Goal: Task Accomplishment & Management: Complete application form

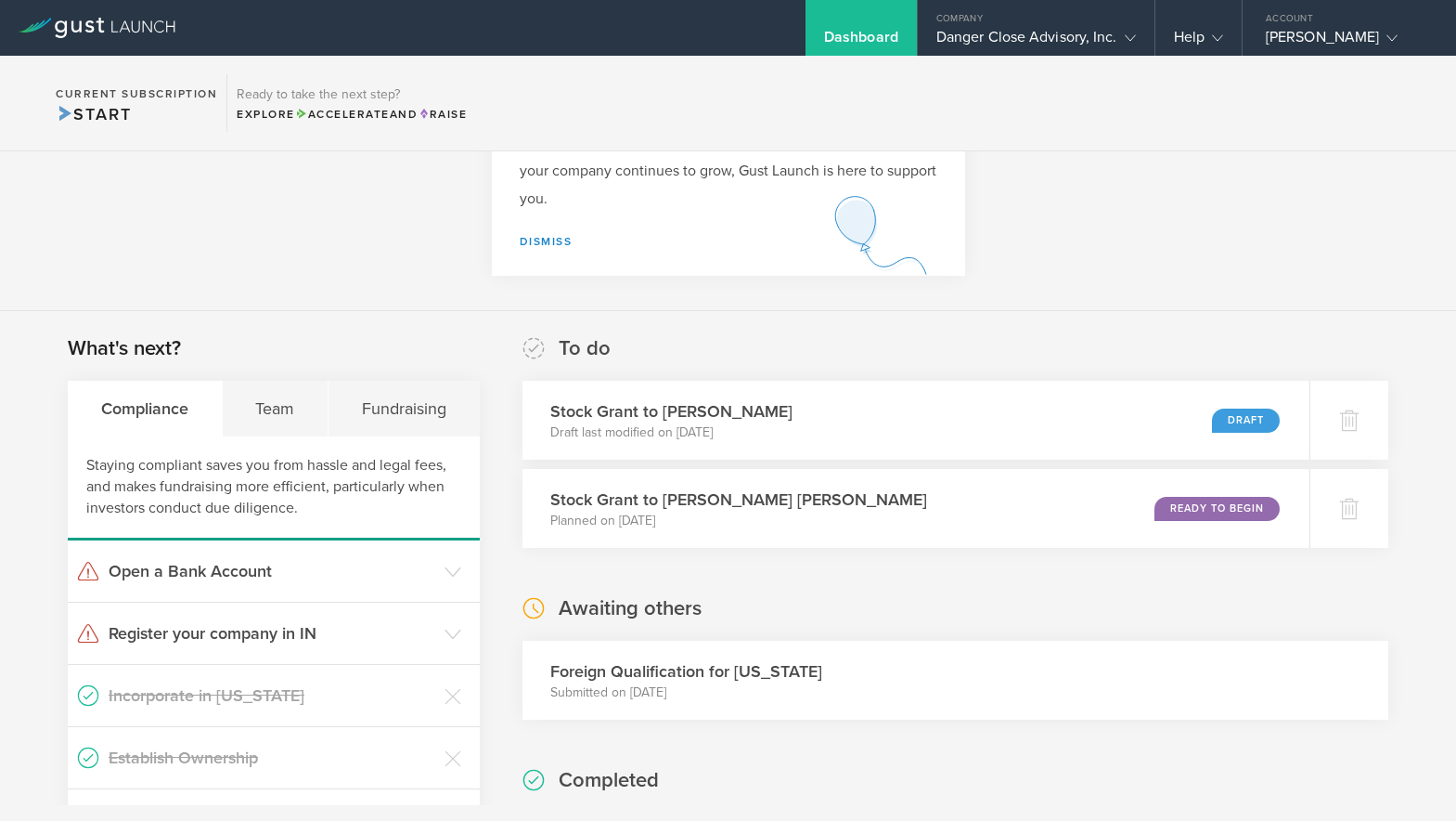
scroll to position [141, 0]
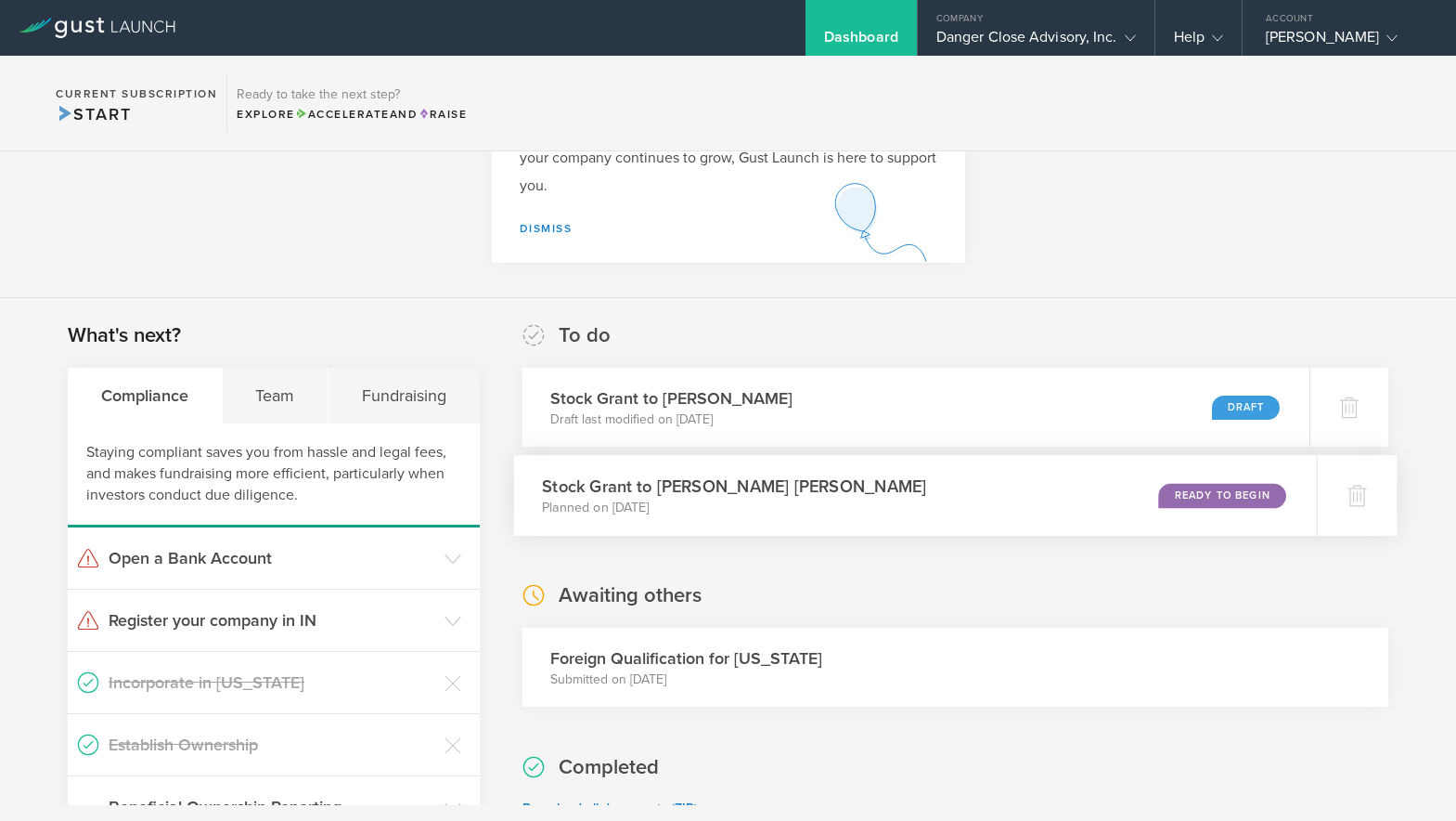
click at [965, 488] on div "Stock Grant to Evan Charles McMullen Planned on Jul 25, 2025 Ready to Begin" at bounding box center [915, 495] width 803 height 80
click at [845, 413] on div "Stock Grant to Amal Ali Draft last modified on Jul 29, 2025 Draft" at bounding box center [915, 407] width 803 height 80
click at [979, 482] on div "Stock Grant to Evan Charles McMullen Planned on Jul 25, 2025 Ready to Begin" at bounding box center [915, 495] width 803 height 80
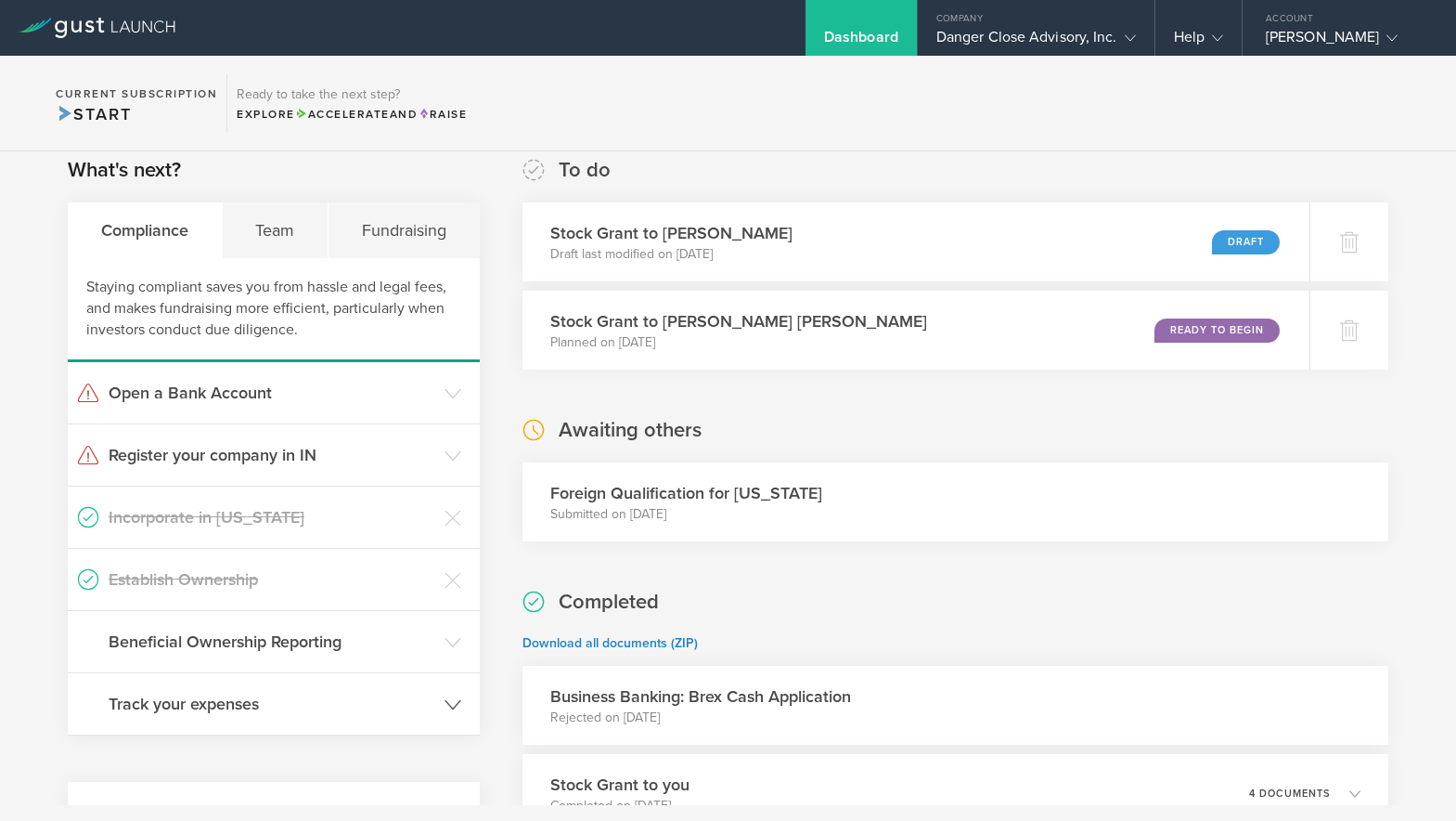
scroll to position [307, 0]
click at [309, 632] on h3 "Beneficial Ownership Reporting" at bounding box center [272, 641] width 326 height 25
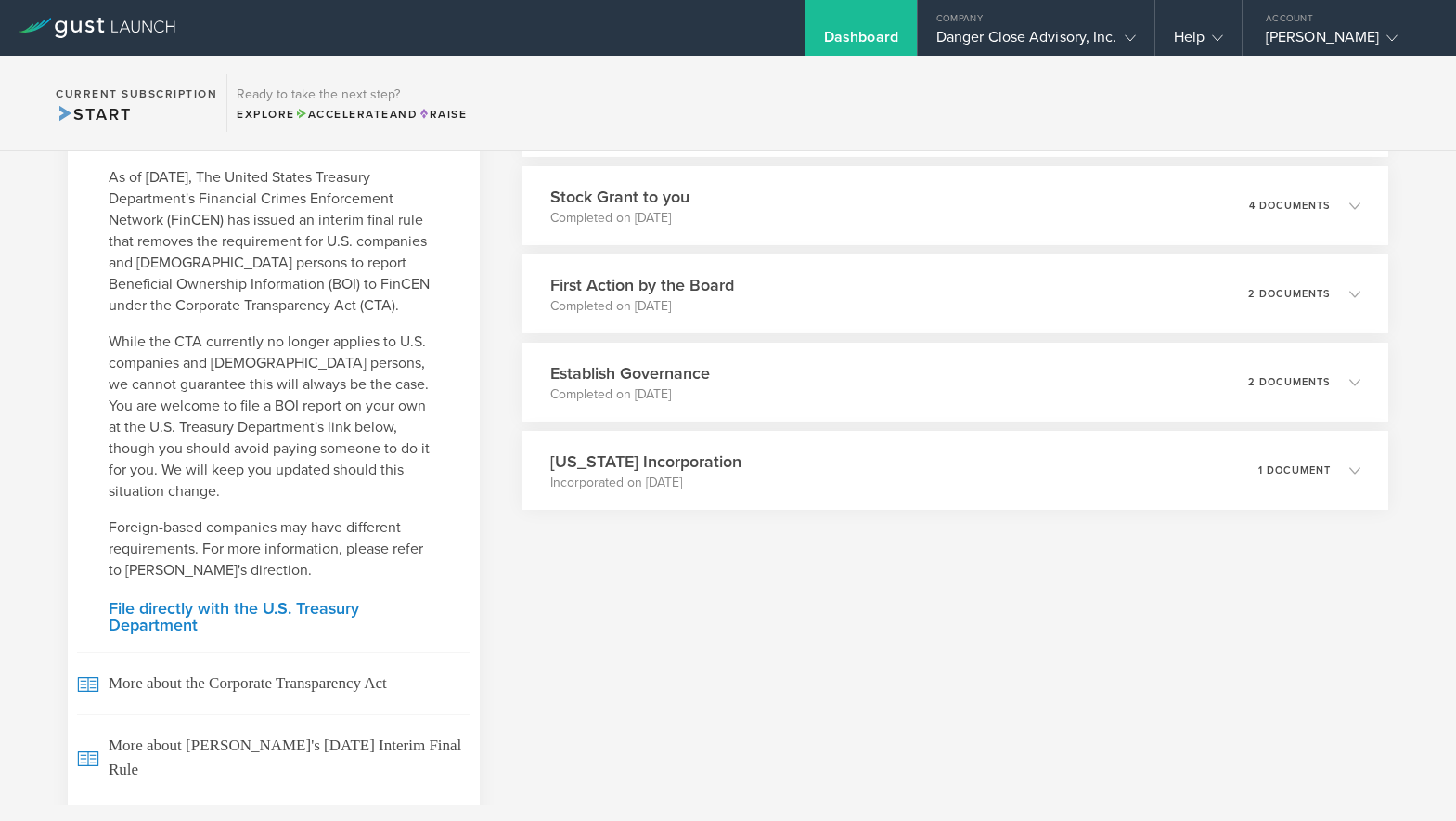
scroll to position [1174, 0]
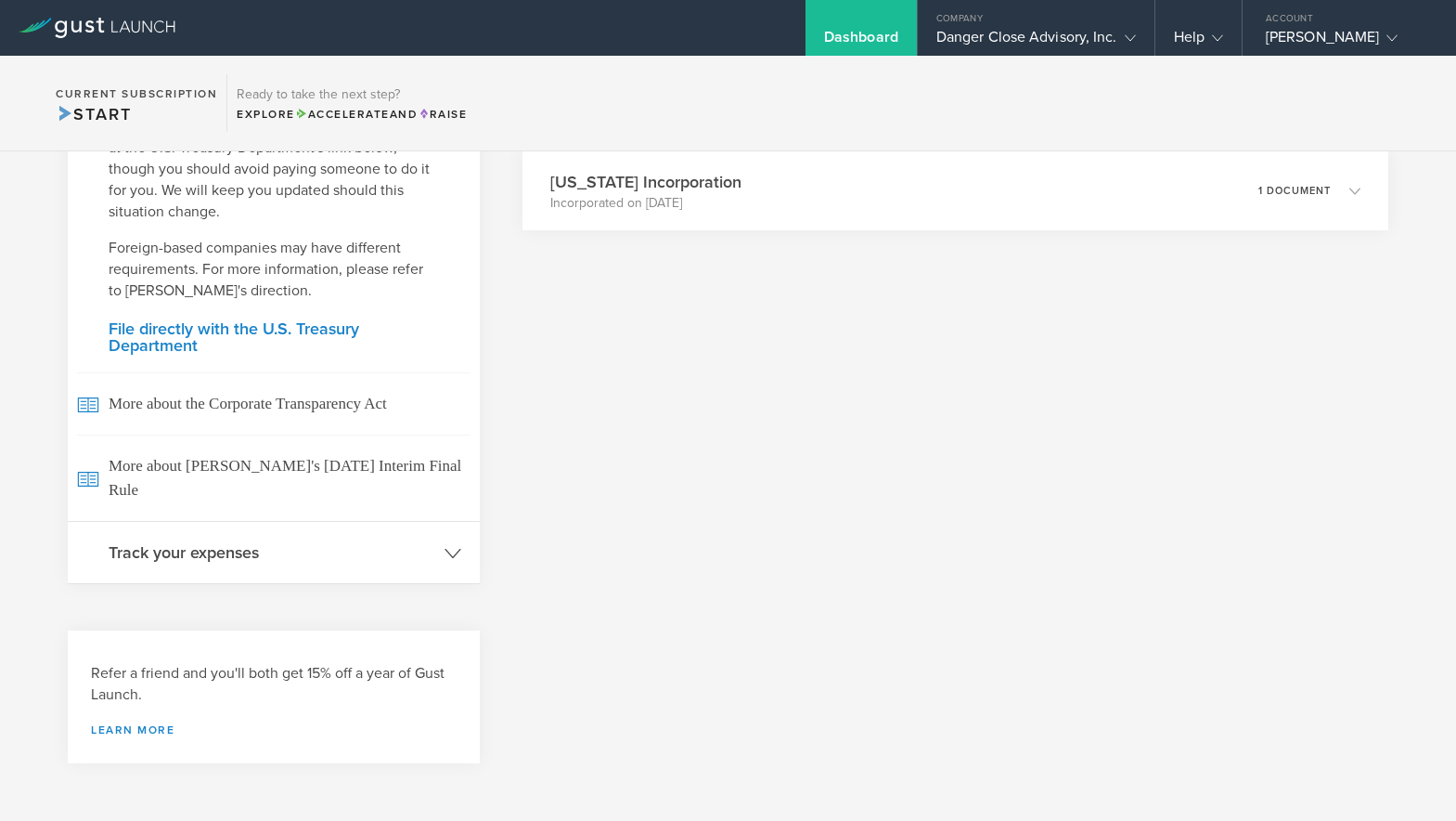
click at [276, 564] on h3 "Track your expenses" at bounding box center [272, 552] width 326 height 25
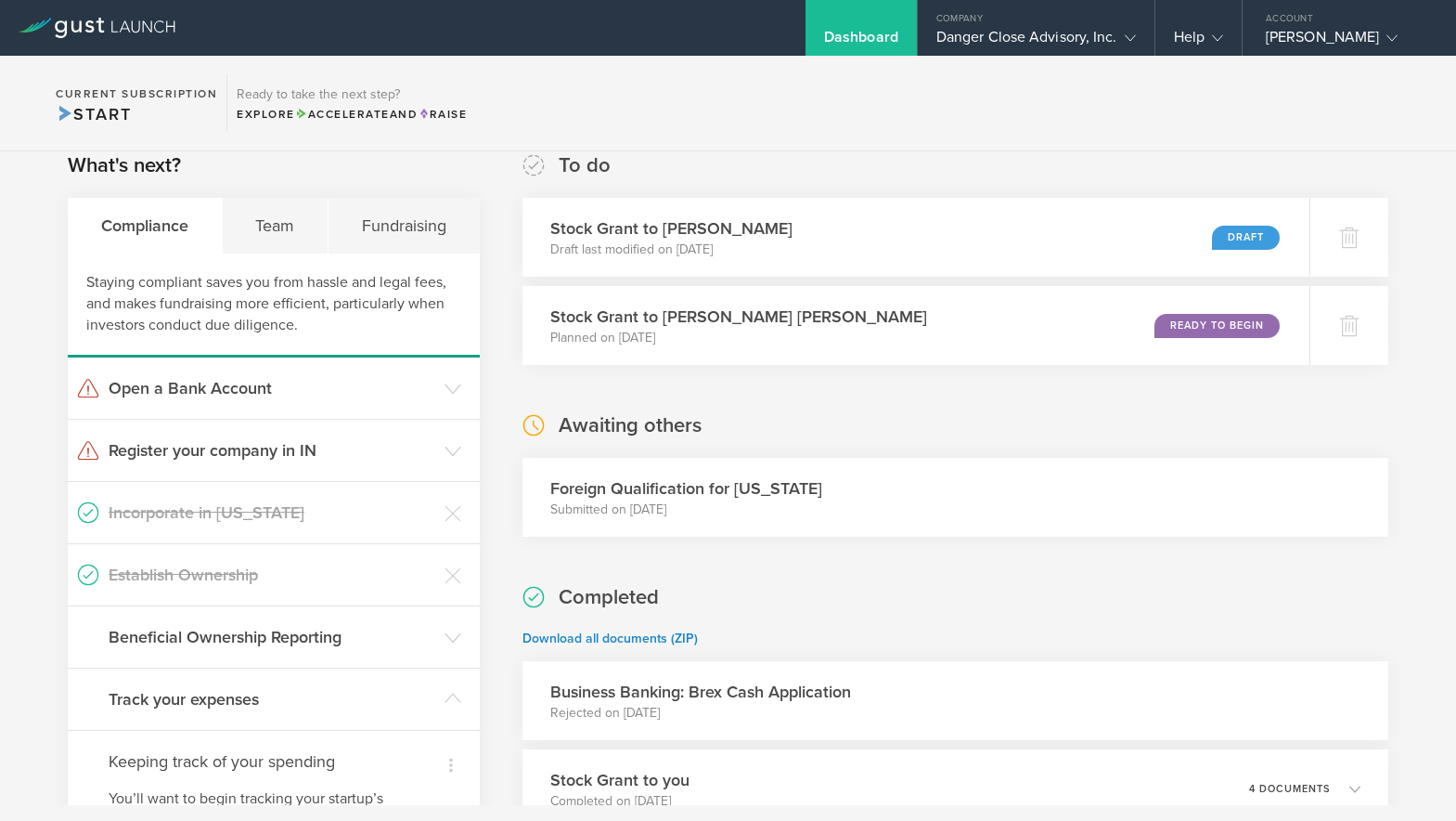
scroll to position [199, 0]
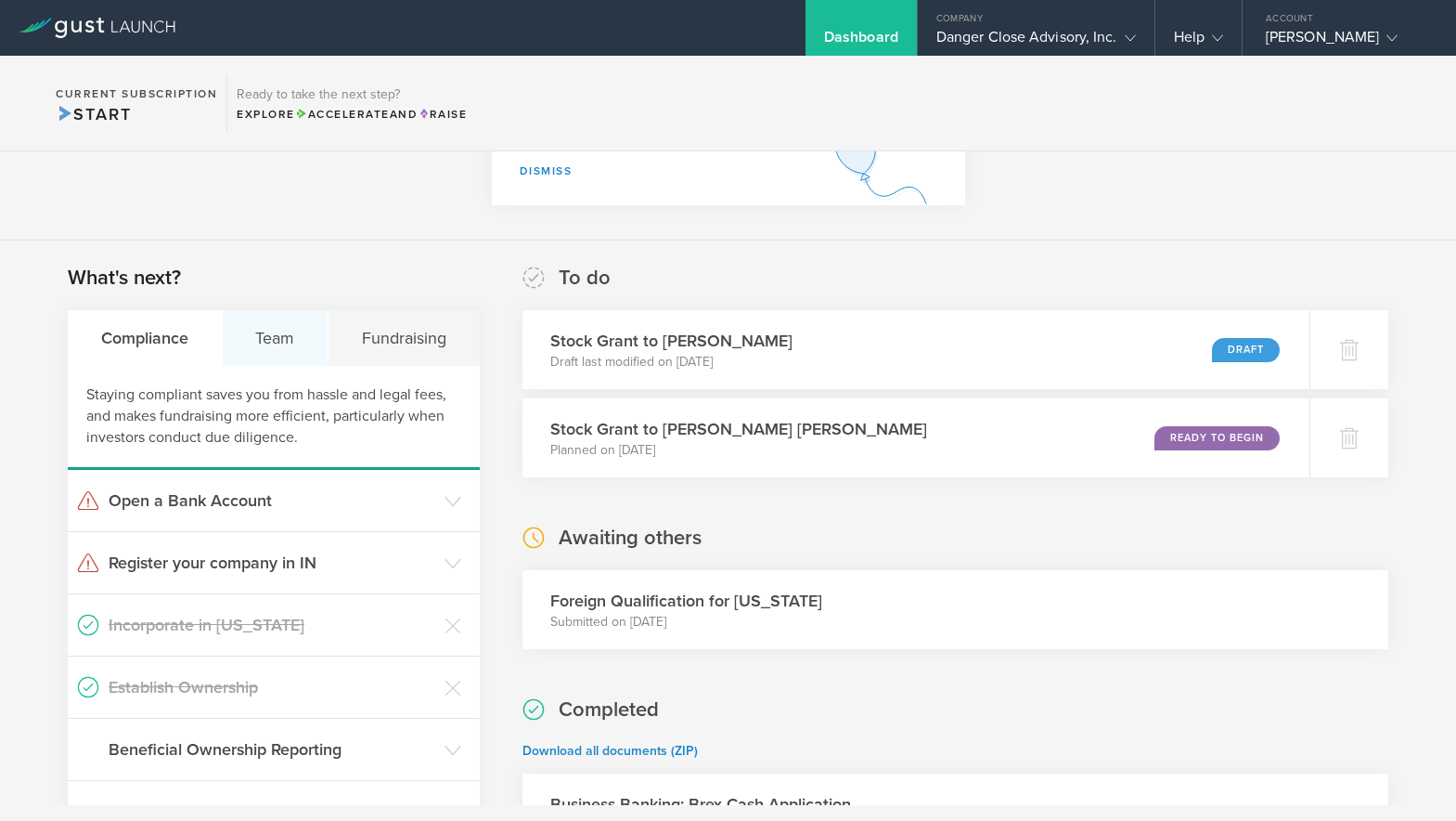
click at [278, 346] on div "Team" at bounding box center [276, 337] width 107 height 56
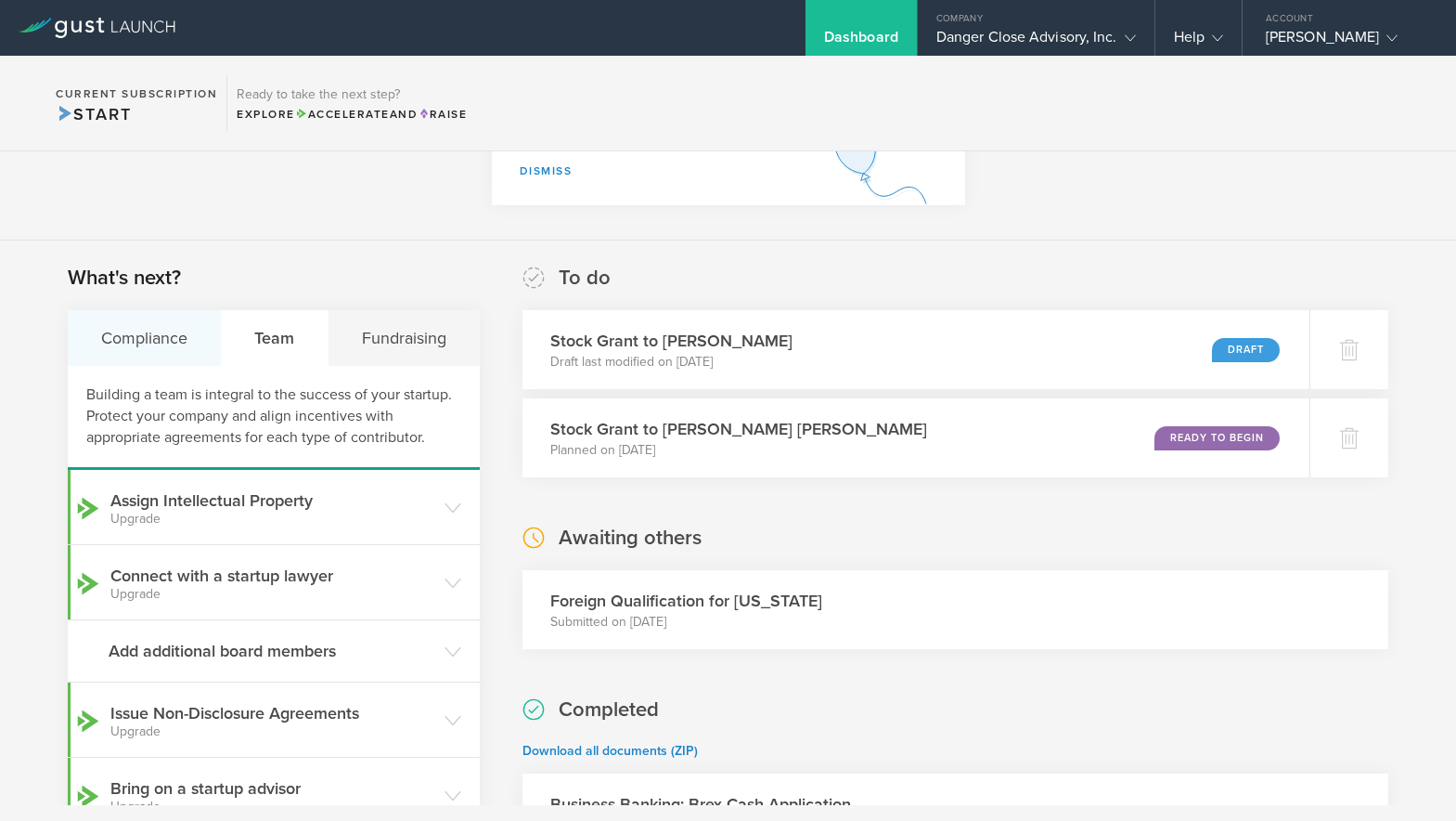
click at [156, 351] on div "Compliance" at bounding box center [144, 337] width 154 height 56
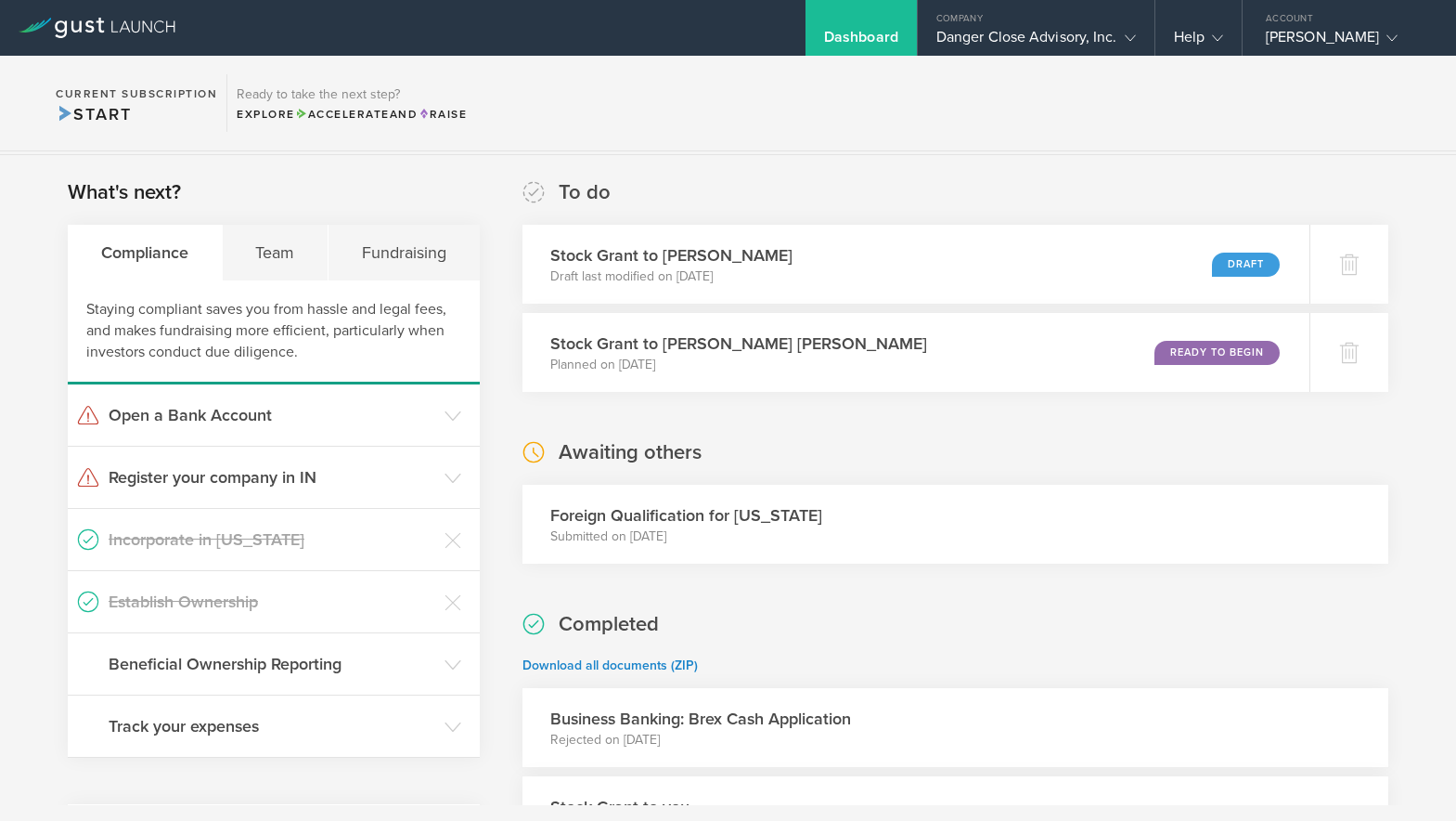
scroll to position [397, 0]
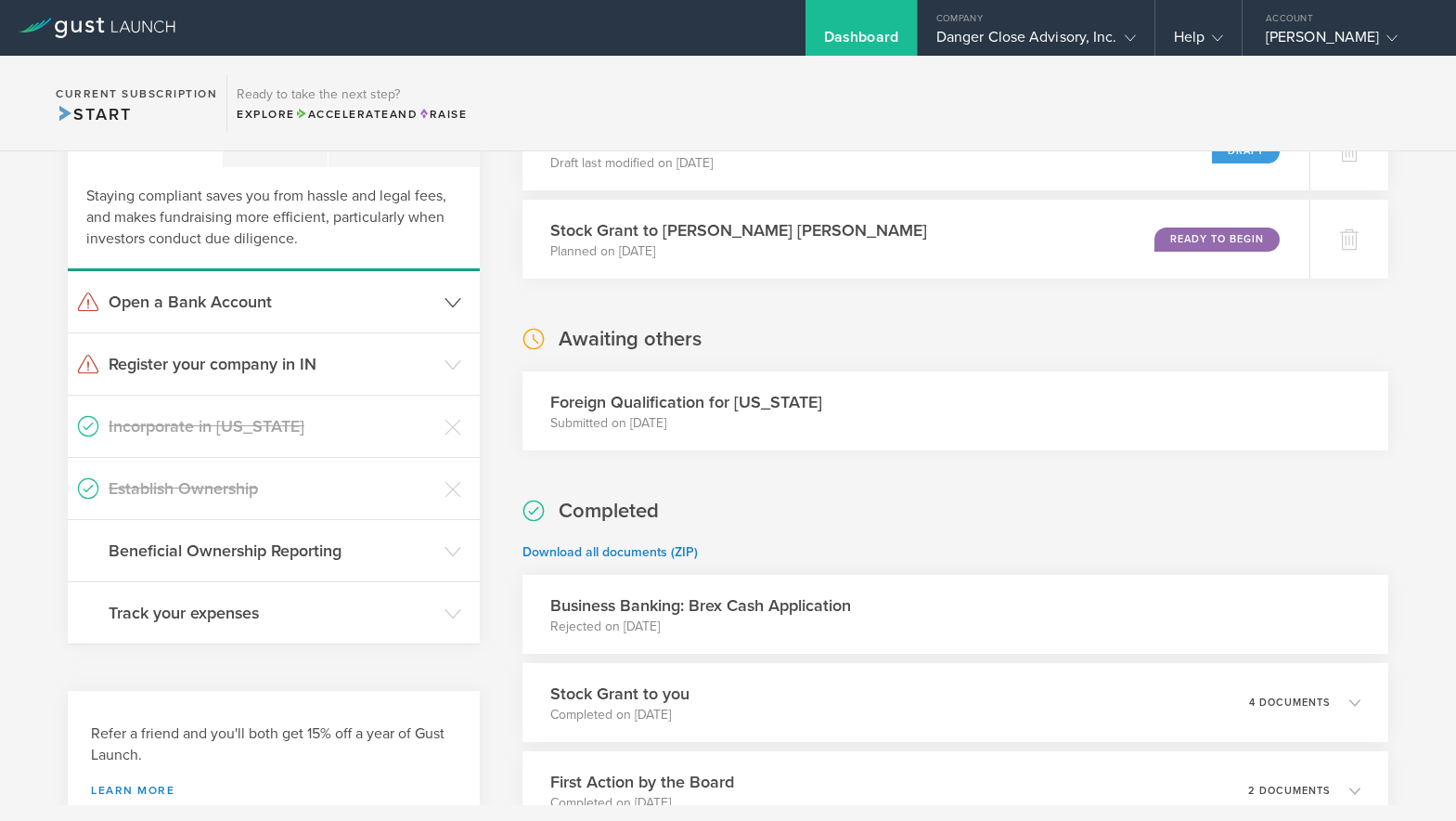
click at [357, 318] on header "Open a Bank Account" at bounding box center [274, 301] width 412 height 61
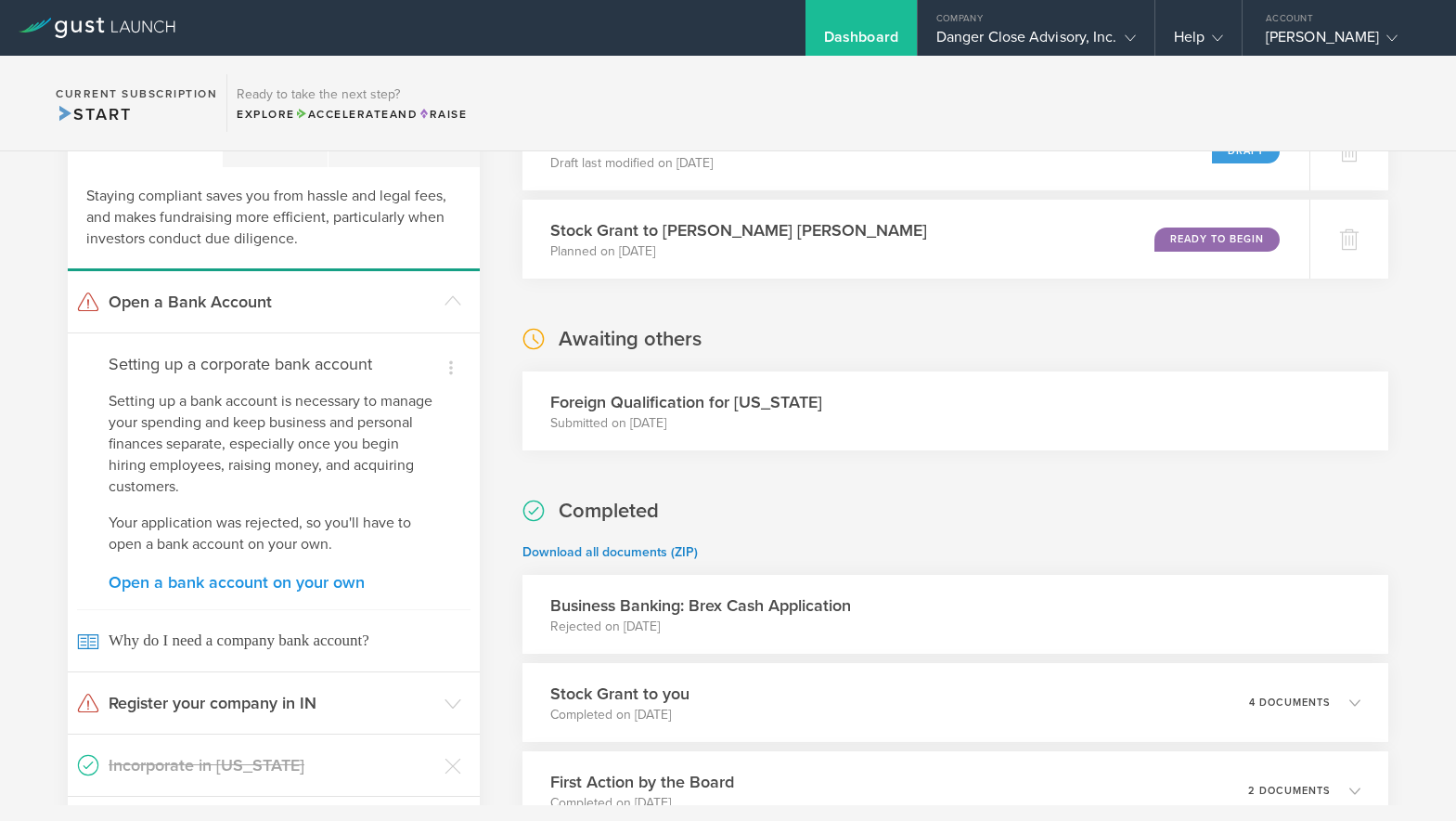
click at [211, 588] on link "Open a bank account on your own" at bounding box center [274, 582] width 330 height 17
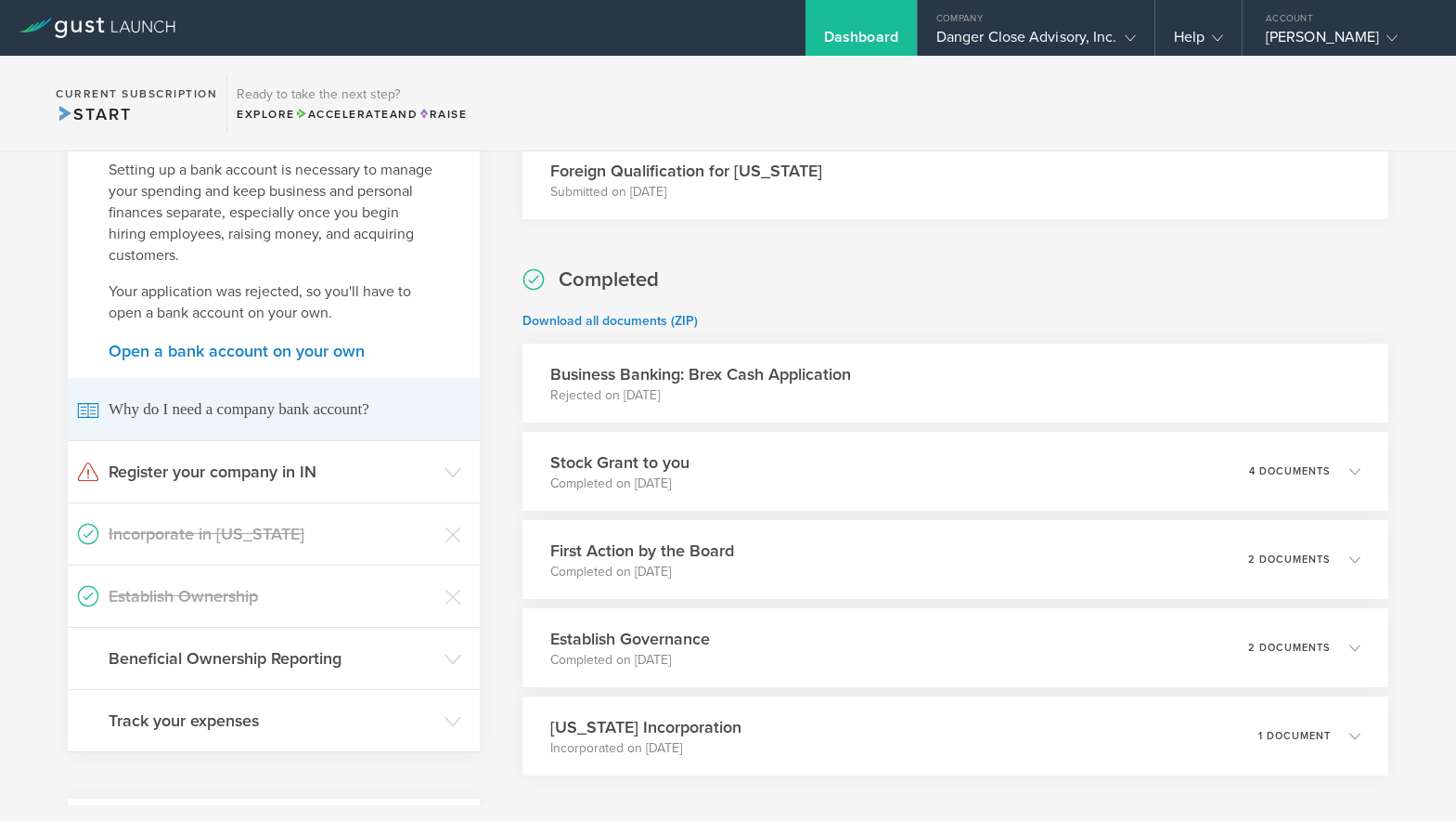
scroll to position [545, 0]
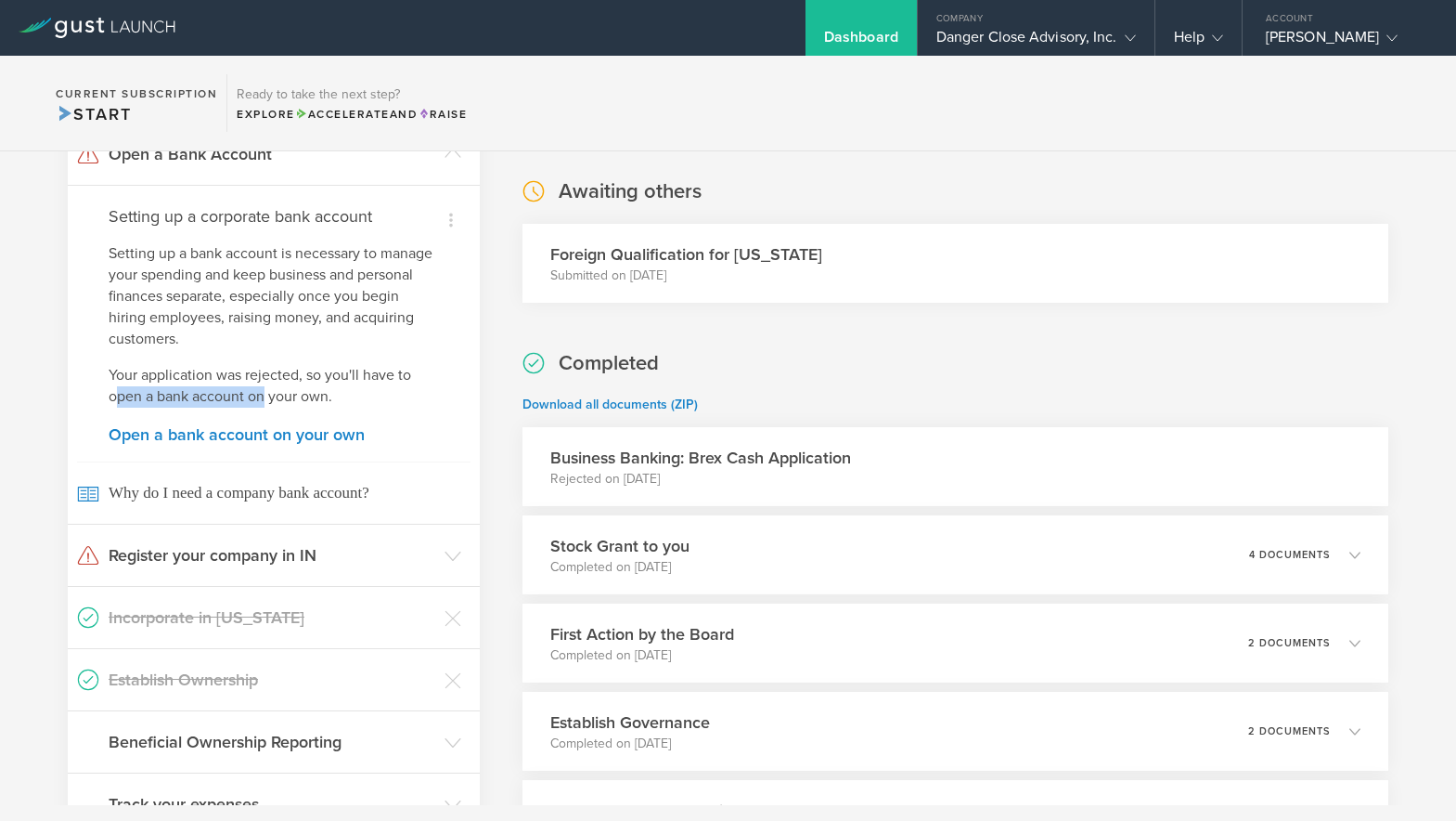
drag, startPoint x: 180, startPoint y: 394, endPoint x: 265, endPoint y: 394, distance: 85.0
click at [265, 394] on p "Your application was rejected, so you'll have to open a bank account on your ow…" at bounding box center [274, 386] width 330 height 43
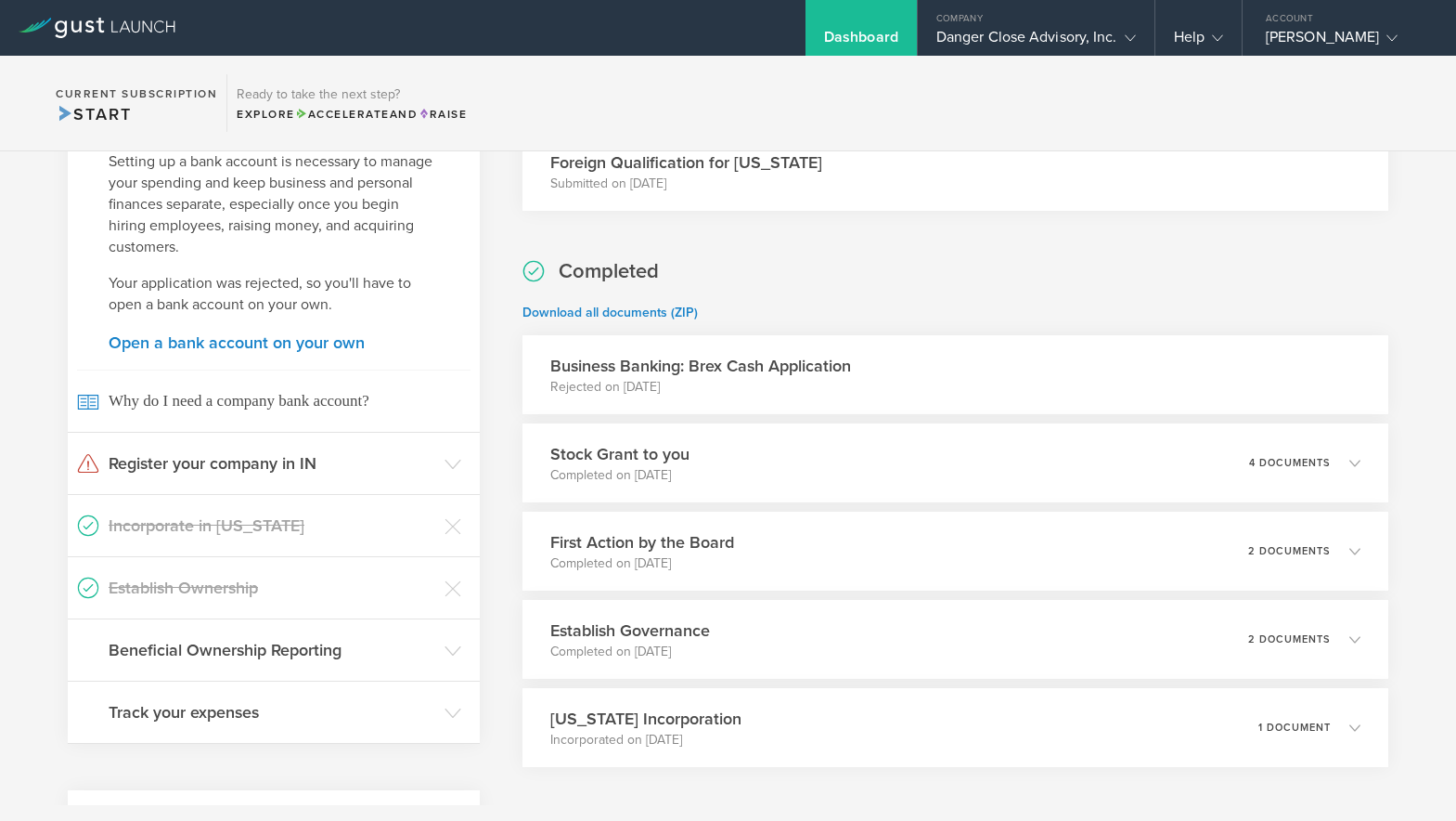
scroll to position [709, 0]
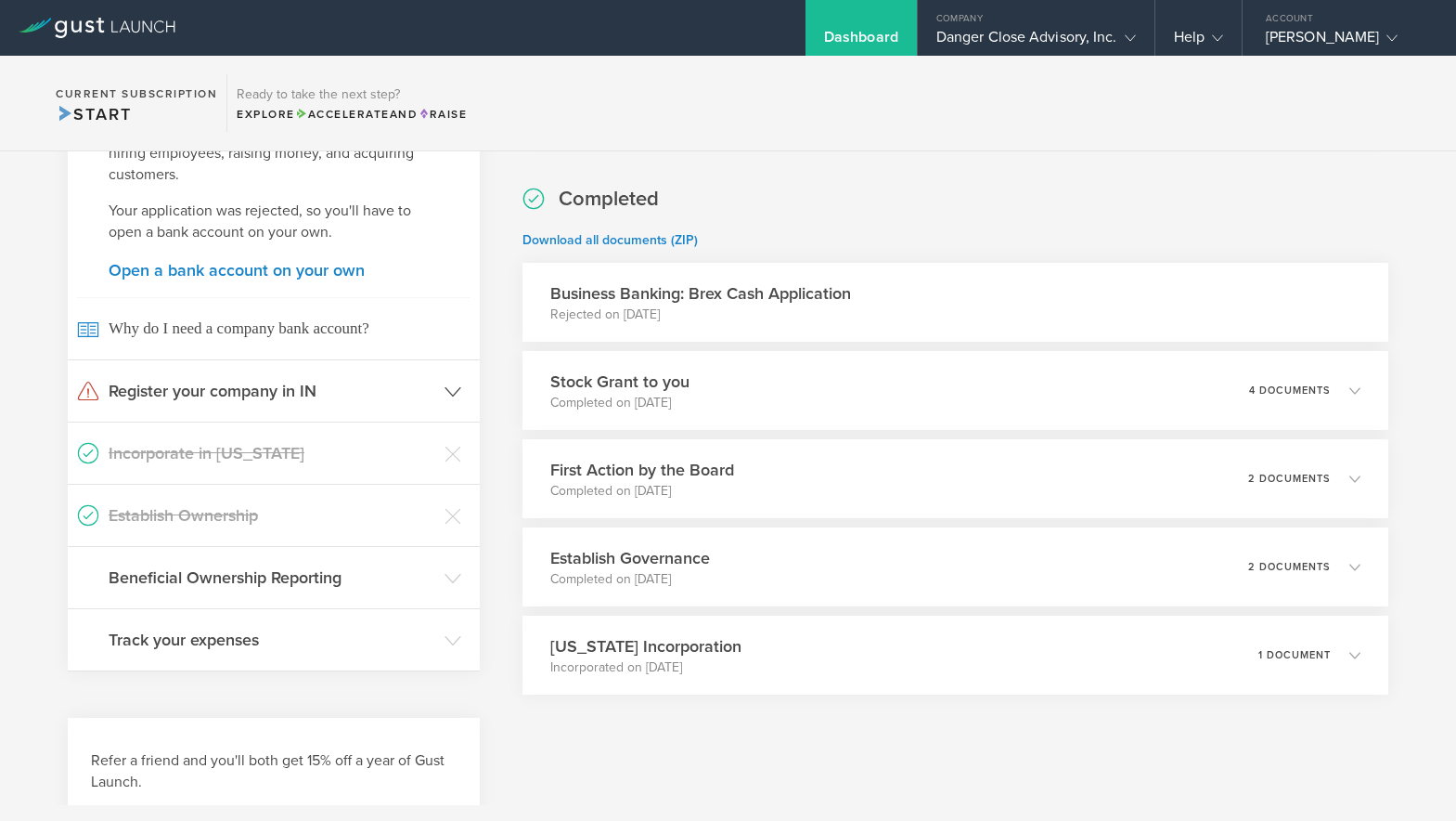
click at [227, 401] on h3 "Register your company in IN" at bounding box center [272, 390] width 326 height 25
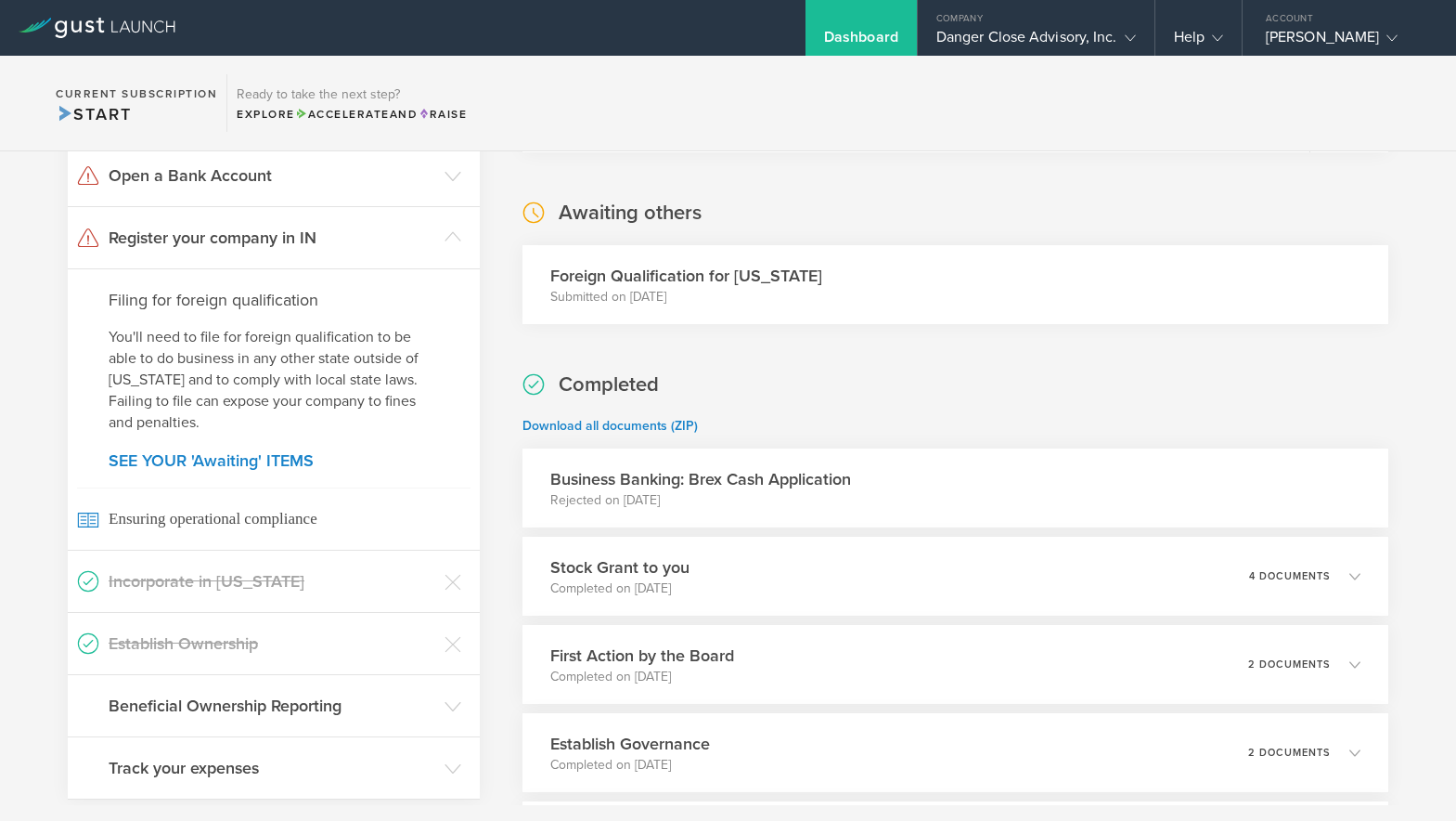
scroll to position [471, 0]
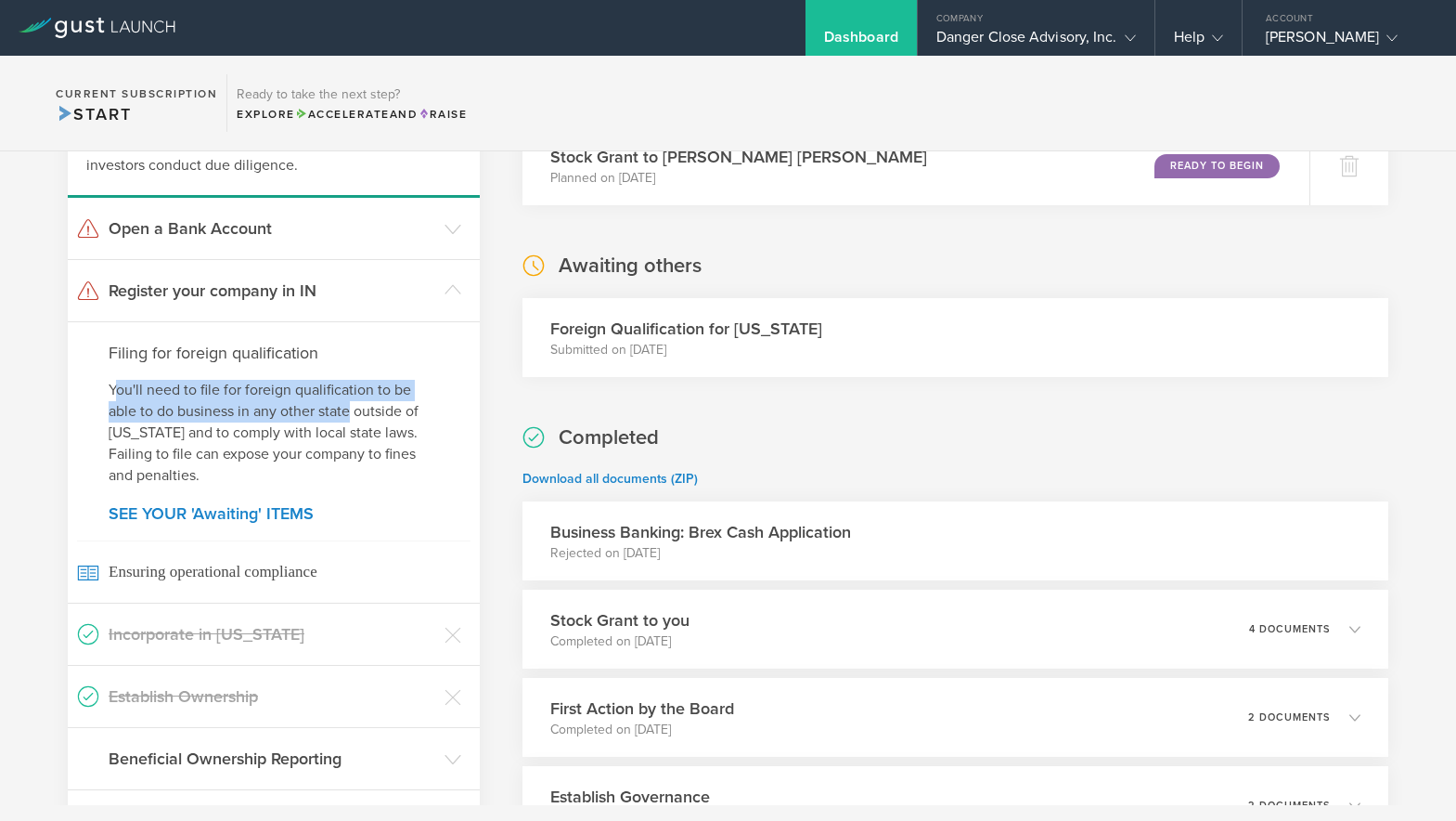
drag, startPoint x: 146, startPoint y: 393, endPoint x: 350, endPoint y: 404, distance: 204.3
click at [350, 404] on p "You'll need to file for foreign qualification to be able to do business in any …" at bounding box center [274, 433] width 330 height 107
drag, startPoint x: 114, startPoint y: 413, endPoint x: 338, endPoint y: 415, distance: 224.0
click at [336, 415] on p "You'll need to file for foreign qualification to be able to do business in any …" at bounding box center [274, 433] width 330 height 107
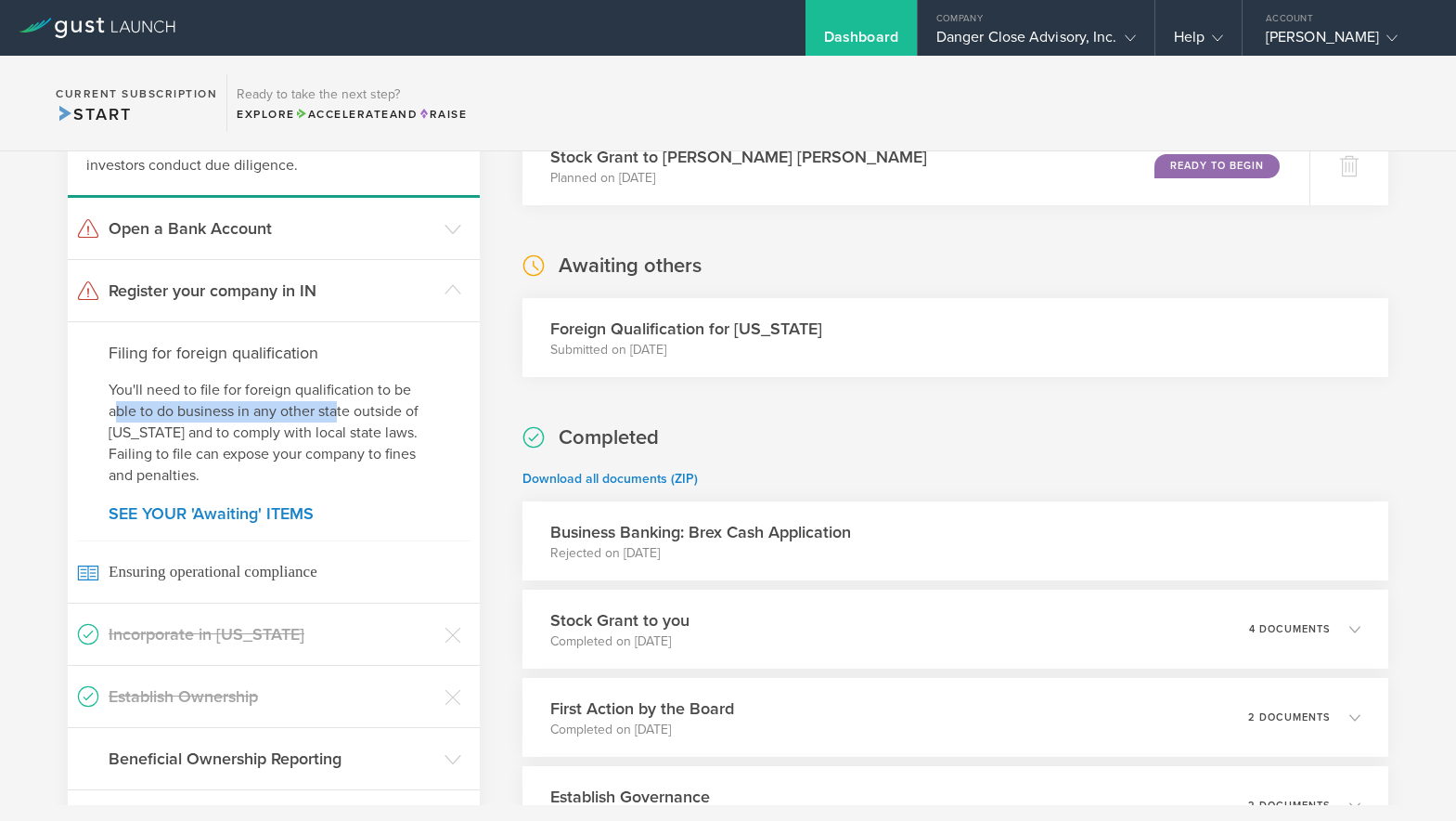
click at [338, 415] on p "You'll need to file for foreign qualification to be able to do business in any …" at bounding box center [274, 433] width 330 height 107
drag, startPoint x: 132, startPoint y: 437, endPoint x: 353, endPoint y: 430, distance: 221.1
click at [353, 430] on p "You'll need to file for foreign qualification to be able to do business in any …" at bounding box center [274, 433] width 330 height 107
click at [201, 515] on link "SEE YOUR 'Awaiting' ITEMS" at bounding box center [274, 513] width 330 height 17
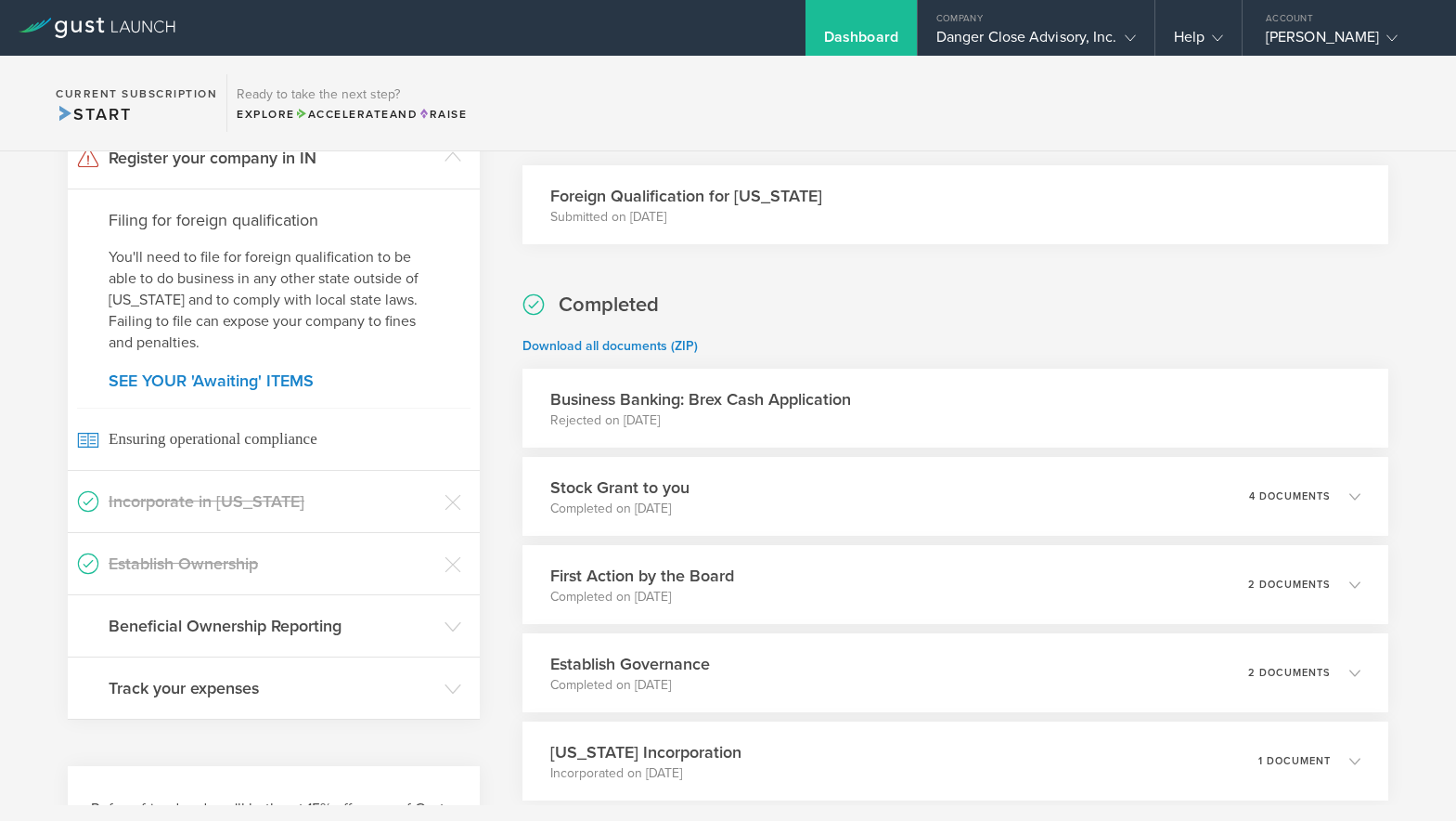
scroll to position [618, 0]
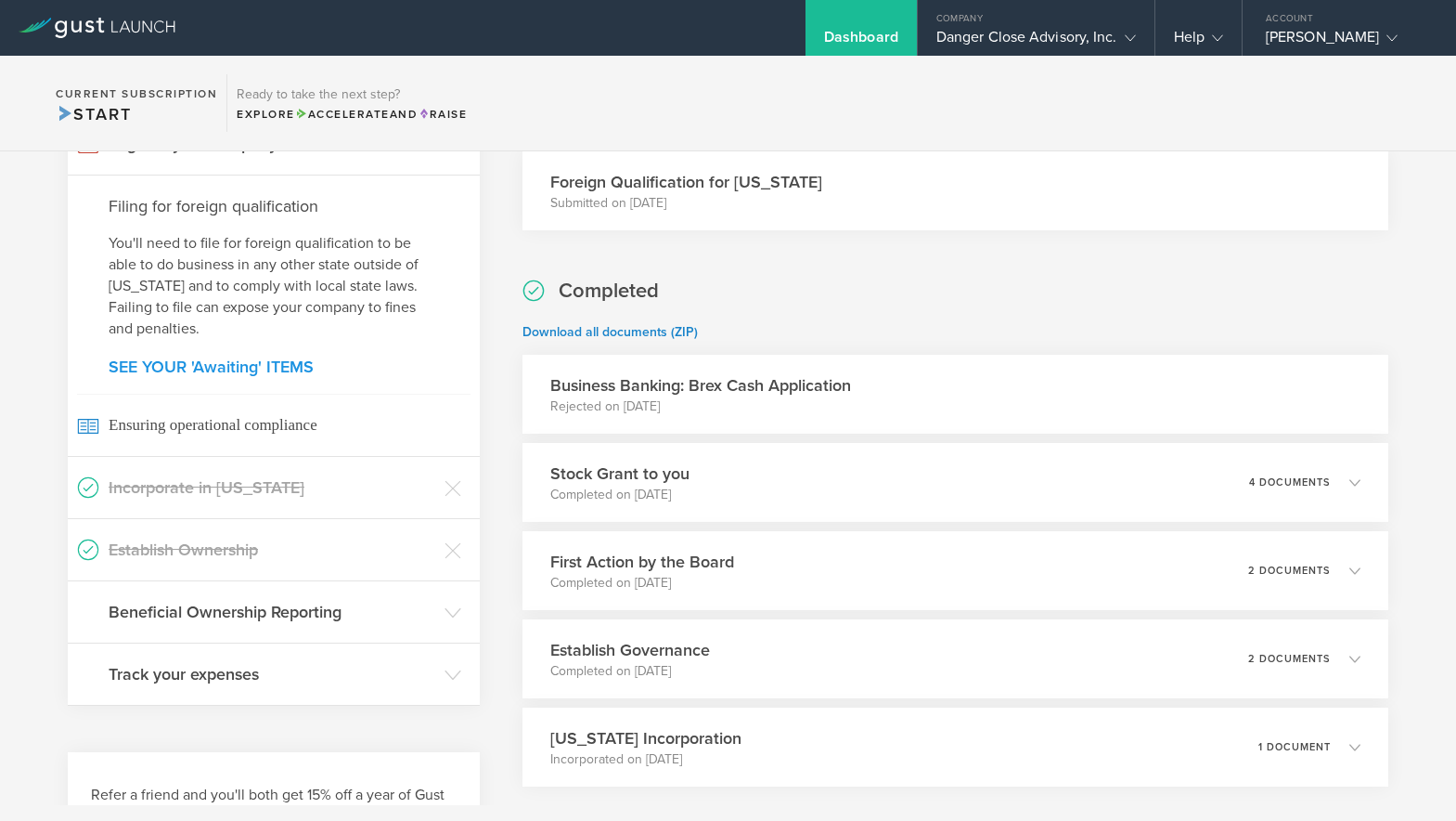
click at [246, 369] on link "SEE YOUR 'Awaiting' ITEMS" at bounding box center [274, 366] width 330 height 17
click at [248, 667] on h3 "Track your expenses" at bounding box center [272, 674] width 326 height 25
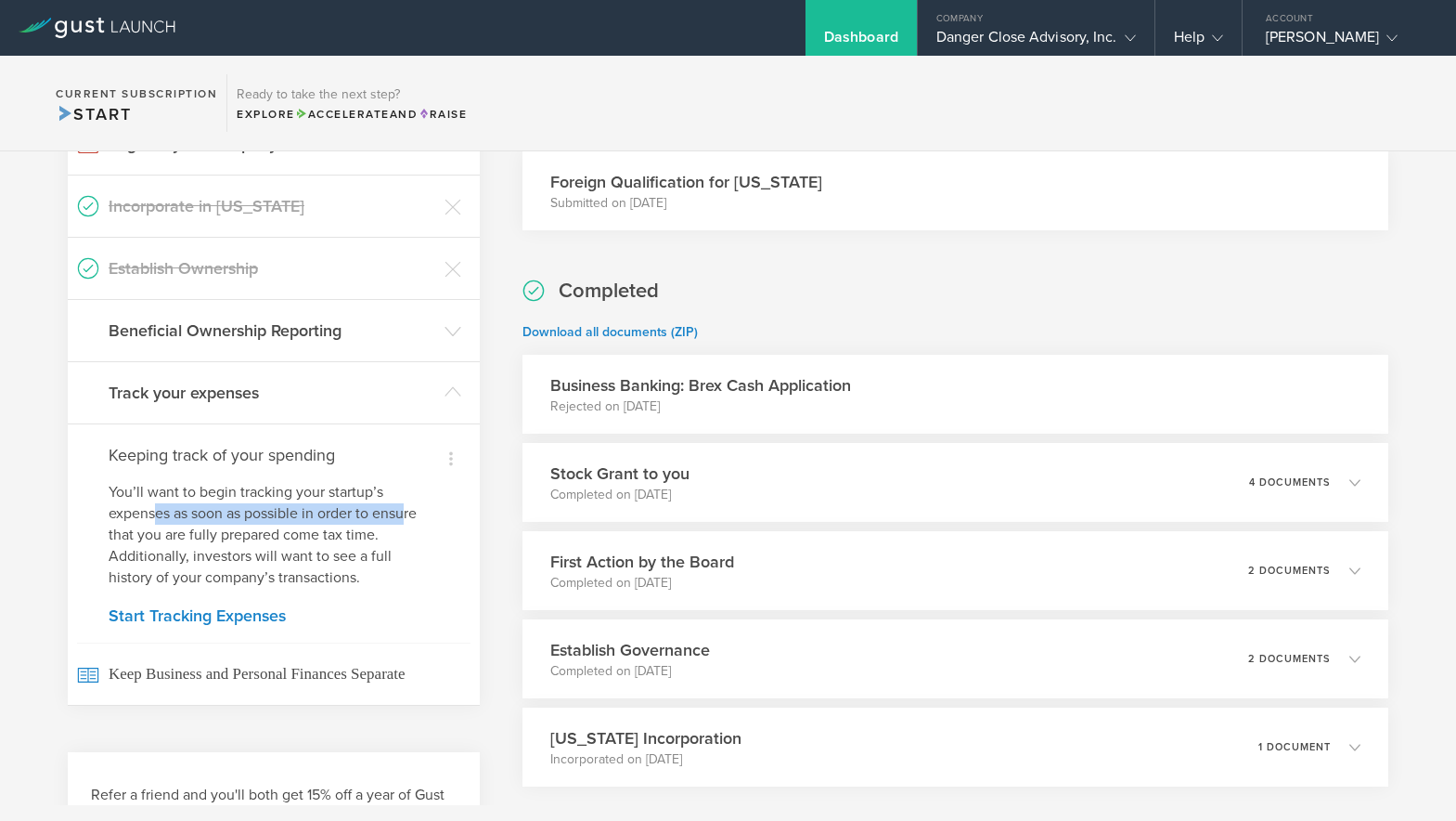
drag, startPoint x: 157, startPoint y: 517, endPoint x: 406, endPoint y: 514, distance: 249.0
click at [406, 514] on p "You’ll want to begin tracking your startup’s expenses as soon as possible in or…" at bounding box center [274, 535] width 330 height 107
drag, startPoint x: 119, startPoint y: 546, endPoint x: 312, endPoint y: 549, distance: 193.0
click at [312, 549] on p "You’ll want to begin tracking your startup’s expenses as soon as possible in or…" at bounding box center [274, 535] width 330 height 107
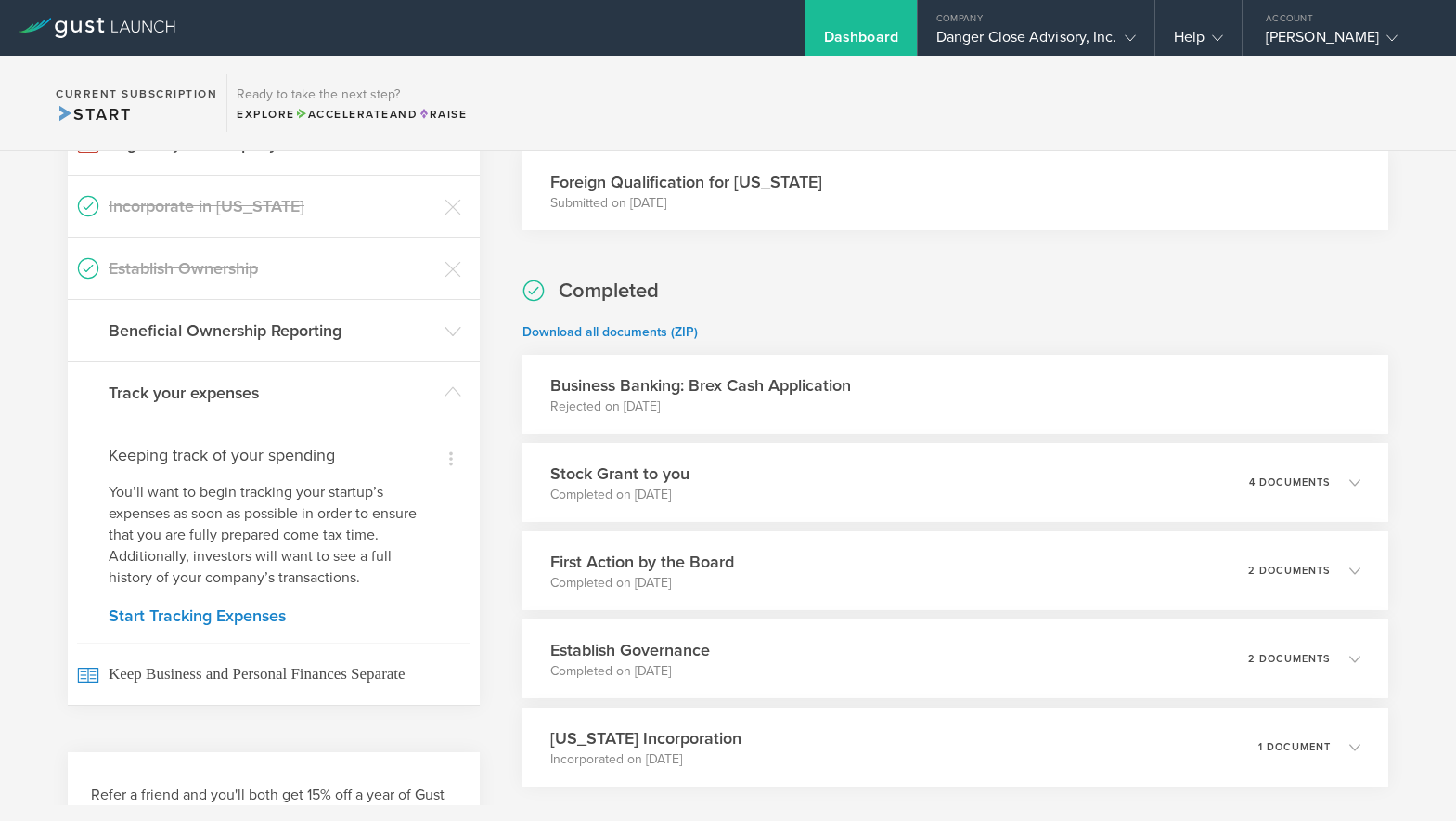
drag, startPoint x: 311, startPoint y: 550, endPoint x: 242, endPoint y: 555, distance: 69.2
click at [310, 550] on p "You’ll want to begin tracking your startup’s expenses as soon as possible in or…" at bounding box center [274, 535] width 330 height 107
drag, startPoint x: 147, startPoint y: 560, endPoint x: 409, endPoint y: 557, distance: 262.0
click at [409, 557] on p "You’ll want to begin tracking your startup’s expenses as soon as possible in or…" at bounding box center [274, 535] width 330 height 107
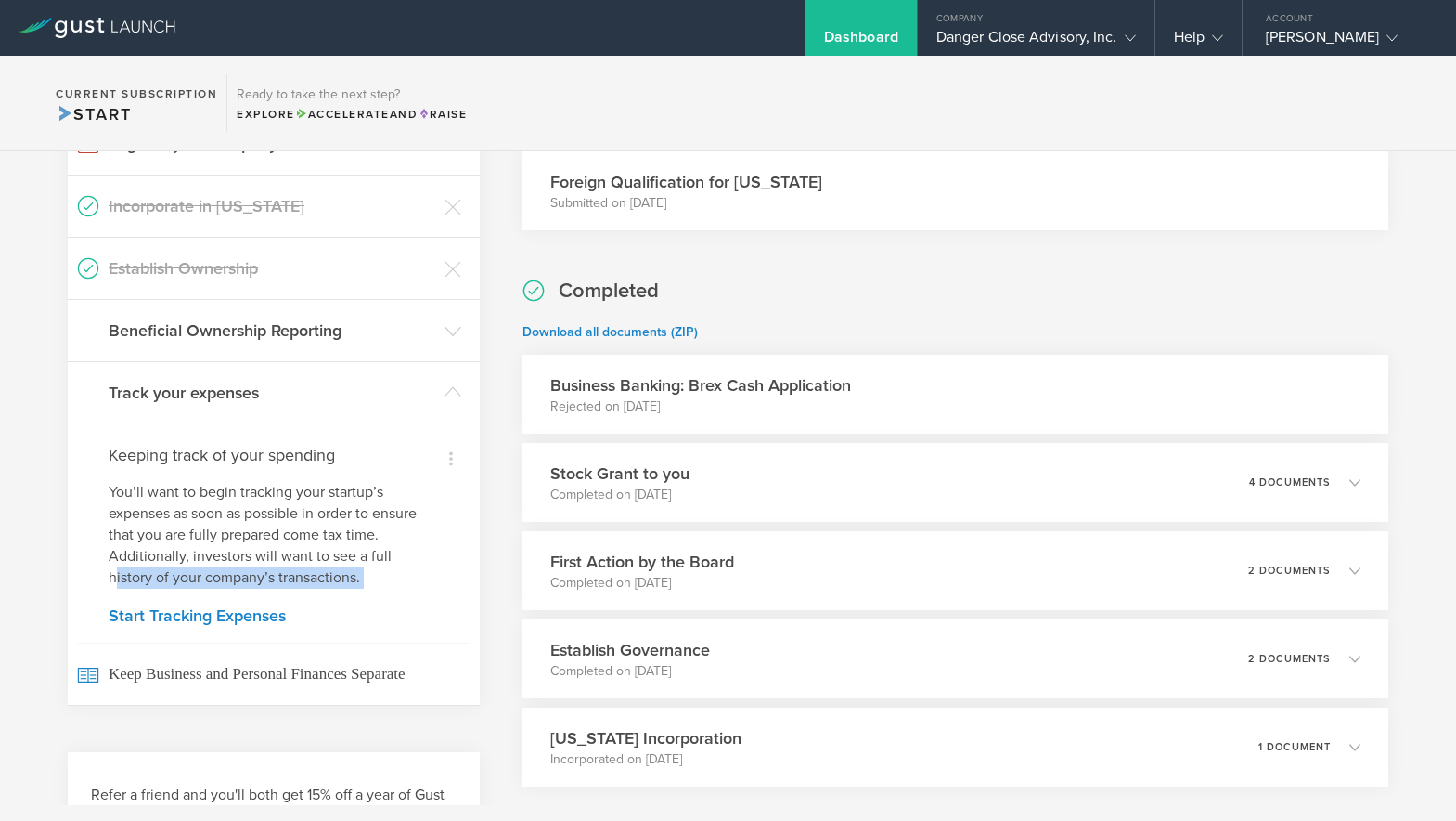
drag, startPoint x: 148, startPoint y: 590, endPoint x: 362, endPoint y: 594, distance: 214.0
click at [362, 594] on div "Dismiss Keeping track of your spending You’ll want to begin tracking your start…" at bounding box center [274, 564] width 412 height 282
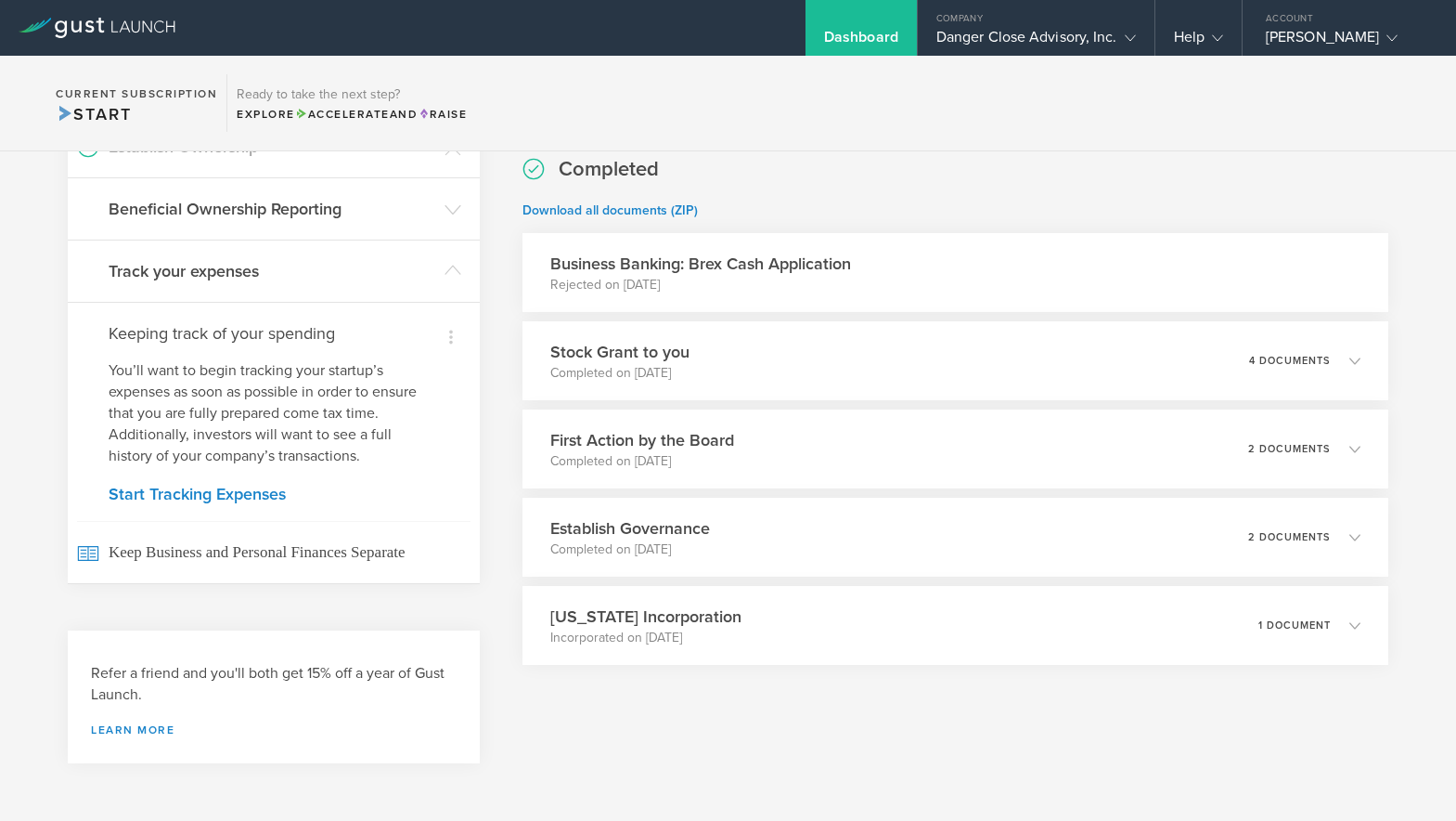
scroll to position [0, 0]
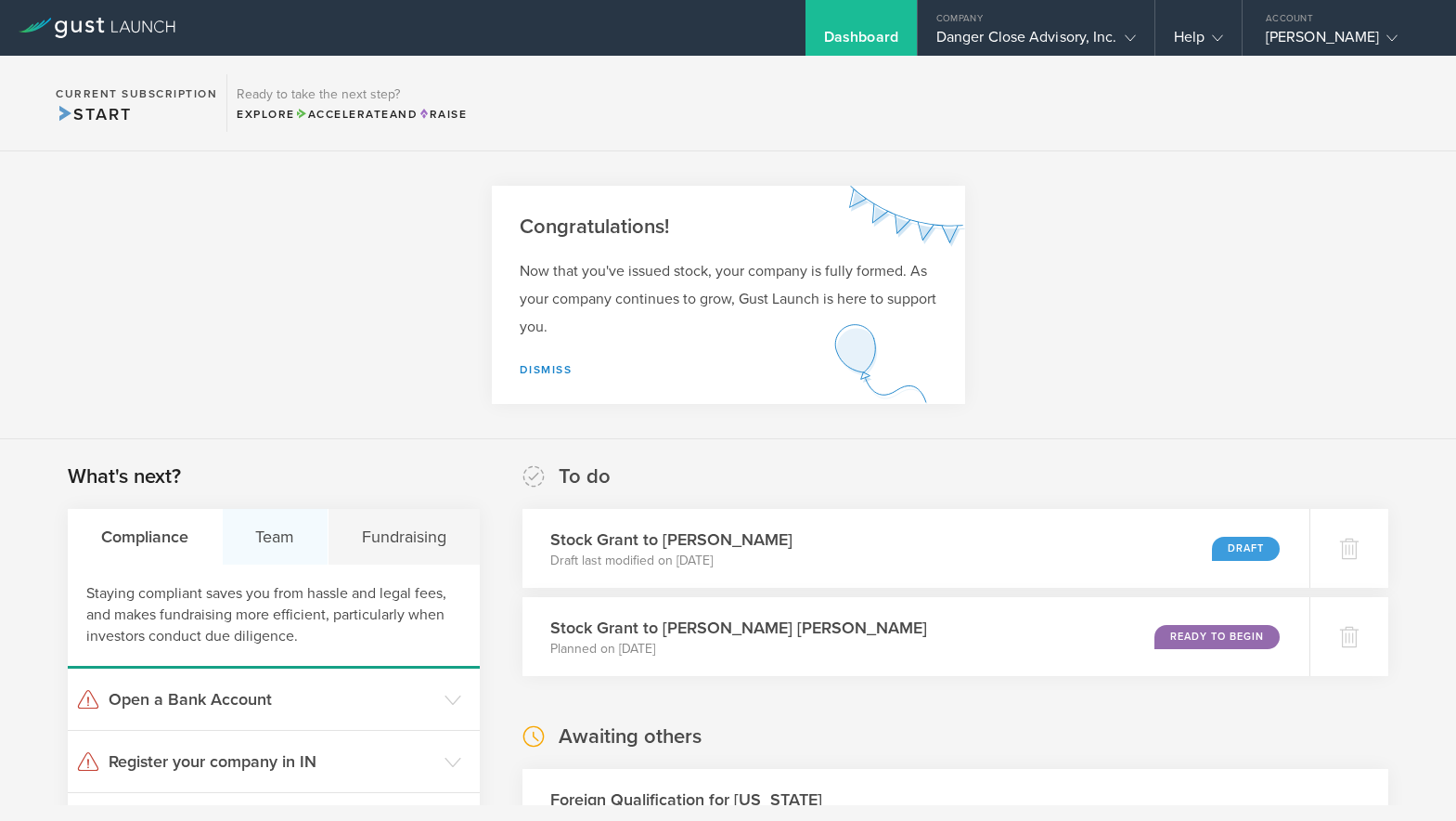
click at [295, 546] on div "Team" at bounding box center [276, 537] width 107 height 56
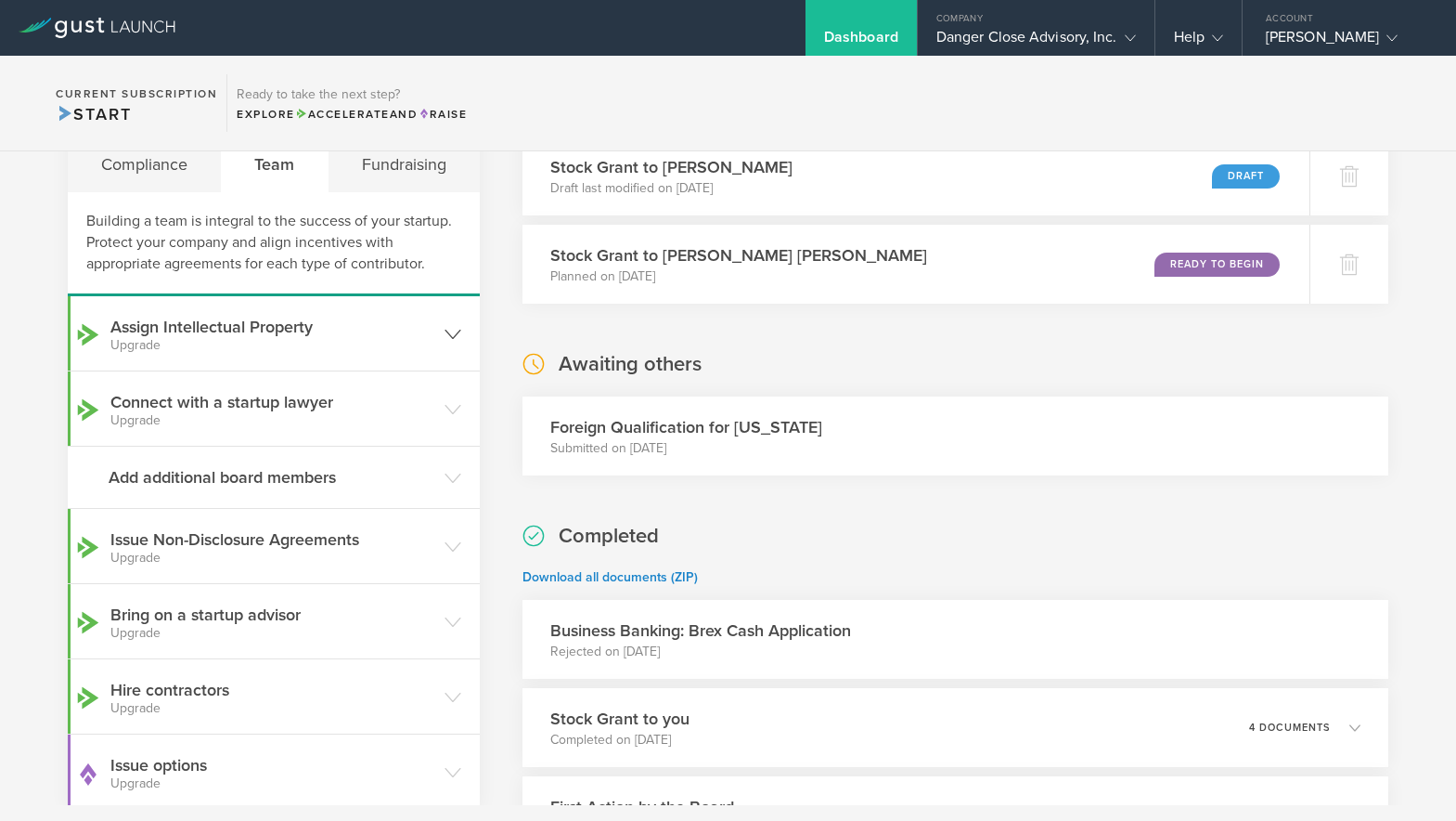
scroll to position [444, 0]
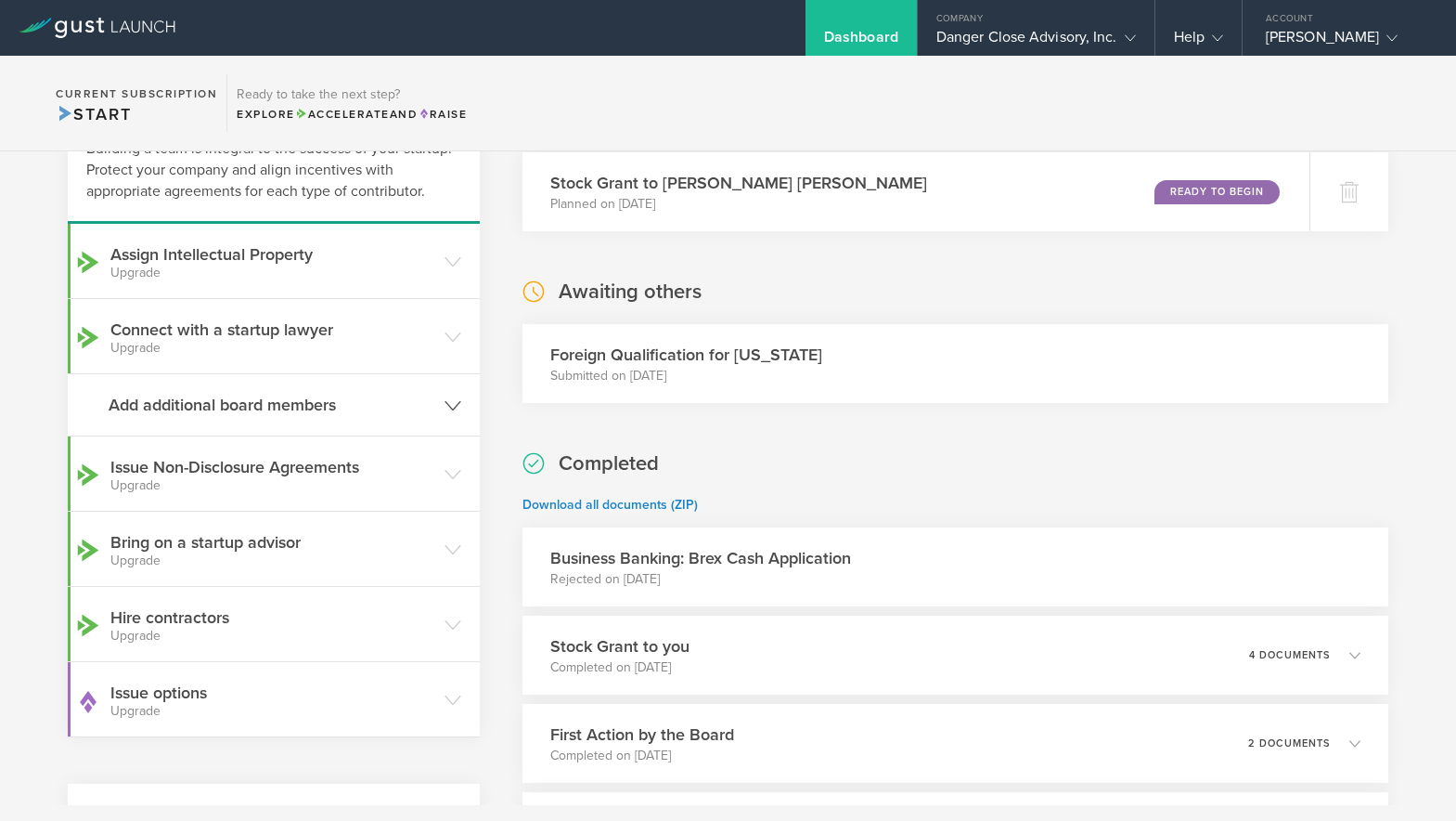
click at [324, 405] on h3 "Add additional board members" at bounding box center [272, 404] width 326 height 25
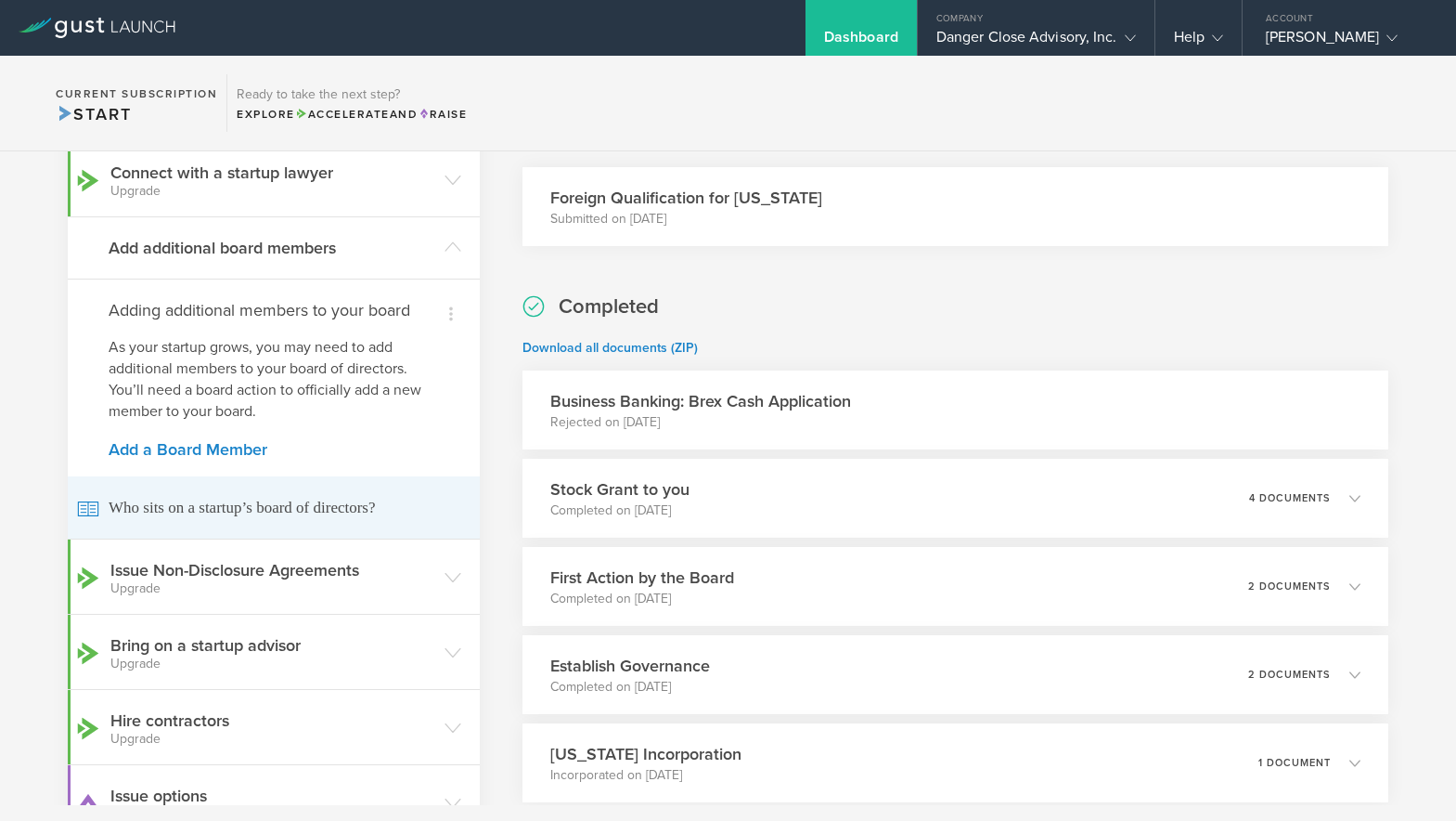
scroll to position [858, 0]
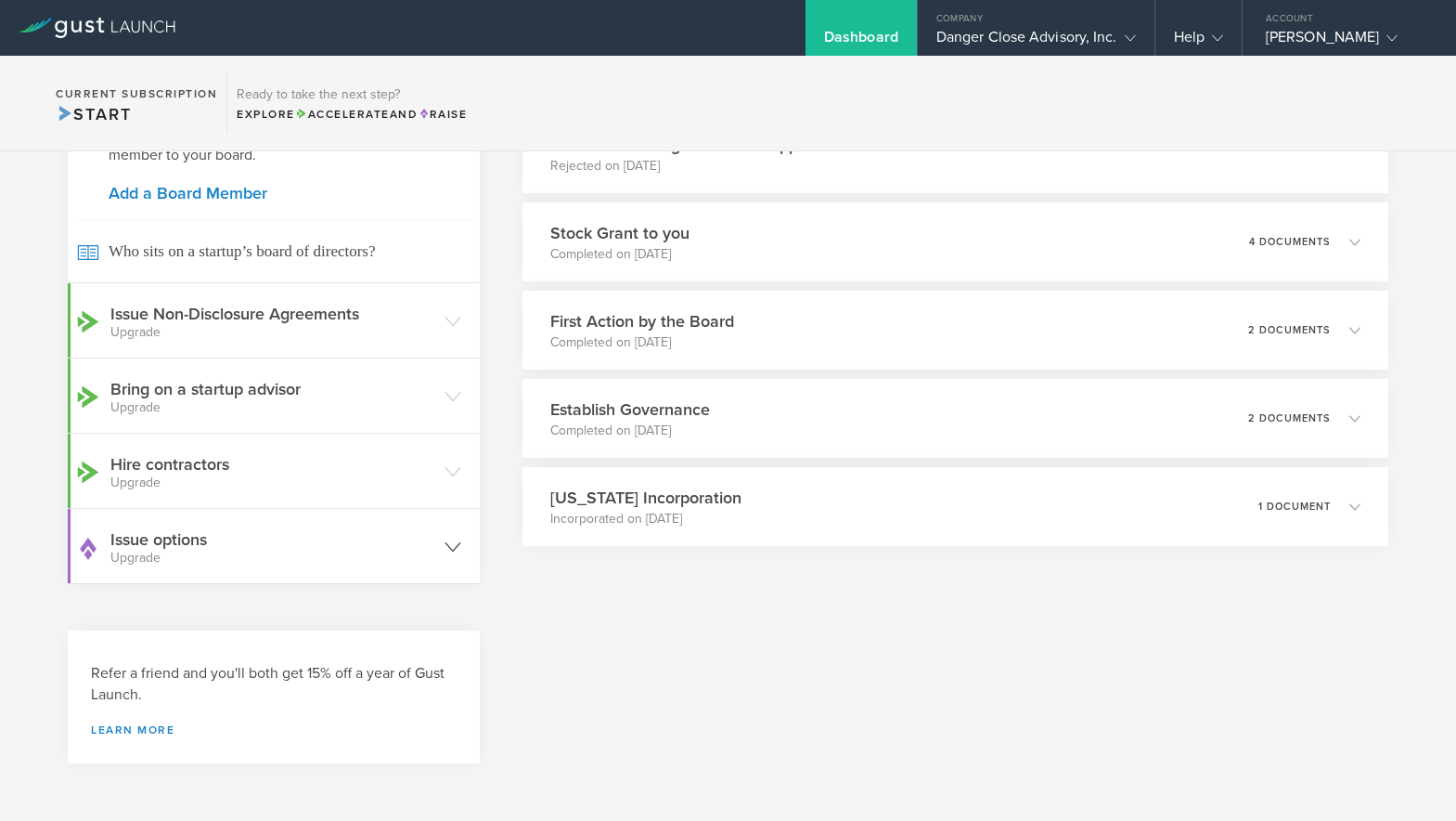
click at [244, 547] on h3 "Issue options Upgrade" at bounding box center [273, 546] width 325 height 37
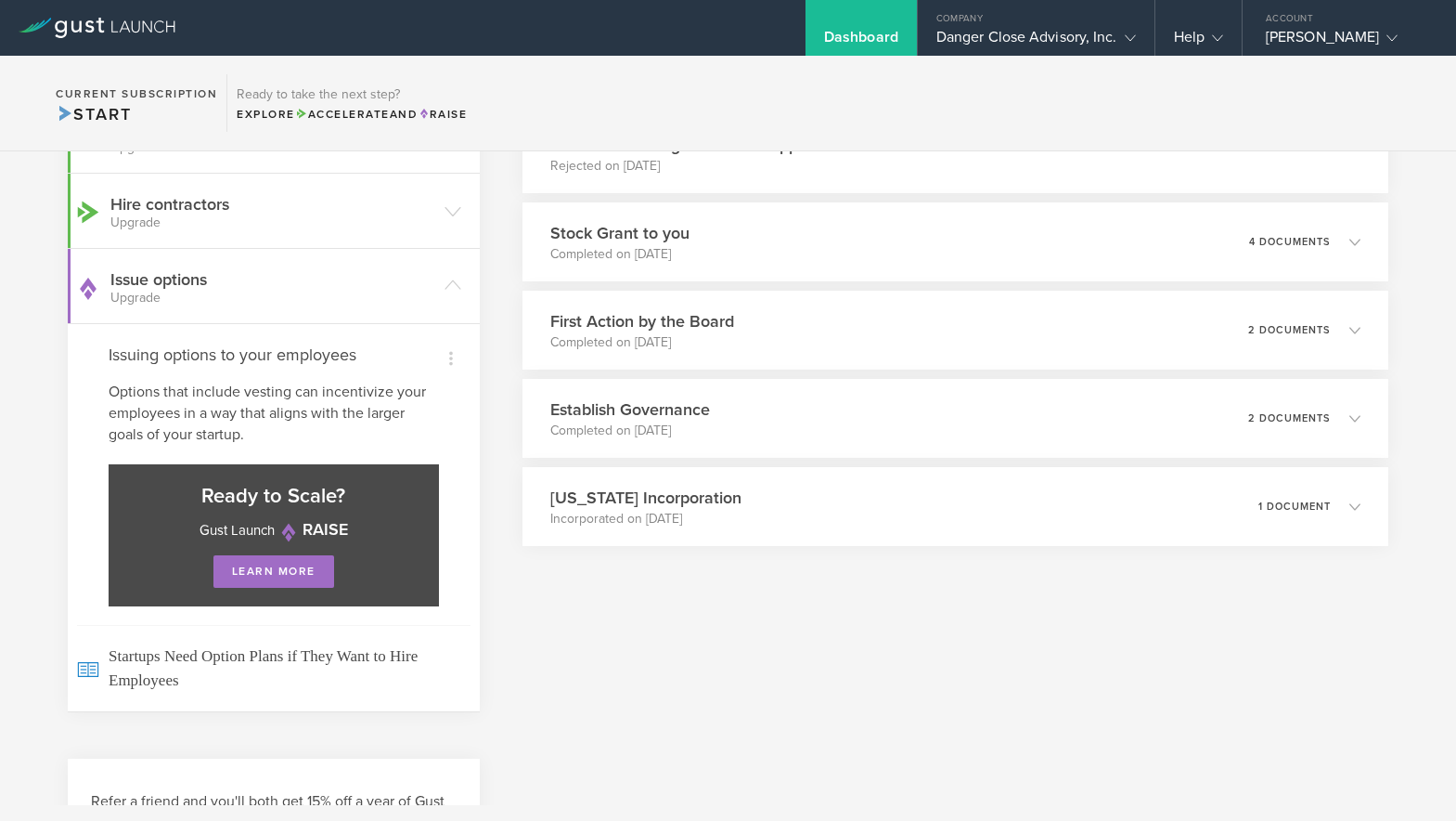
scroll to position [747, 0]
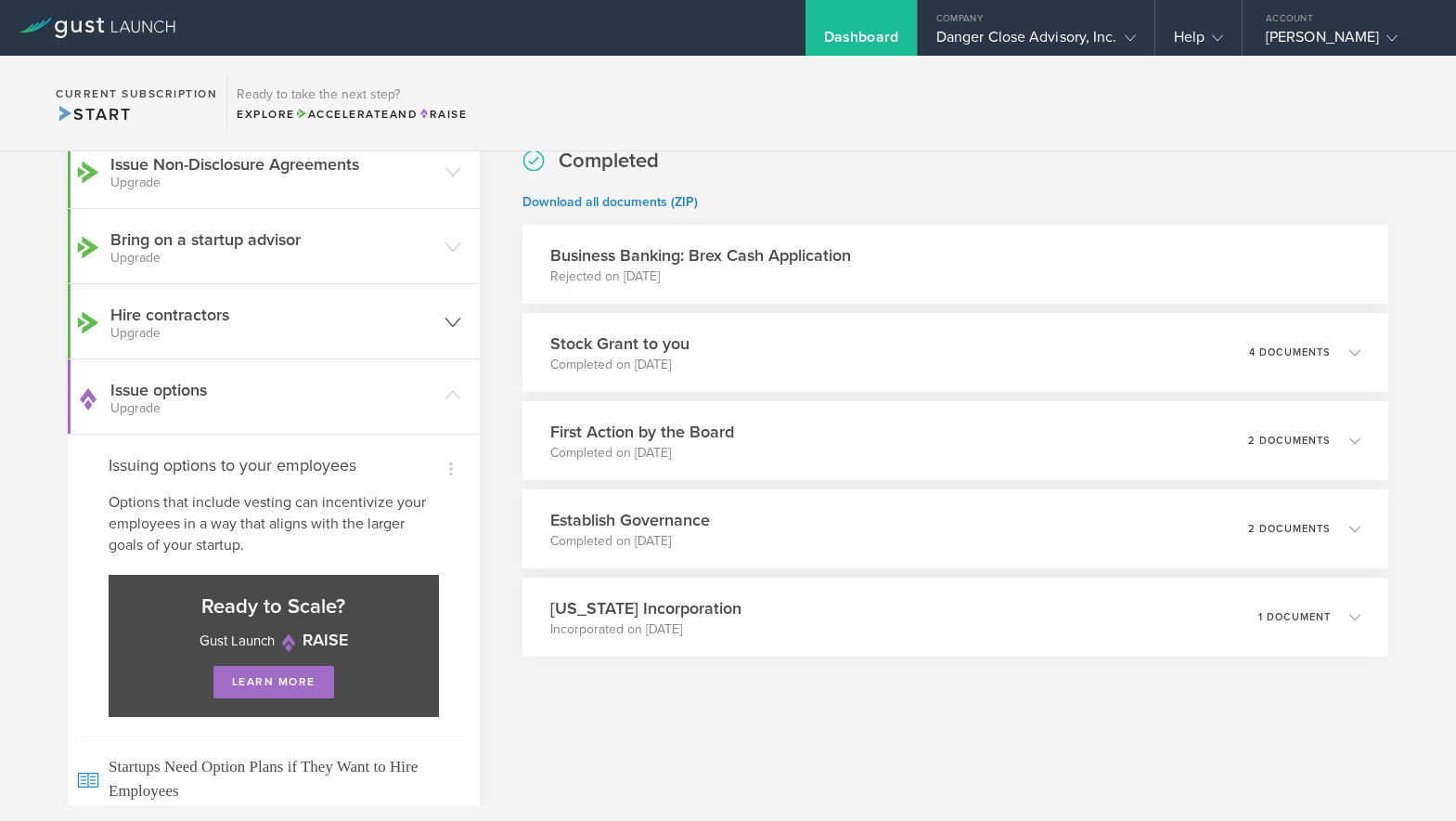
click at [314, 340] on header "Hire contractors Upgrade" at bounding box center [274, 322] width 412 height 75
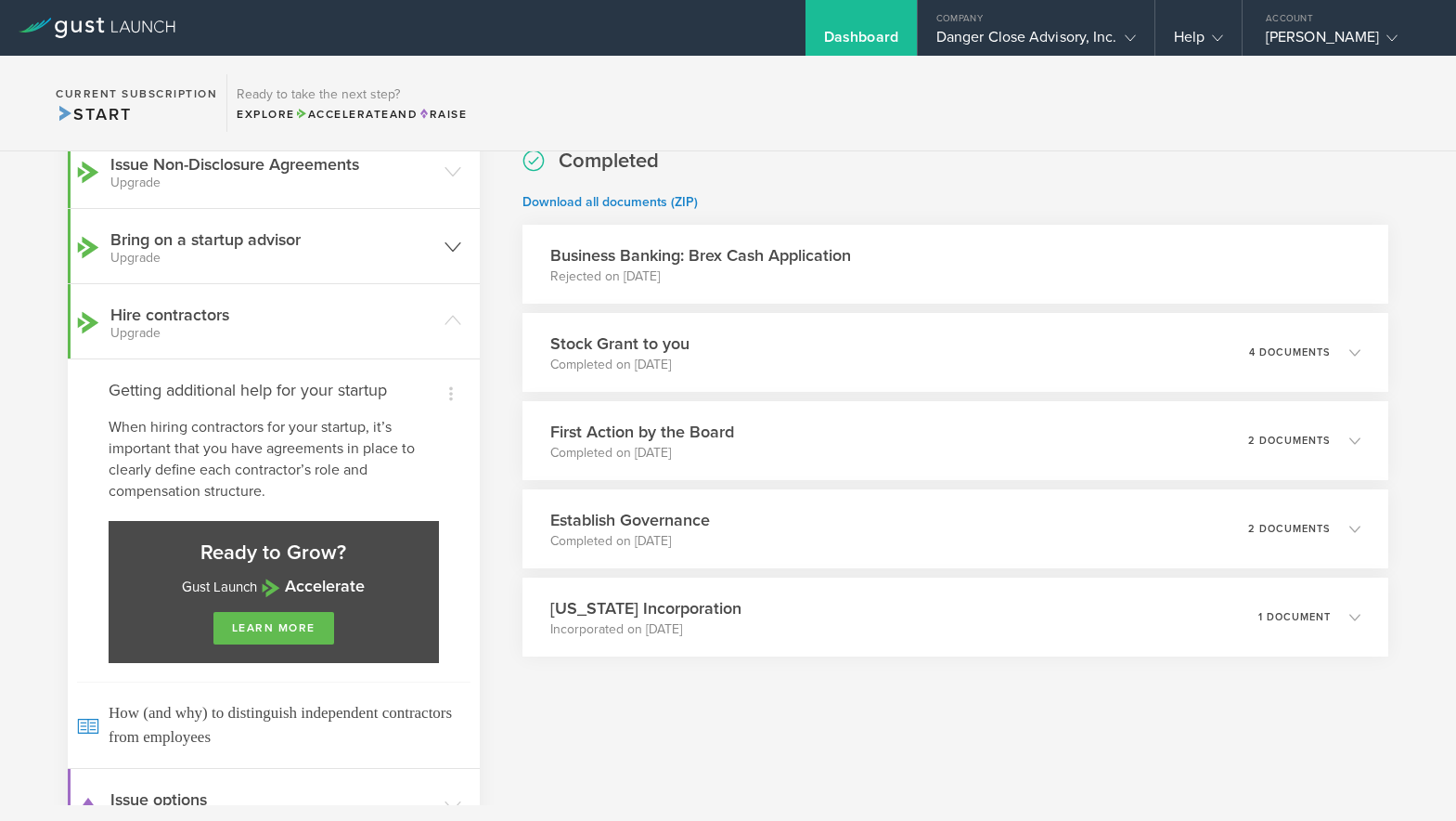
click at [339, 262] on small "Upgrade" at bounding box center [273, 258] width 325 height 13
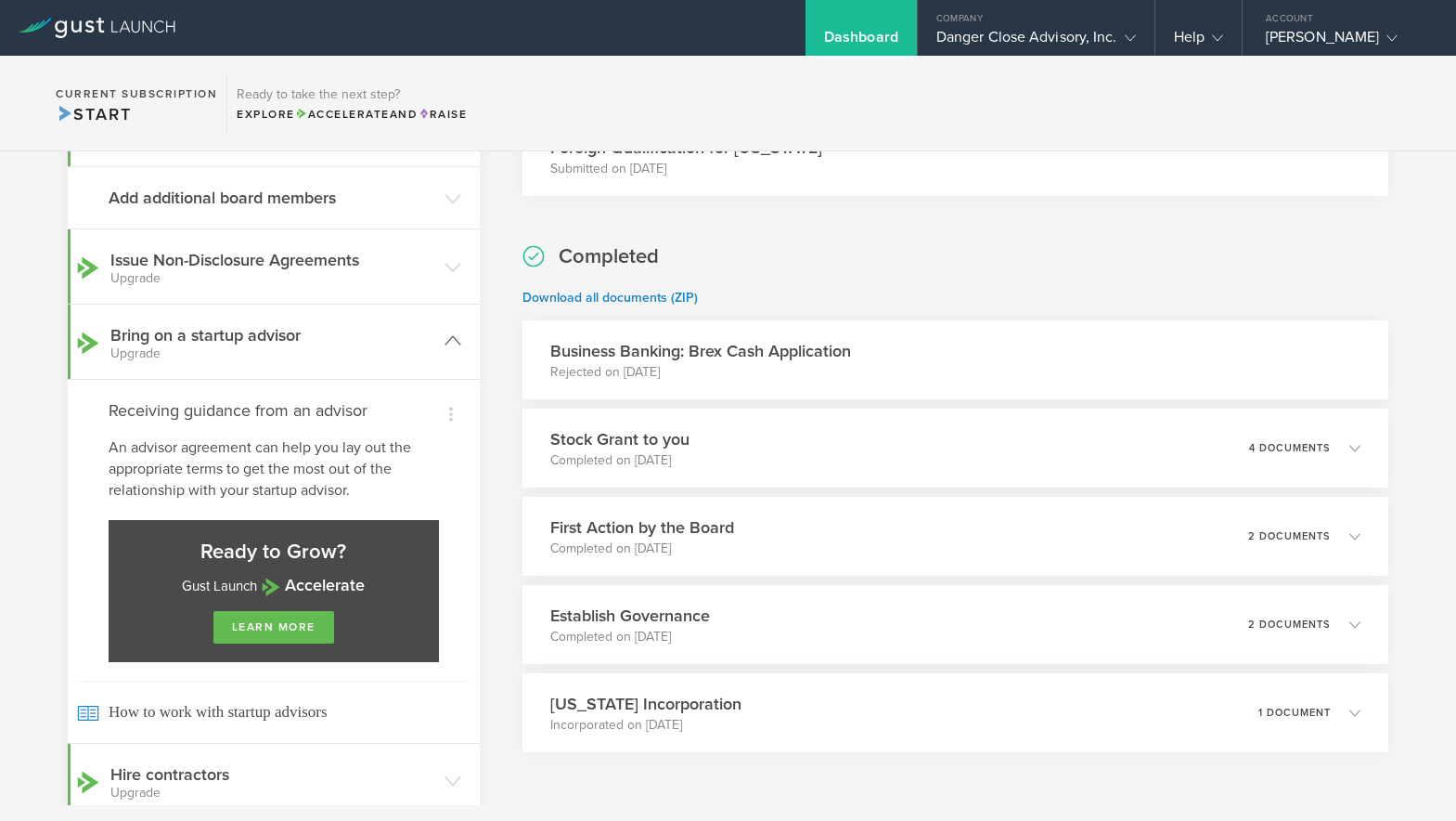
scroll to position [650, 0]
click at [300, 349] on small "Upgrade" at bounding box center [273, 355] width 325 height 13
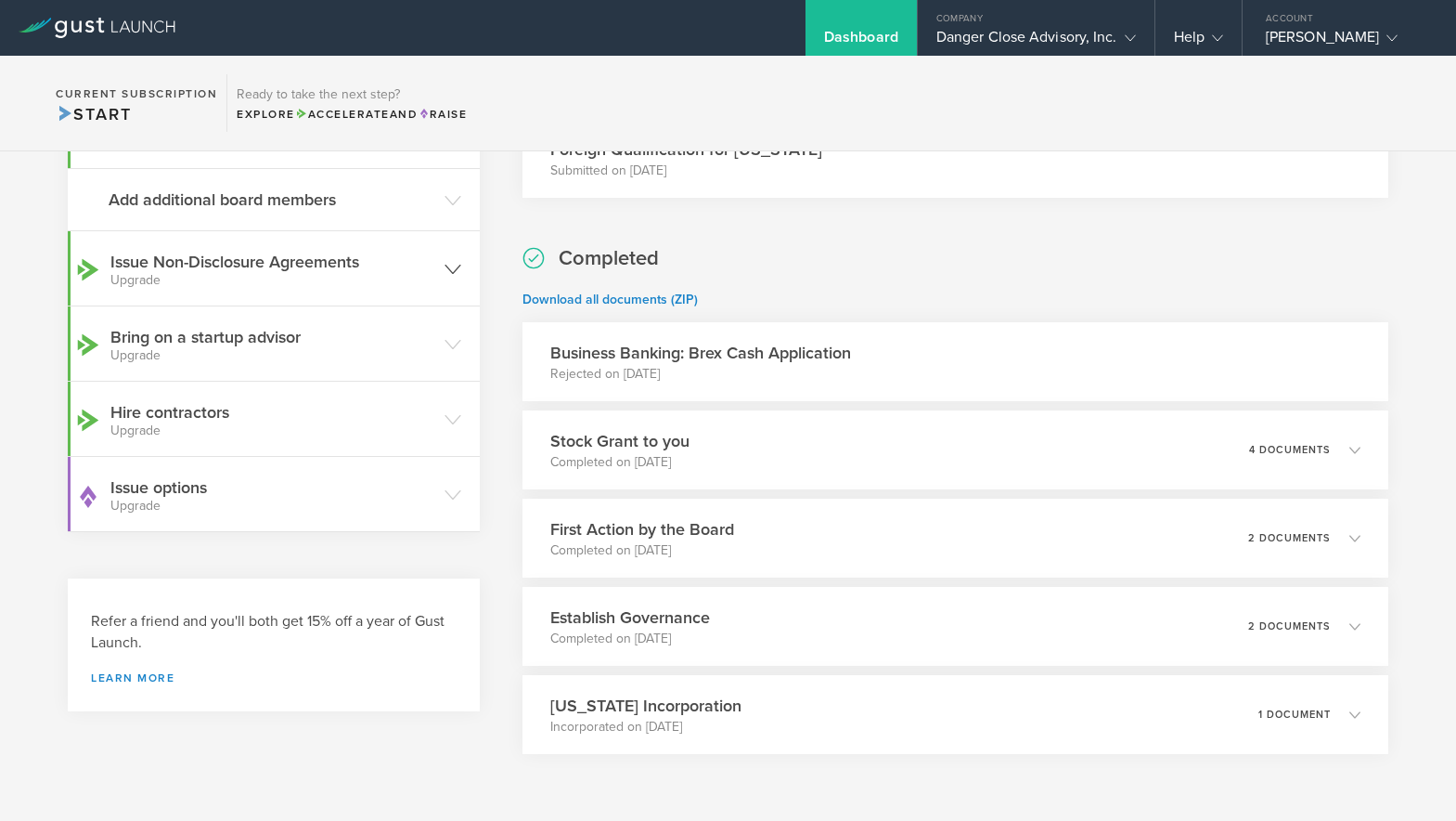
click at [327, 294] on header "Issue Non-Disclosure Agreements Upgrade" at bounding box center [274, 269] width 412 height 75
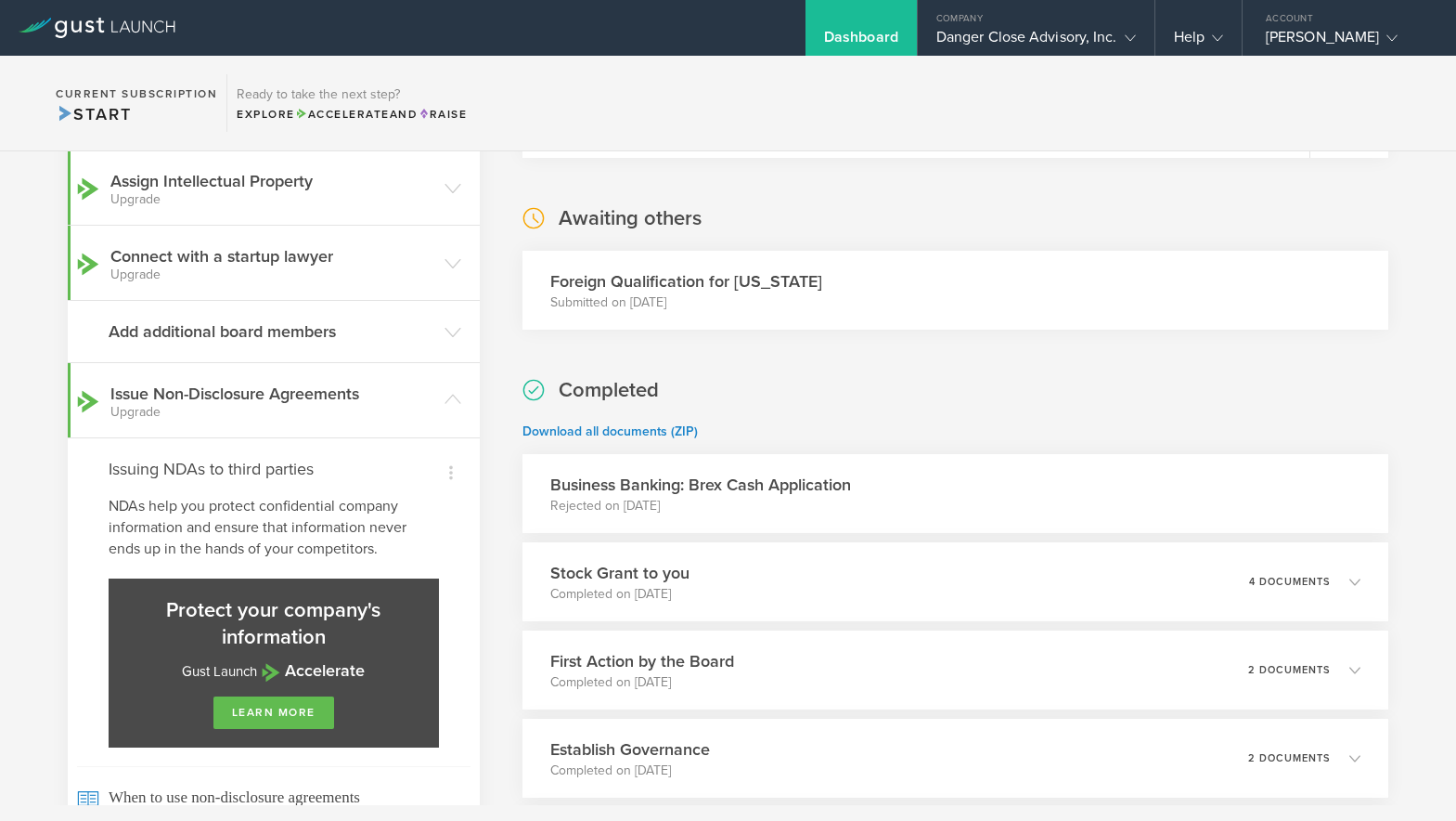
scroll to position [234, 0]
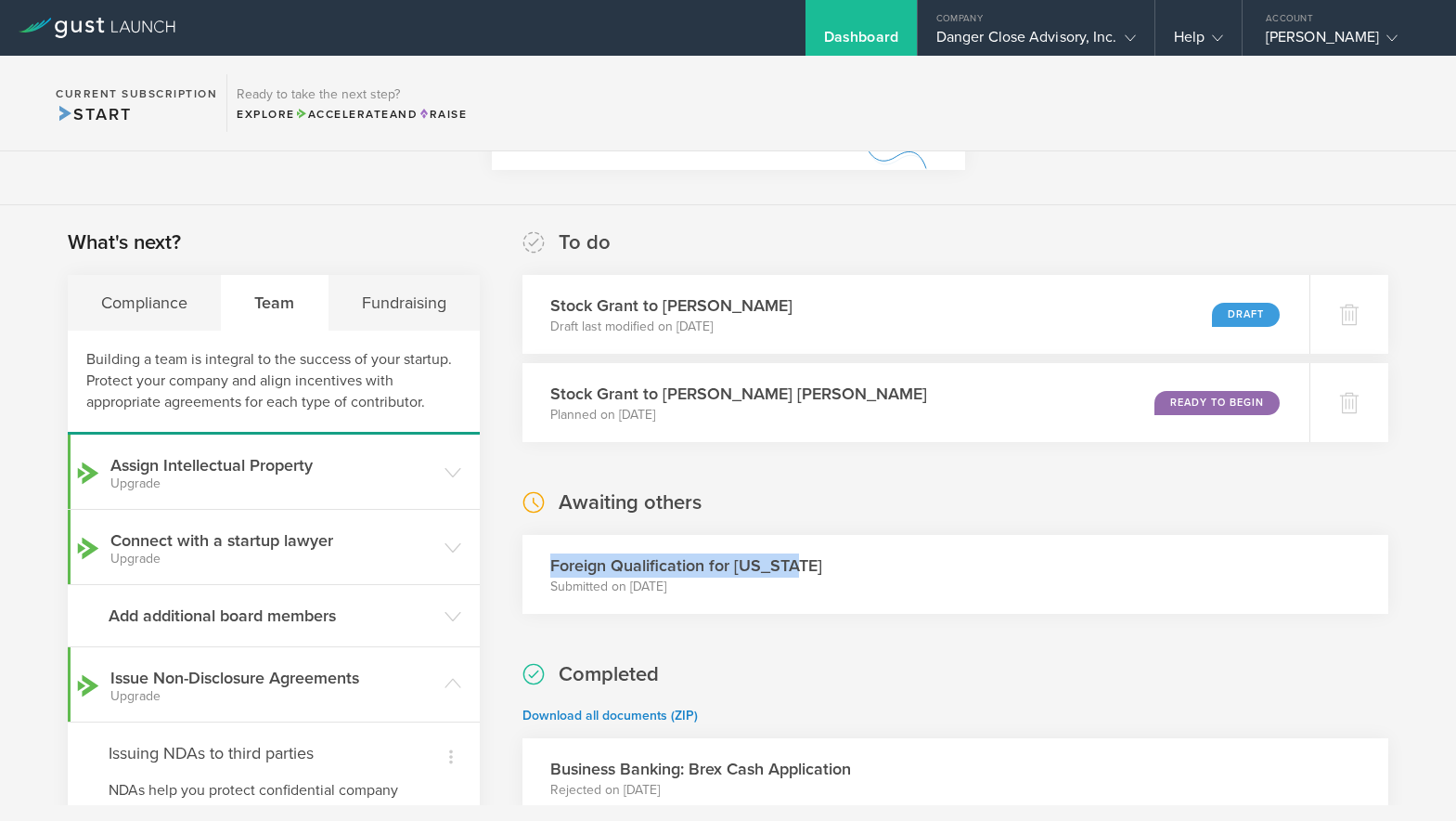
drag, startPoint x: 573, startPoint y: 561, endPoint x: 792, endPoint y: 559, distance: 219.0
click at [792, 559] on div "Foreign Qualification for Indiana Submitted on Jul 25, 2025" at bounding box center [955, 574] width 866 height 78
drag, startPoint x: 393, startPoint y: 305, endPoint x: 382, endPoint y: 312, distance: 13.0
click at [393, 305] on div "Fundraising" at bounding box center [404, 302] width 151 height 56
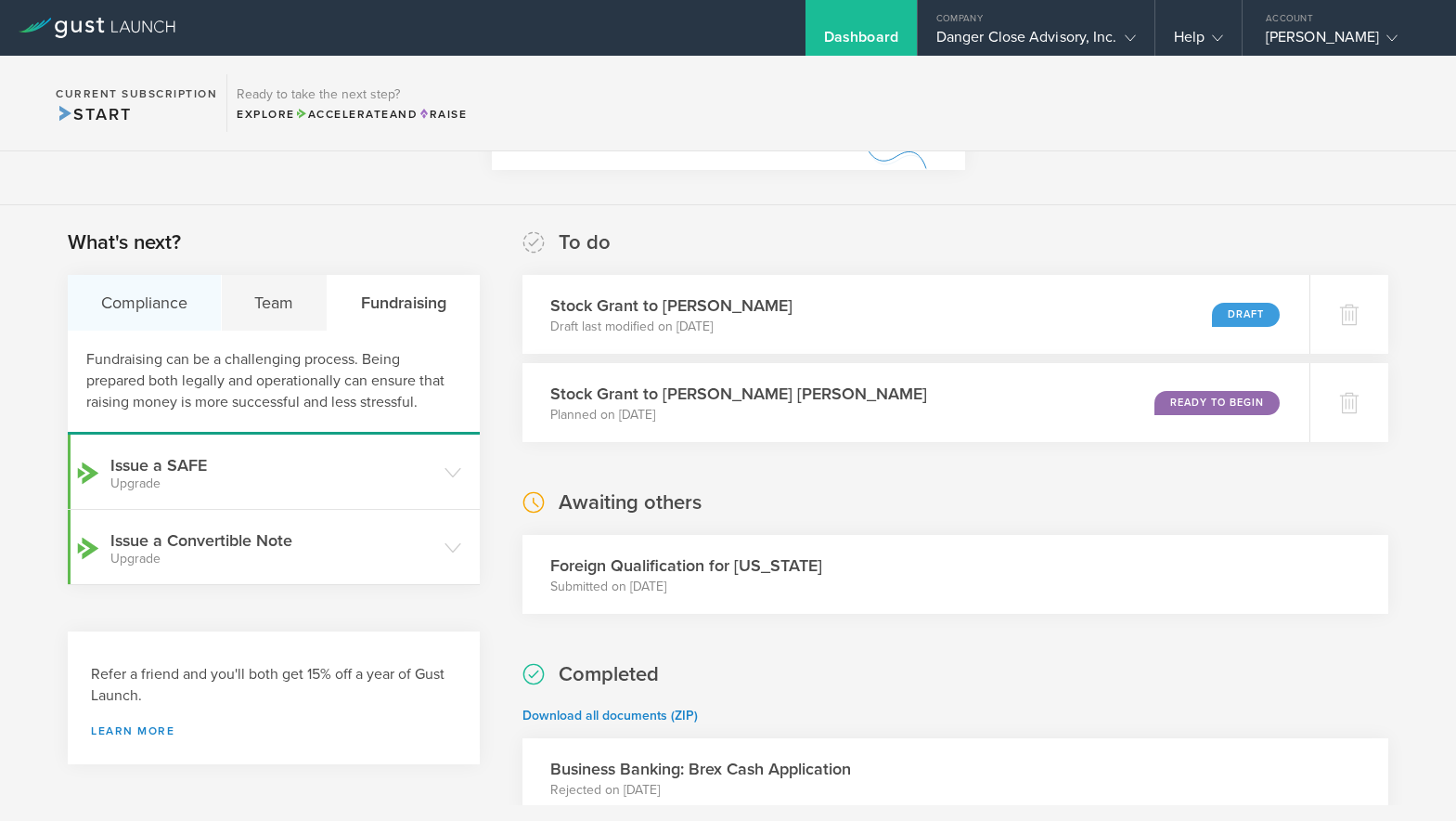
click at [187, 291] on div "Compliance" at bounding box center [144, 302] width 154 height 56
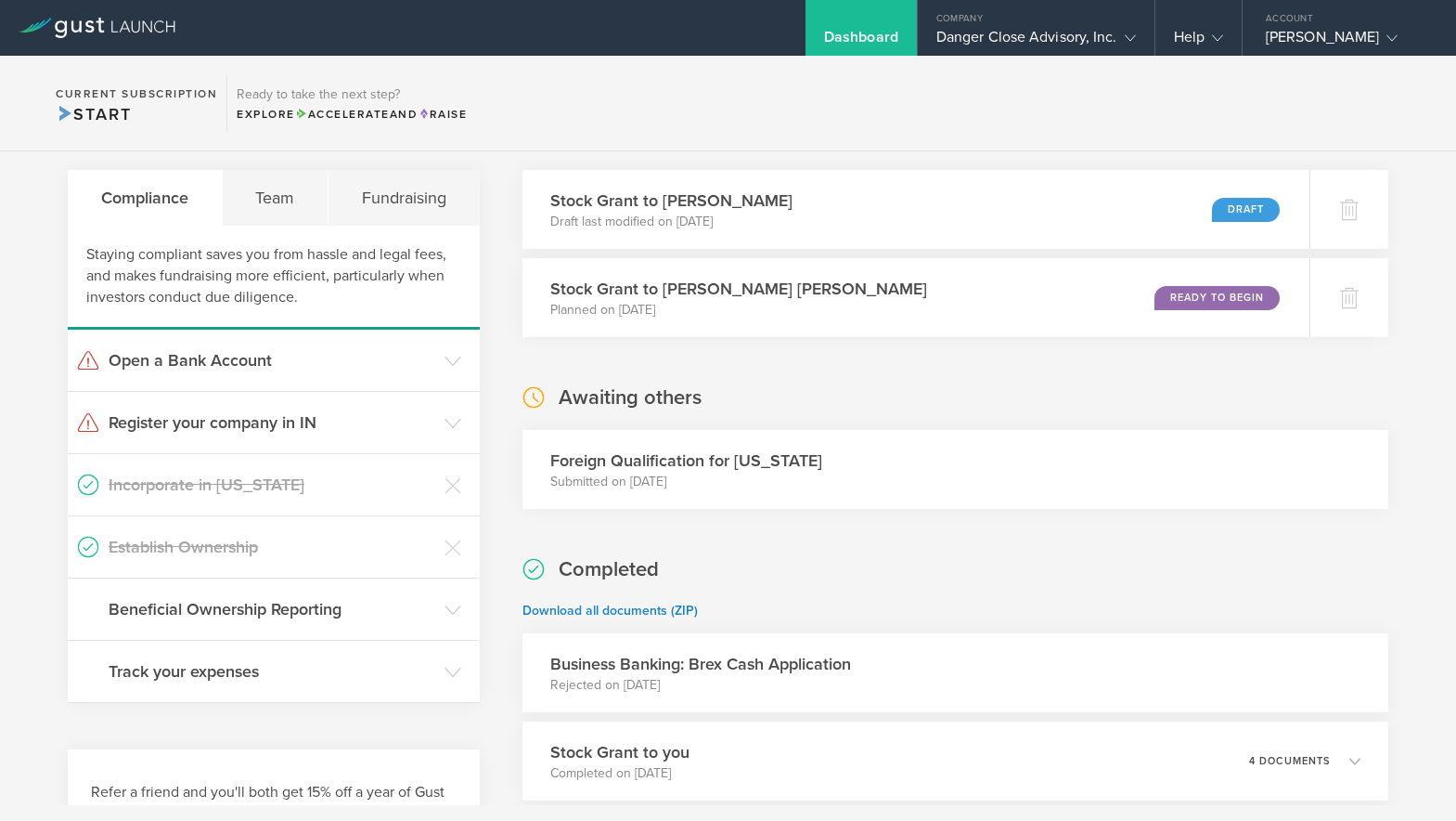
scroll to position [325, 0]
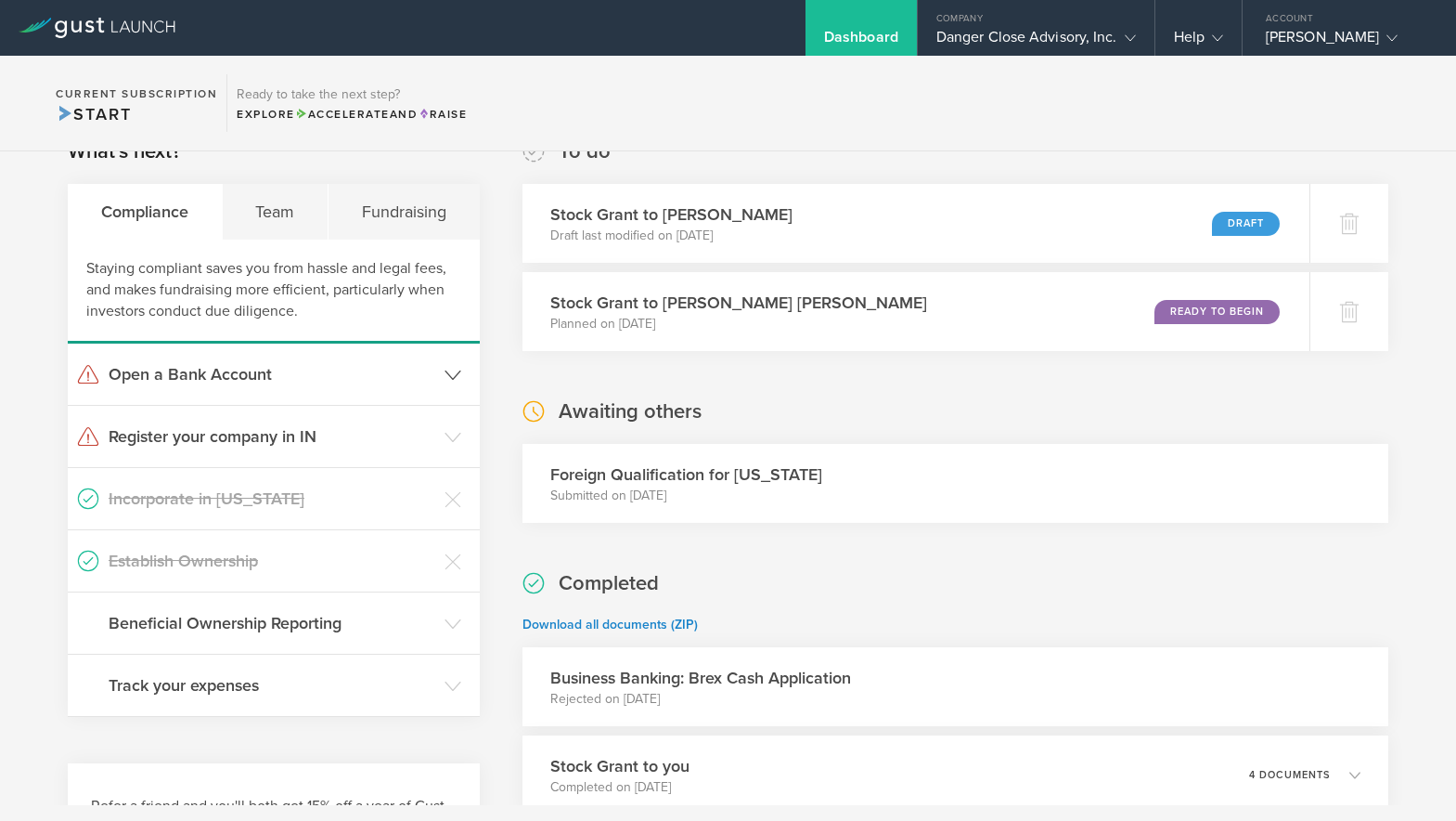
click at [256, 378] on h3 "Open a Bank Account" at bounding box center [272, 374] width 326 height 25
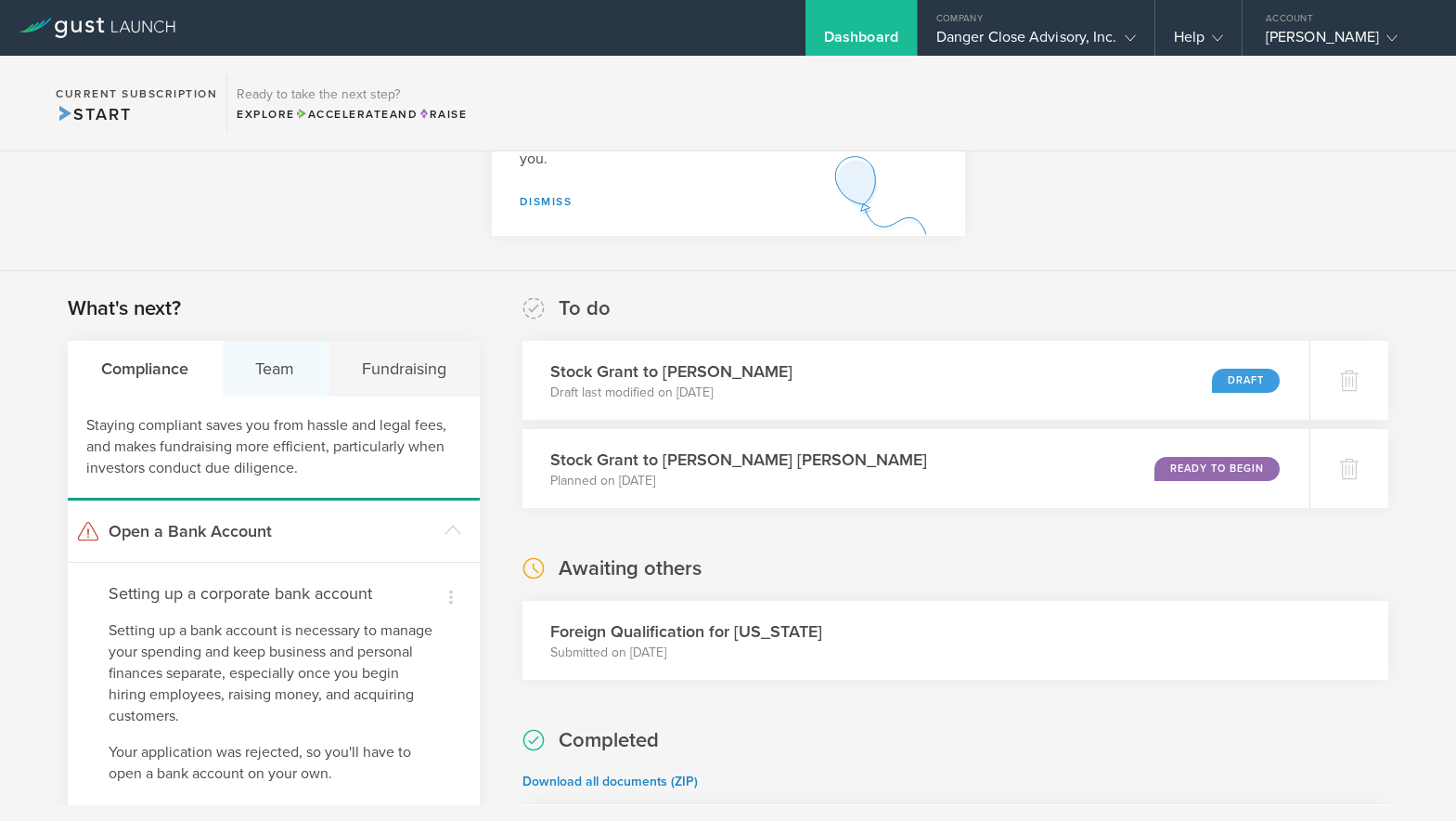
scroll to position [0, 0]
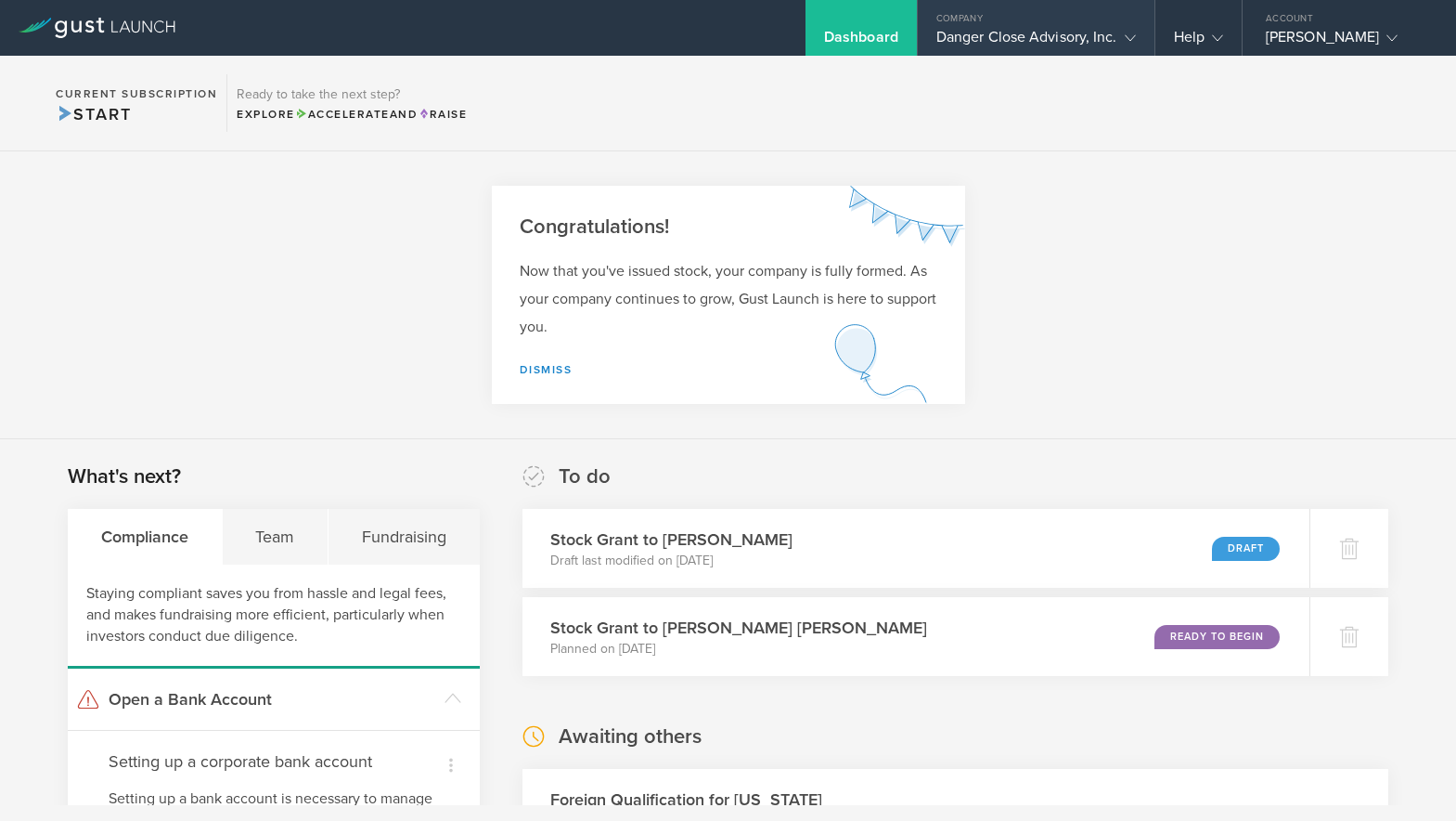
click at [1038, 26] on div "Company" at bounding box center [1035, 14] width 236 height 27
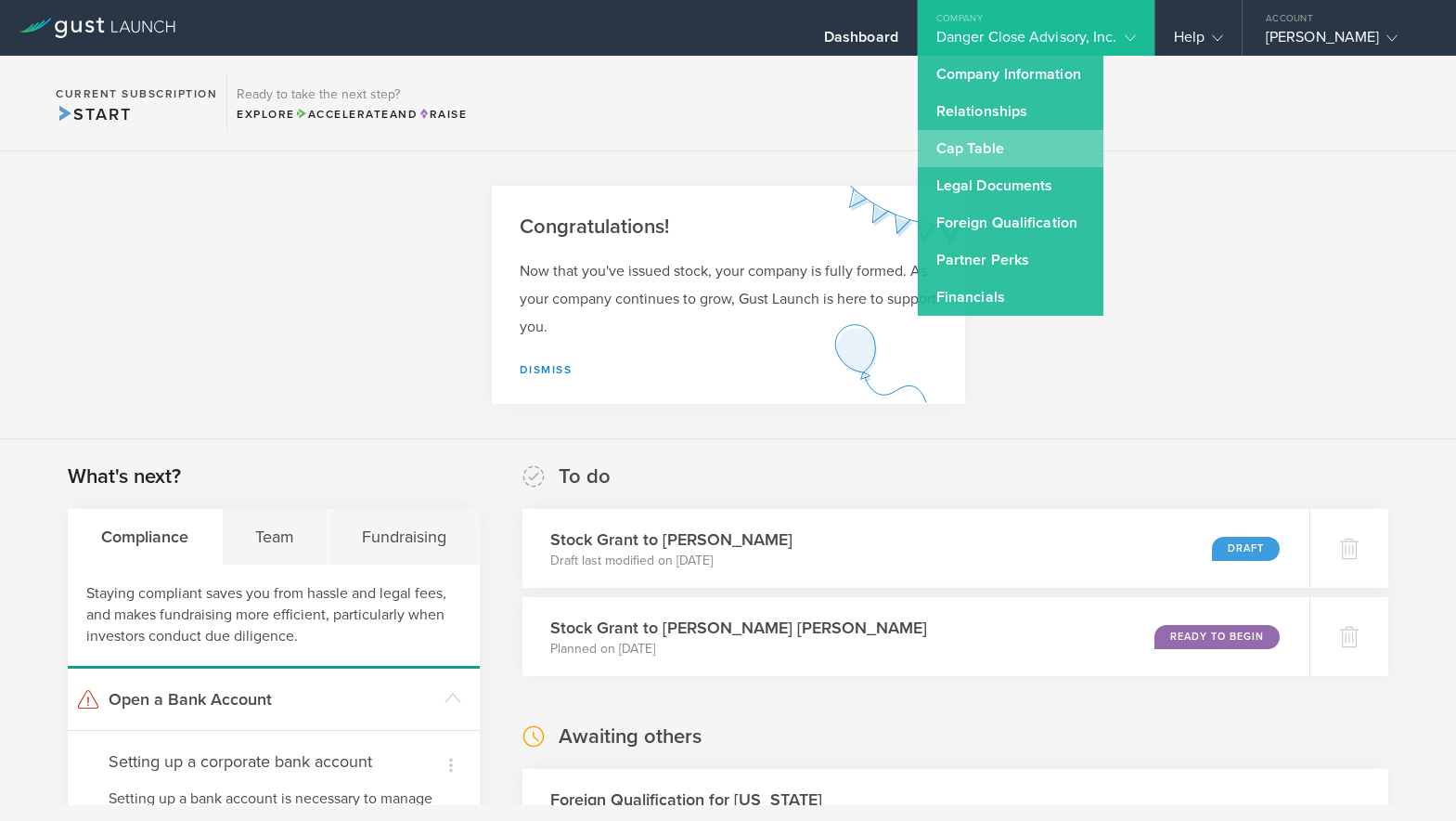
click at [1001, 133] on link "Cap Table" at bounding box center [1010, 149] width 185 height 37
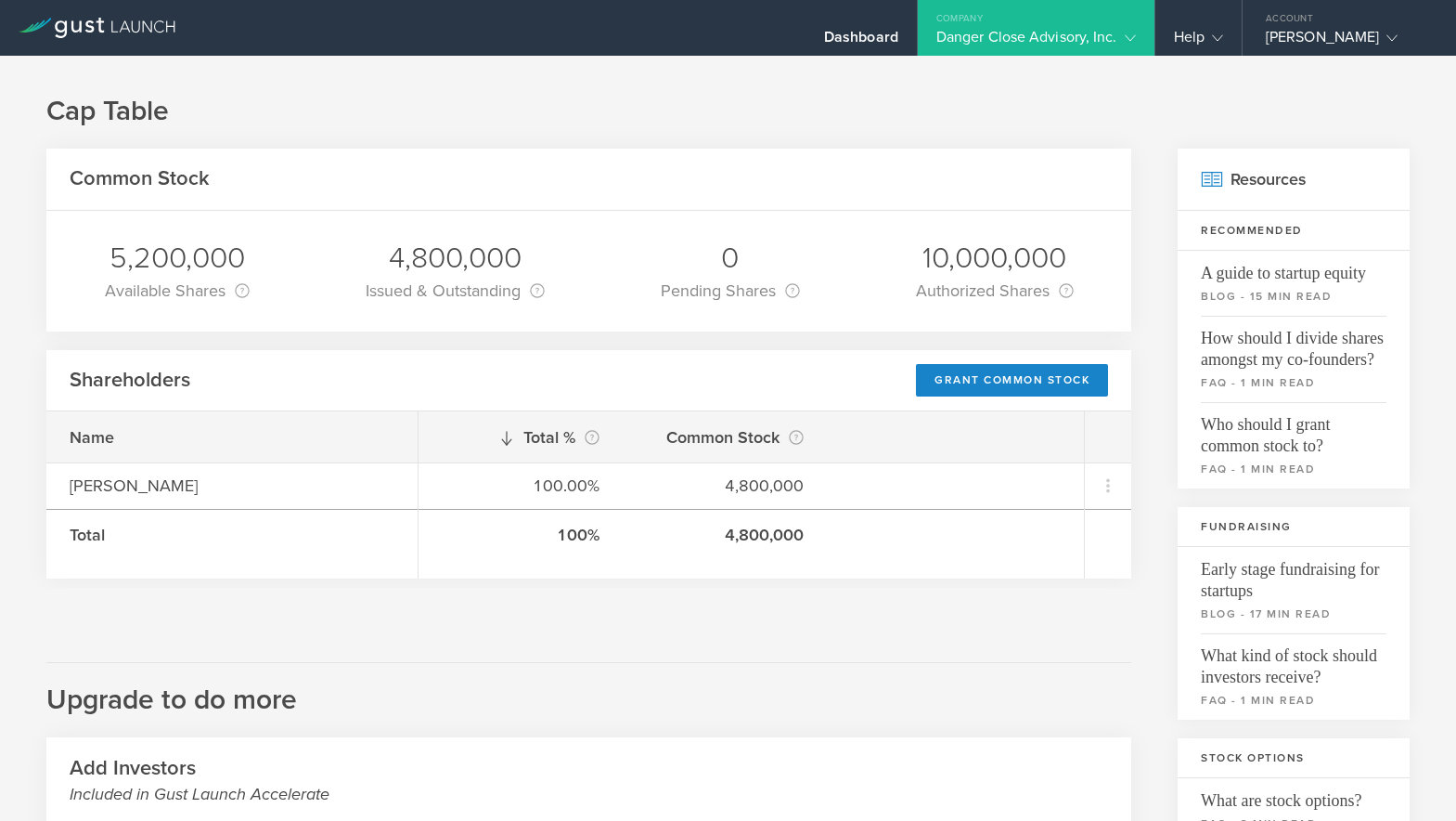
click at [1050, 38] on div "Danger Close Advisory, Inc." at bounding box center [1036, 41] width 200 height 27
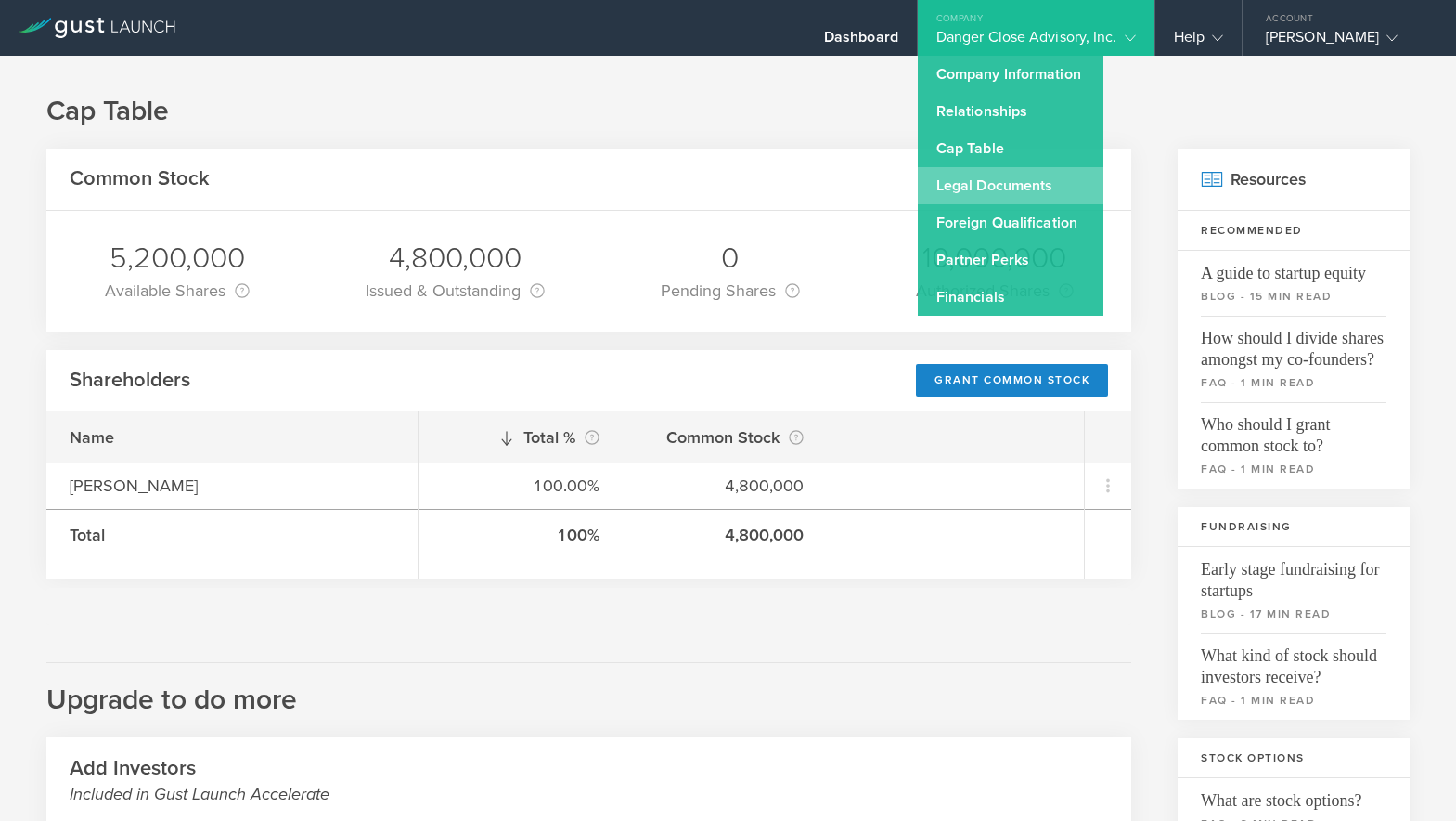
click at [1040, 188] on link "Legal Documents" at bounding box center [1010, 185] width 185 height 37
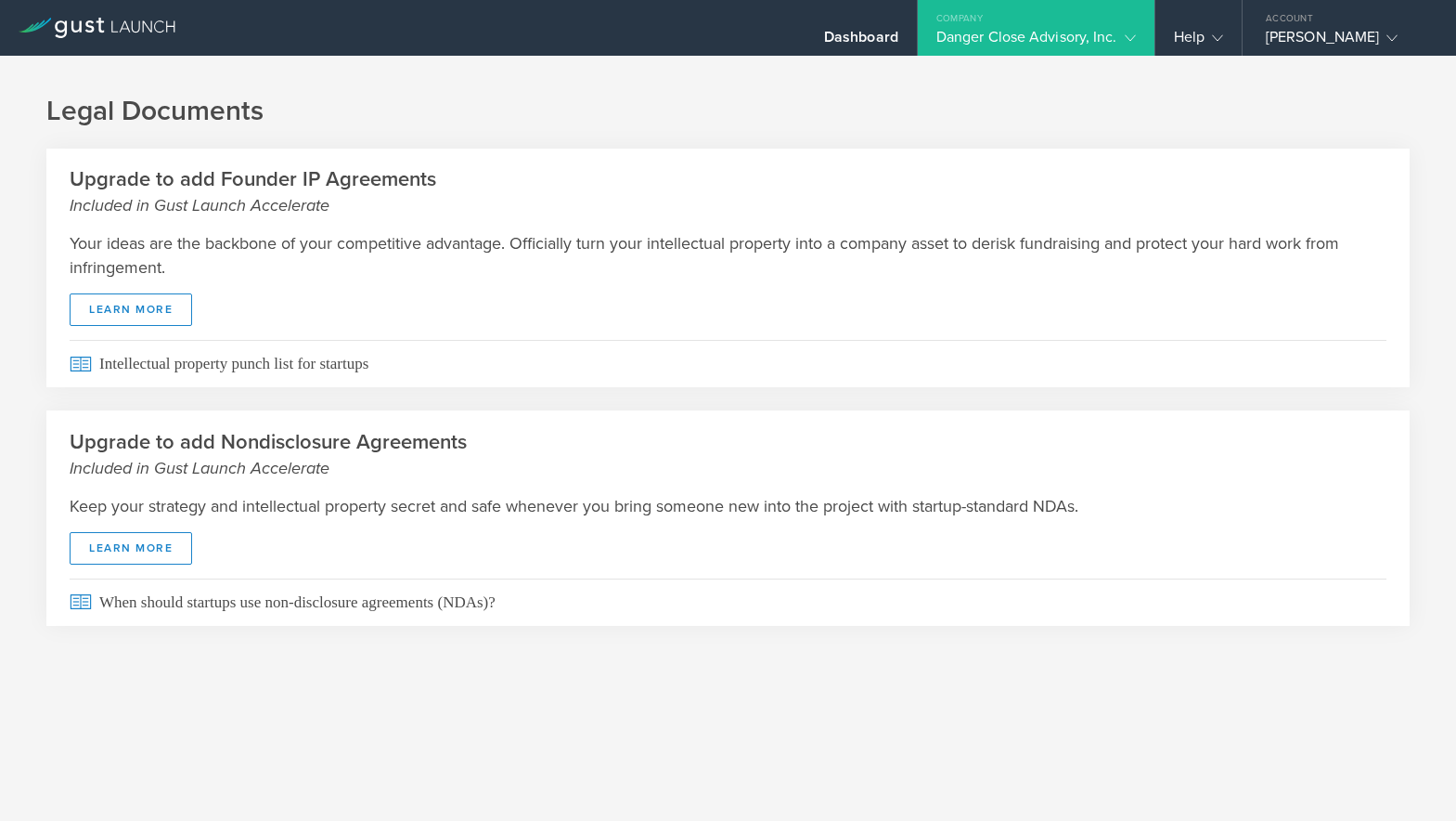
click at [1111, 33] on div "Danger Close Advisory, Inc." at bounding box center [1036, 41] width 200 height 27
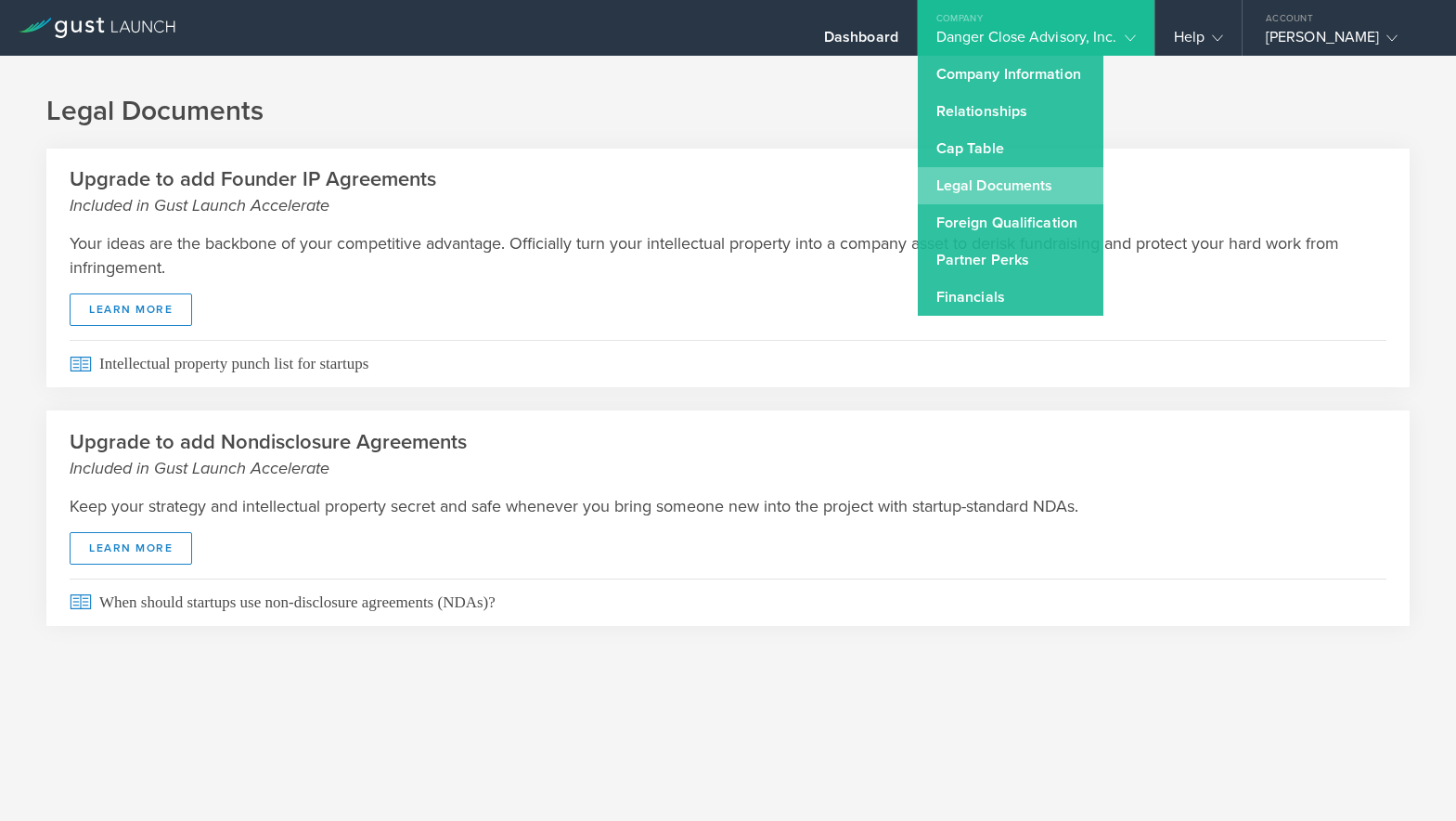
click at [1015, 184] on link "Legal Documents" at bounding box center [1010, 185] width 185 height 37
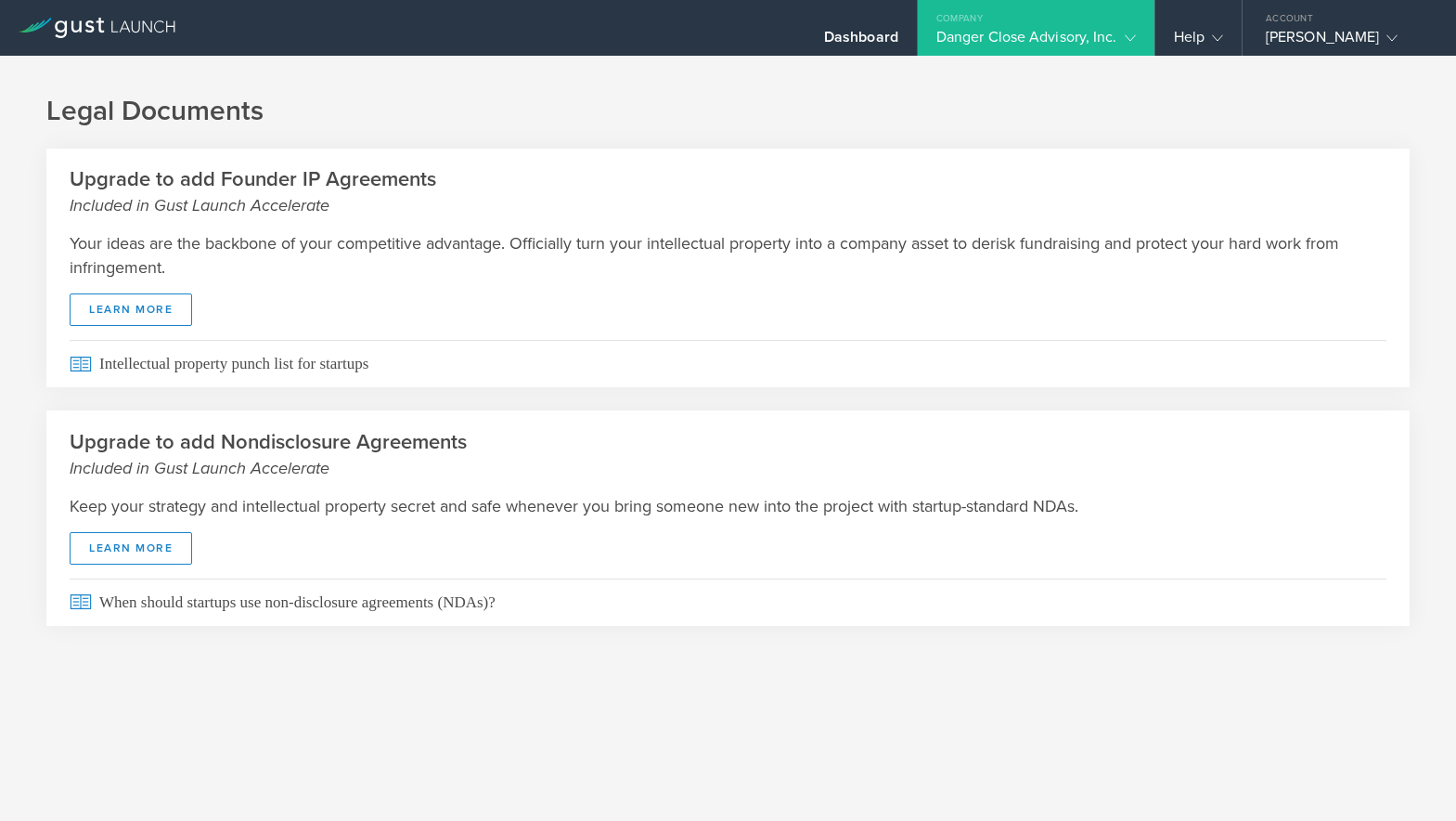
click at [1066, 30] on div "Danger Close Advisory, Inc." at bounding box center [1036, 41] width 200 height 27
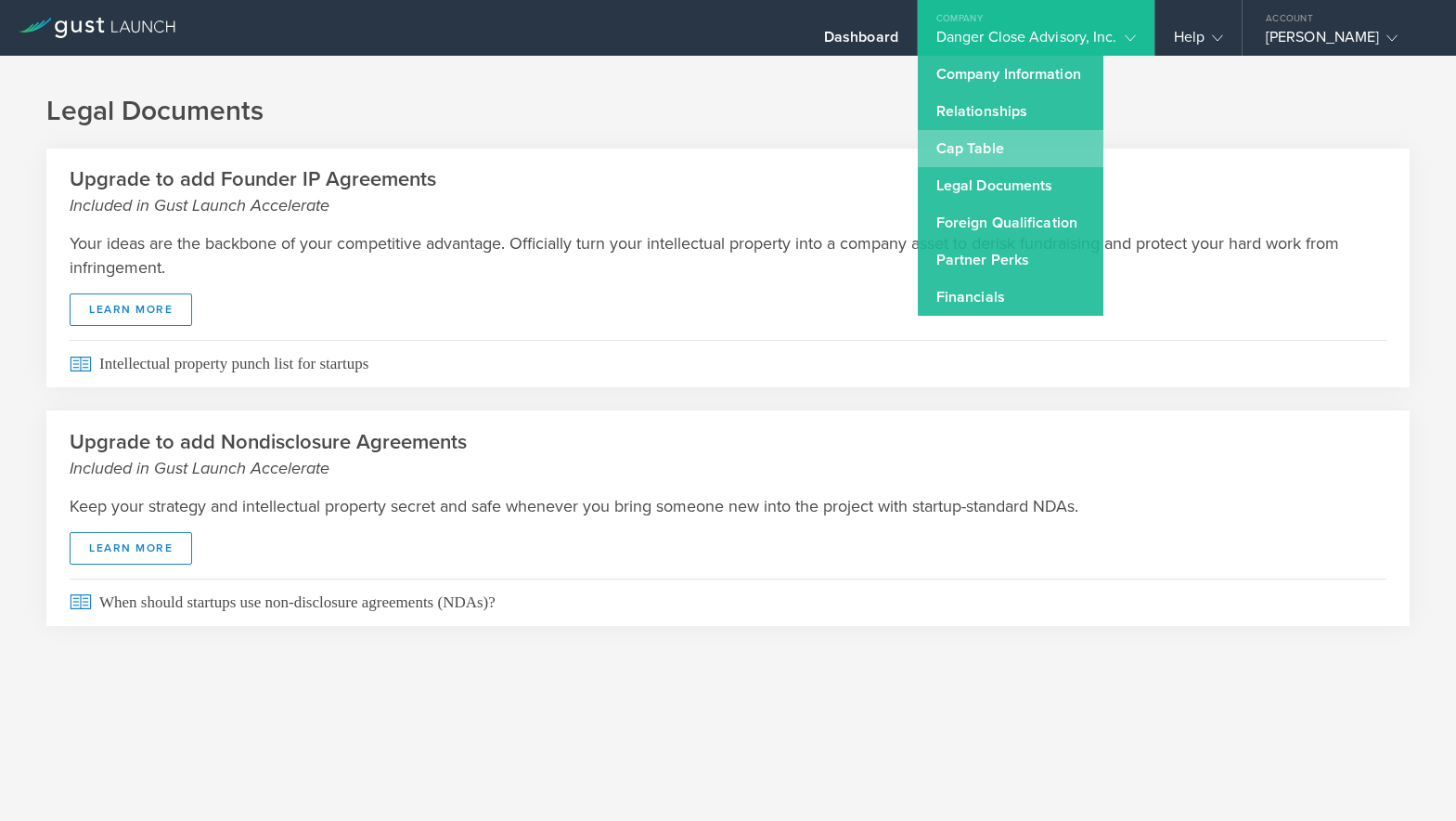
click at [1027, 130] on link "Cap Table" at bounding box center [1010, 149] width 185 height 37
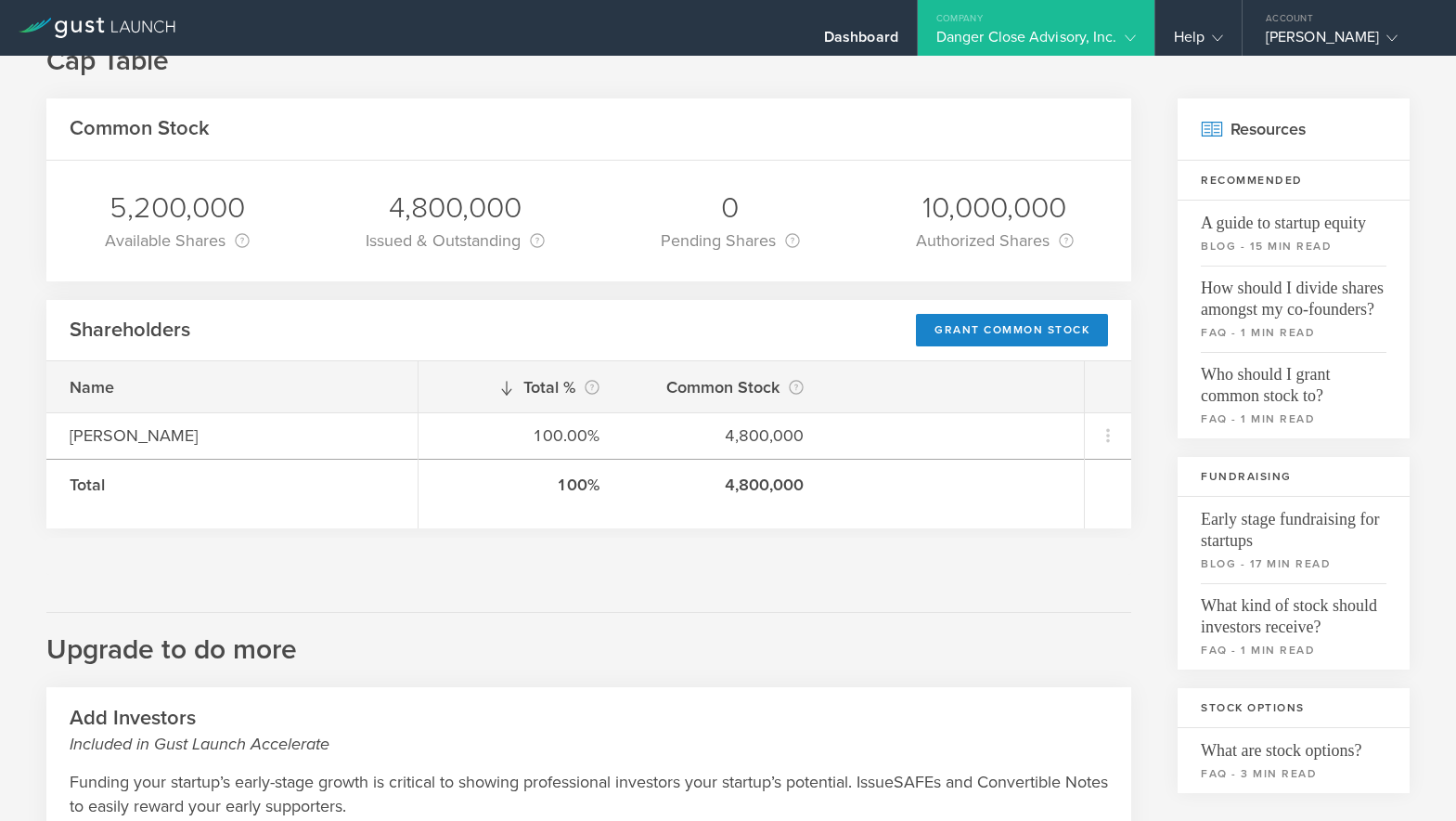
scroll to position [67, 0]
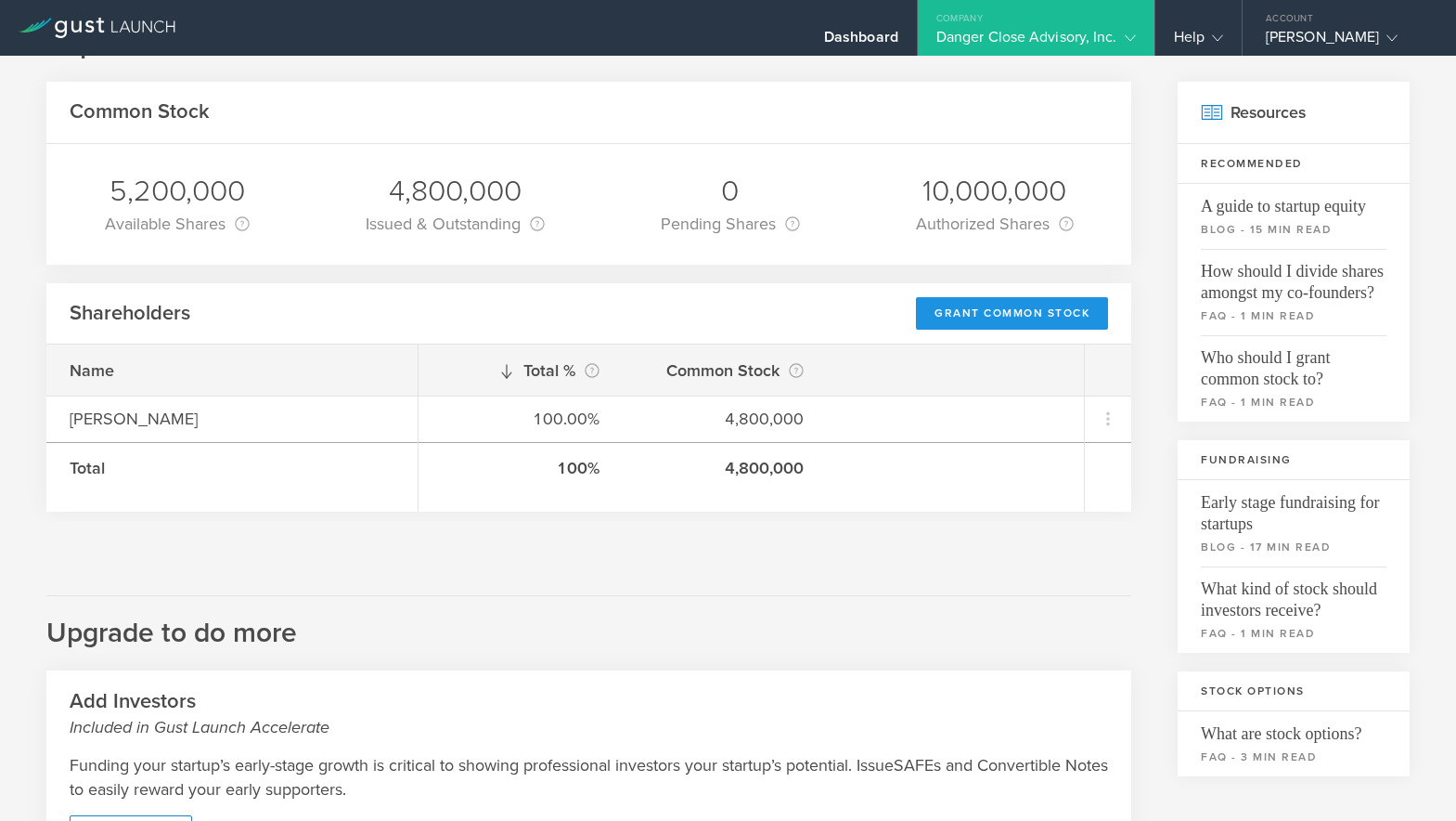
click at [921, 314] on div "Grant Common Stock" at bounding box center [1012, 313] width 192 height 32
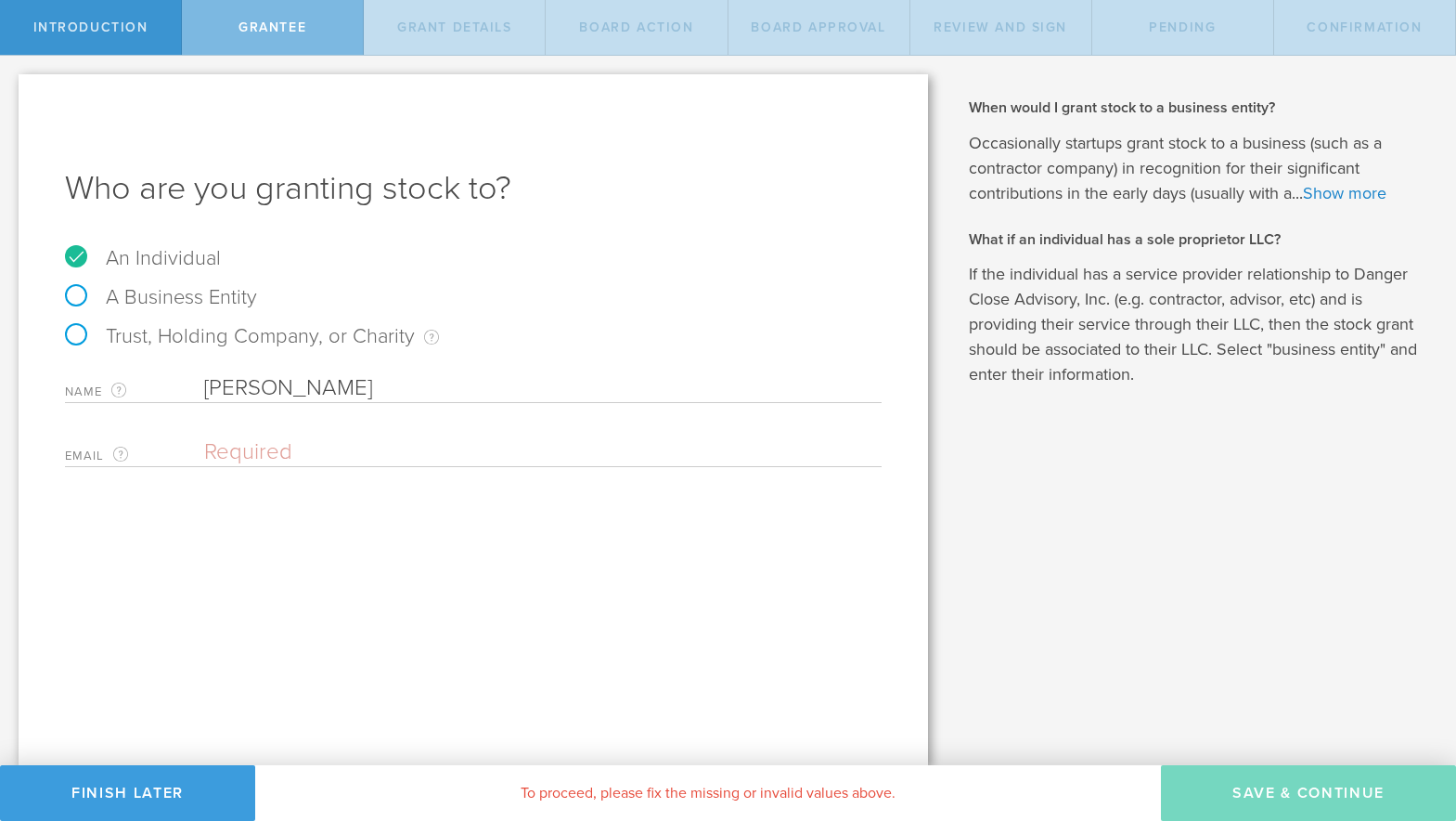
click at [346, 396] on input "Amal Ali" at bounding box center [542, 388] width 678 height 27
type input "Amal Ali Torres"
click at [264, 447] on input "email" at bounding box center [538, 452] width 669 height 27
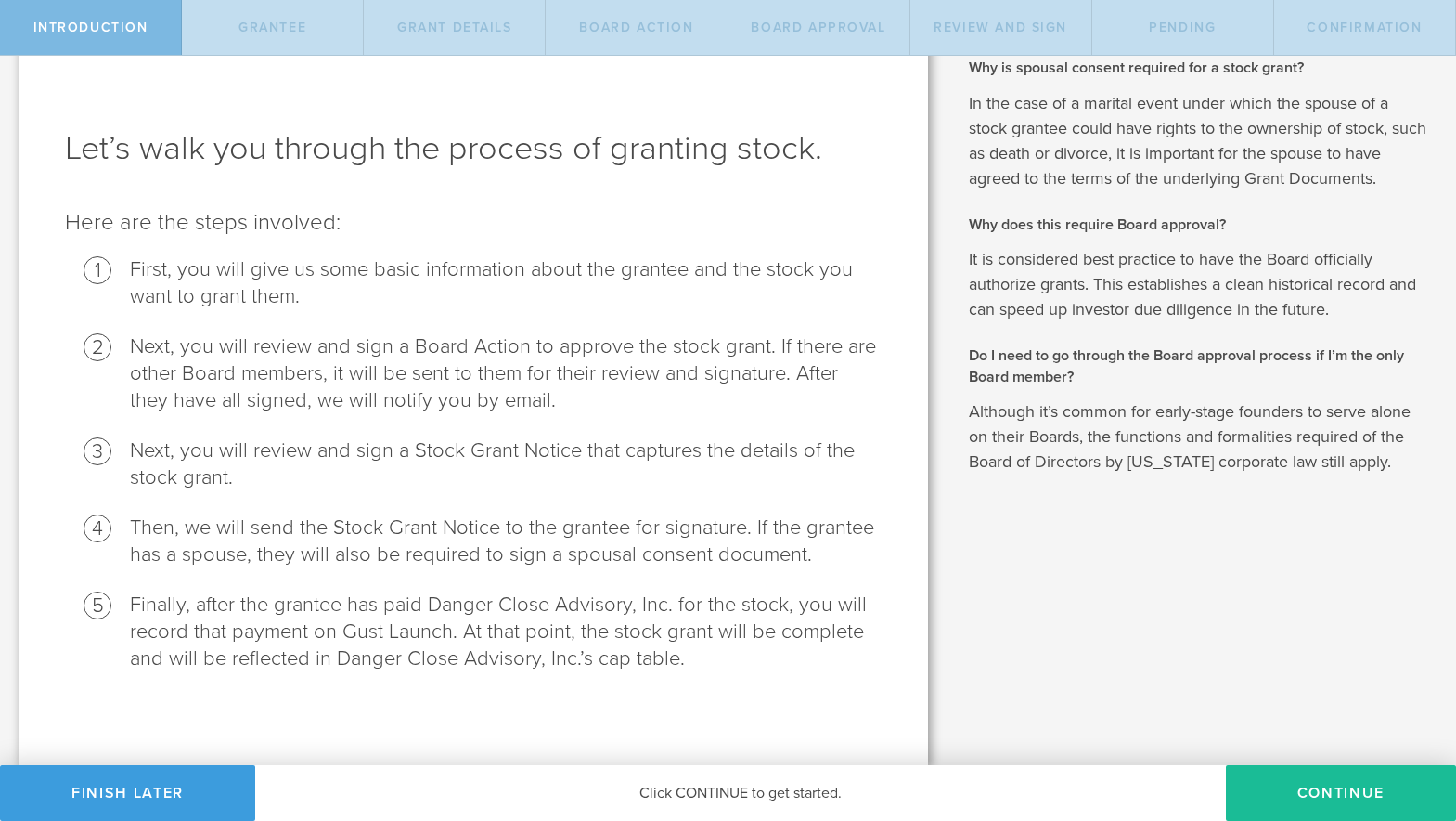
scroll to position [34, 0]
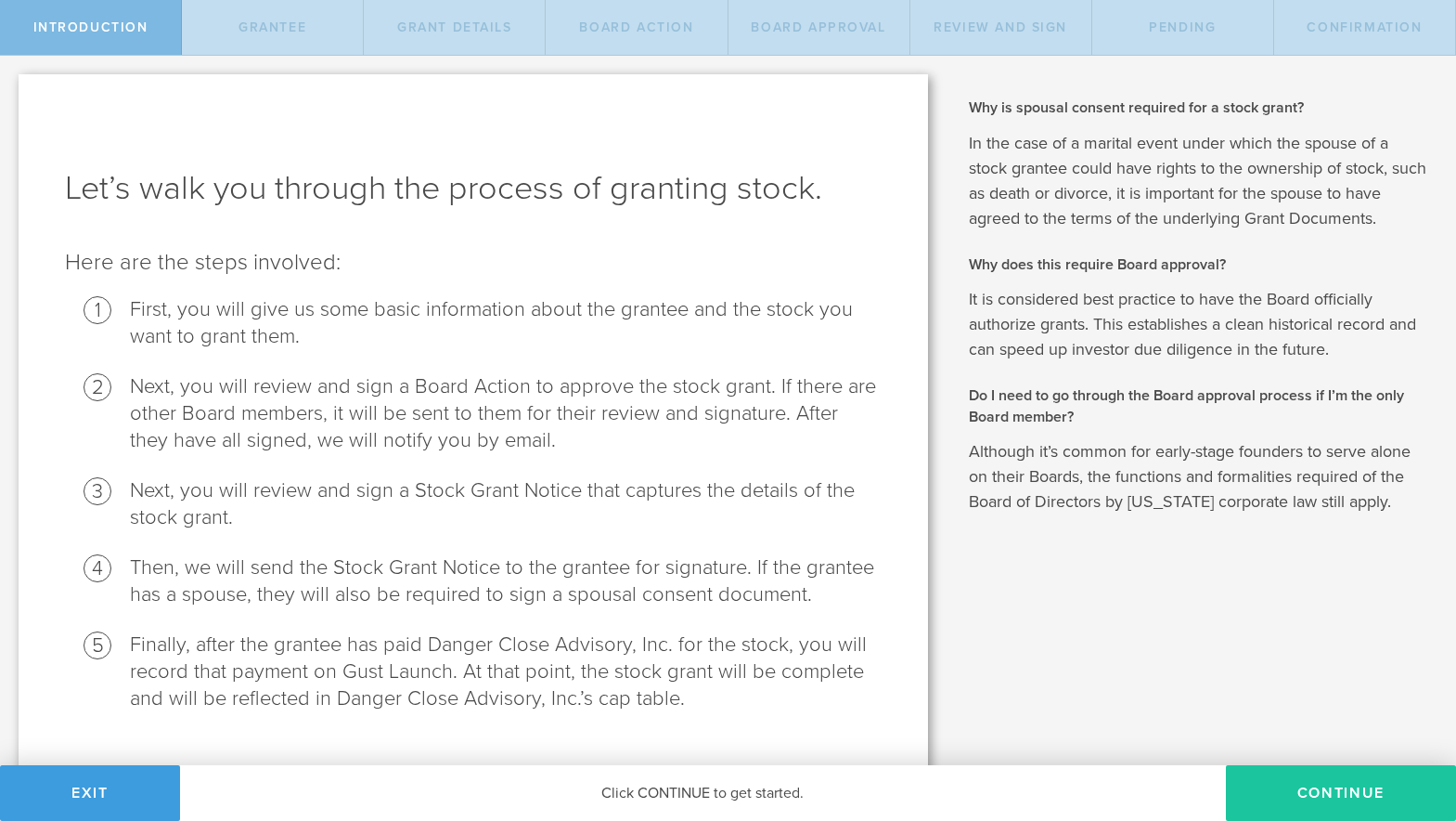
click at [1292, 795] on button "Continue" at bounding box center [1341, 793] width 230 height 56
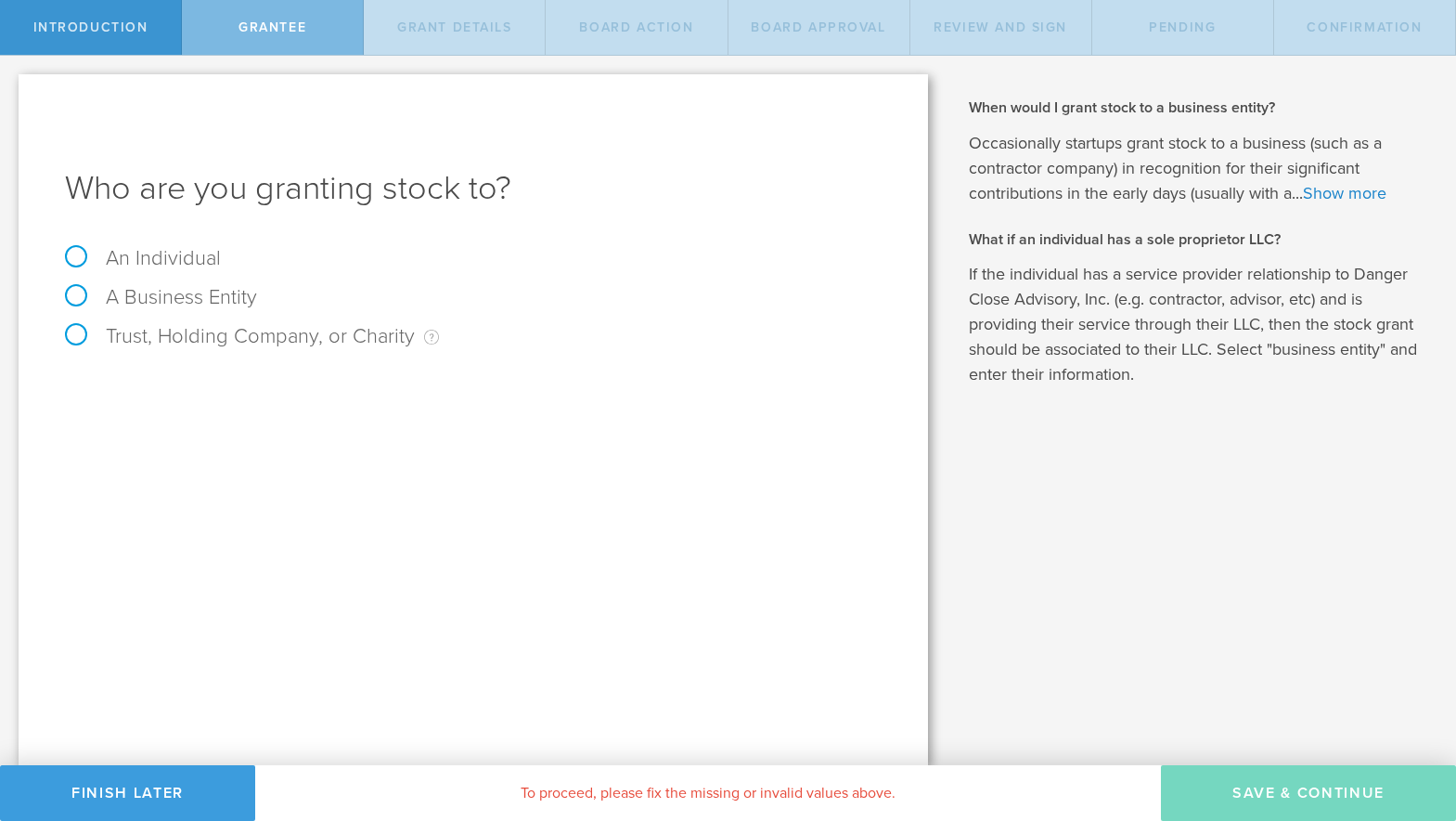
click at [138, 261] on label "An Individual" at bounding box center [142, 258] width 156 height 25
click at [12, 85] on input "An Individual" at bounding box center [6, 71] width 12 height 29
radio input "true"
click at [329, 399] on input "text" at bounding box center [542, 388] width 678 height 27
type input "[PERSON_NAME] [PERSON_NAME]"
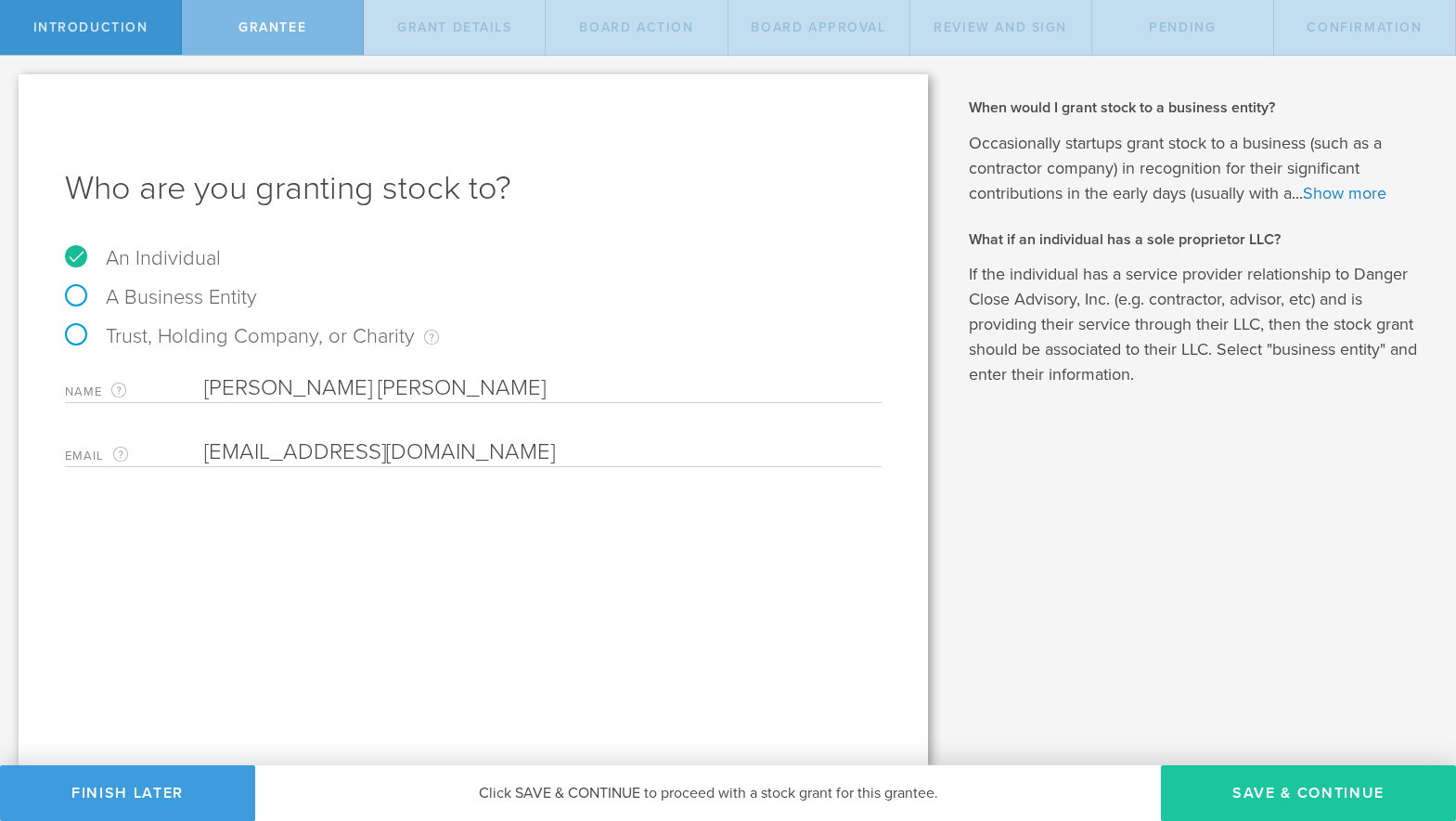
type input "[EMAIL_ADDRESS][DOMAIN_NAME]"
click at [1226, 788] on button "Save & Continue" at bounding box center [1308, 793] width 295 height 56
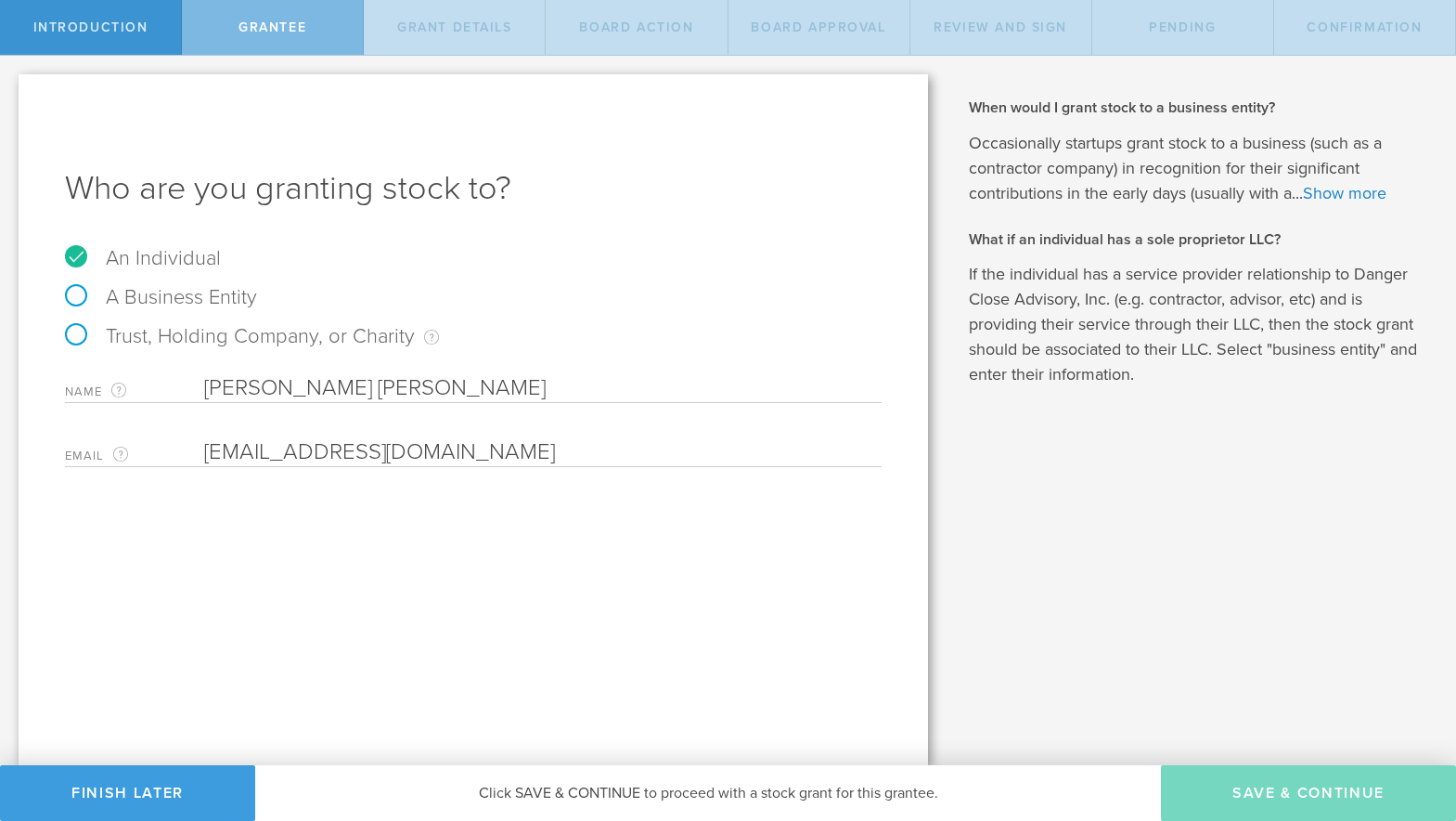
type input "48"
type input "12"
select select "none"
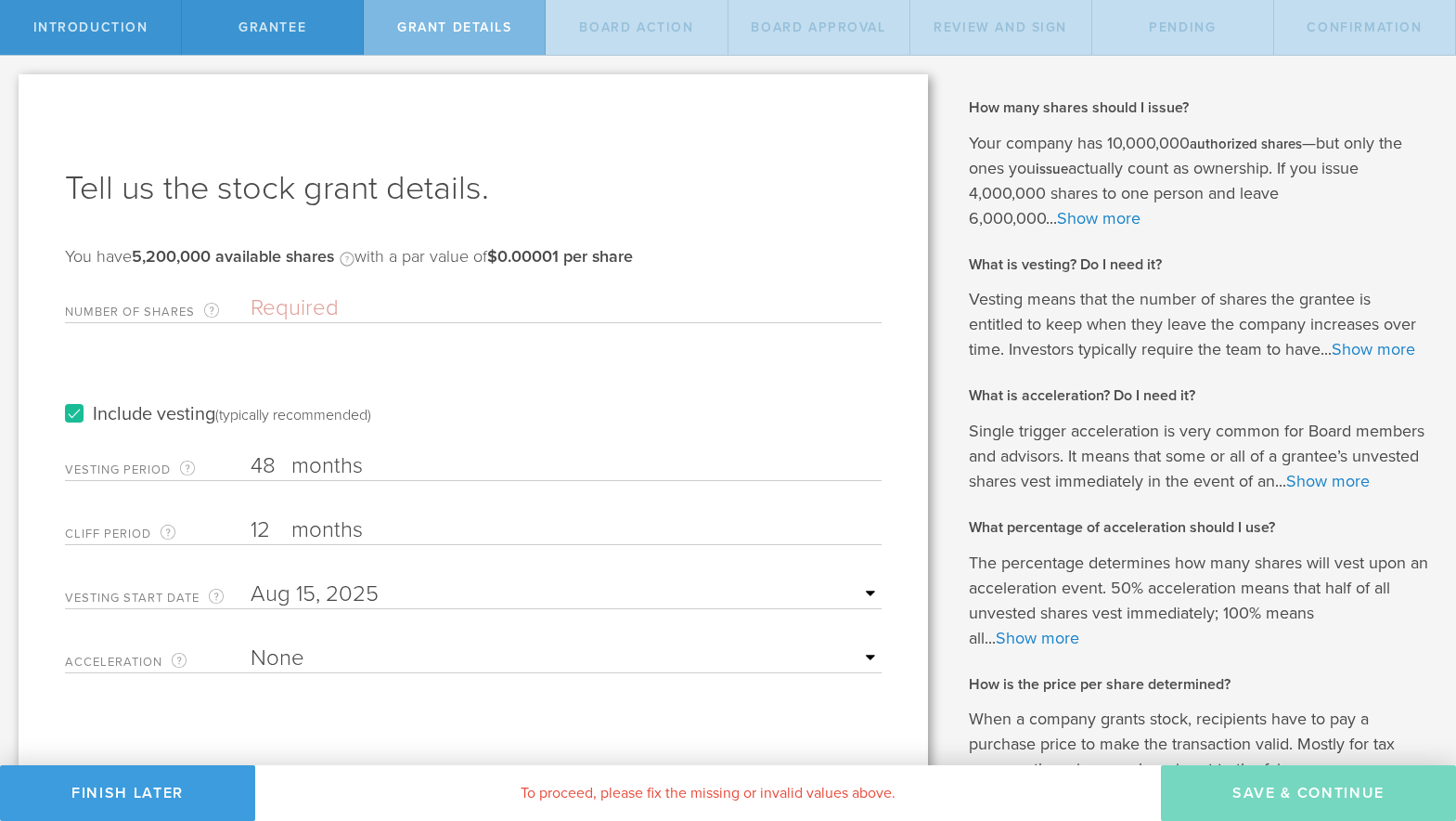
click at [74, 415] on label "Include vesting (typically recommended)" at bounding box center [218, 415] width 306 height 20
click at [0, 0] on input "Include vesting (typically recommended)" at bounding box center [0, 0] width 0 height 0
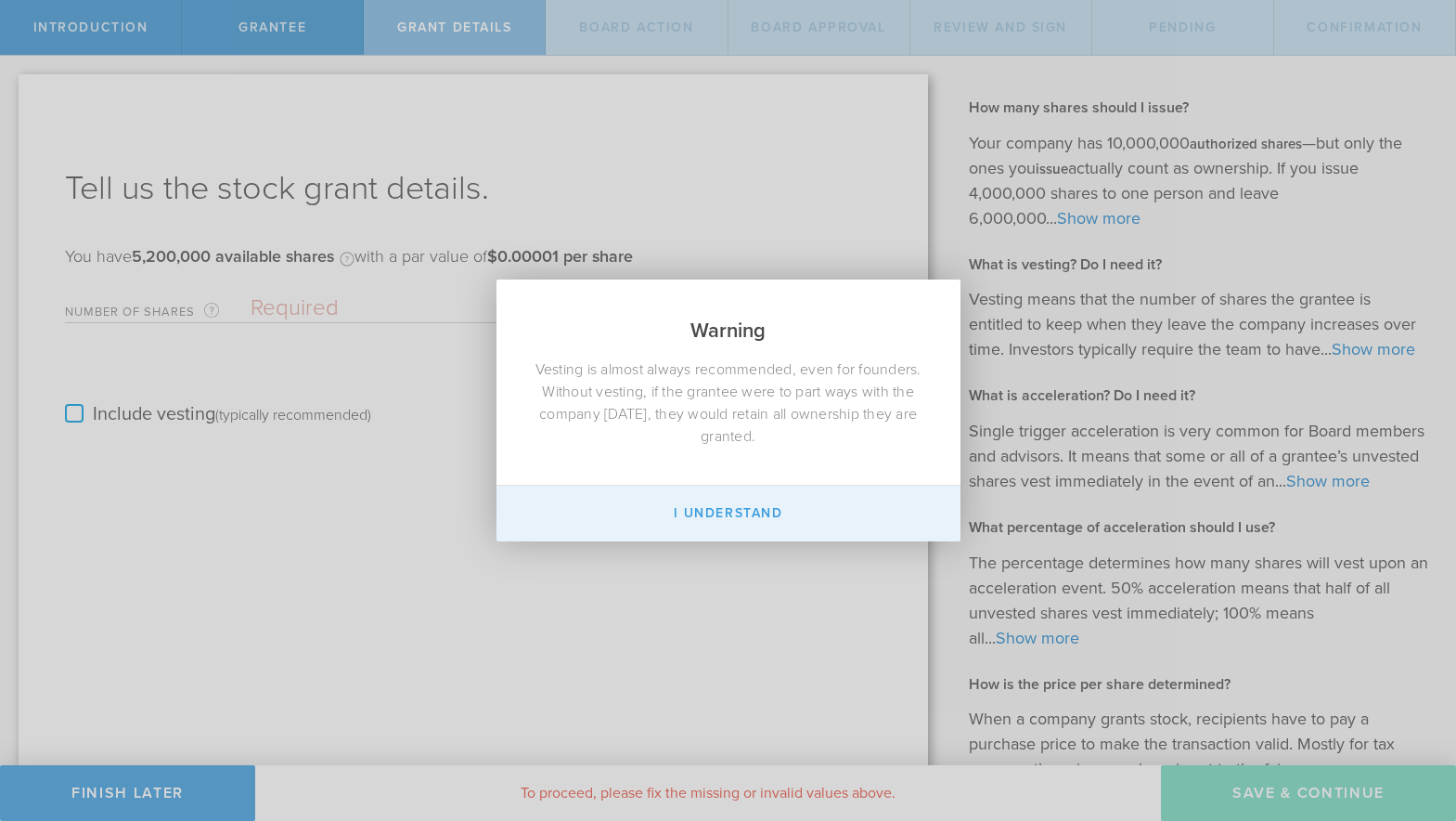
click at [725, 529] on button "I Understand" at bounding box center [728, 513] width 464 height 56
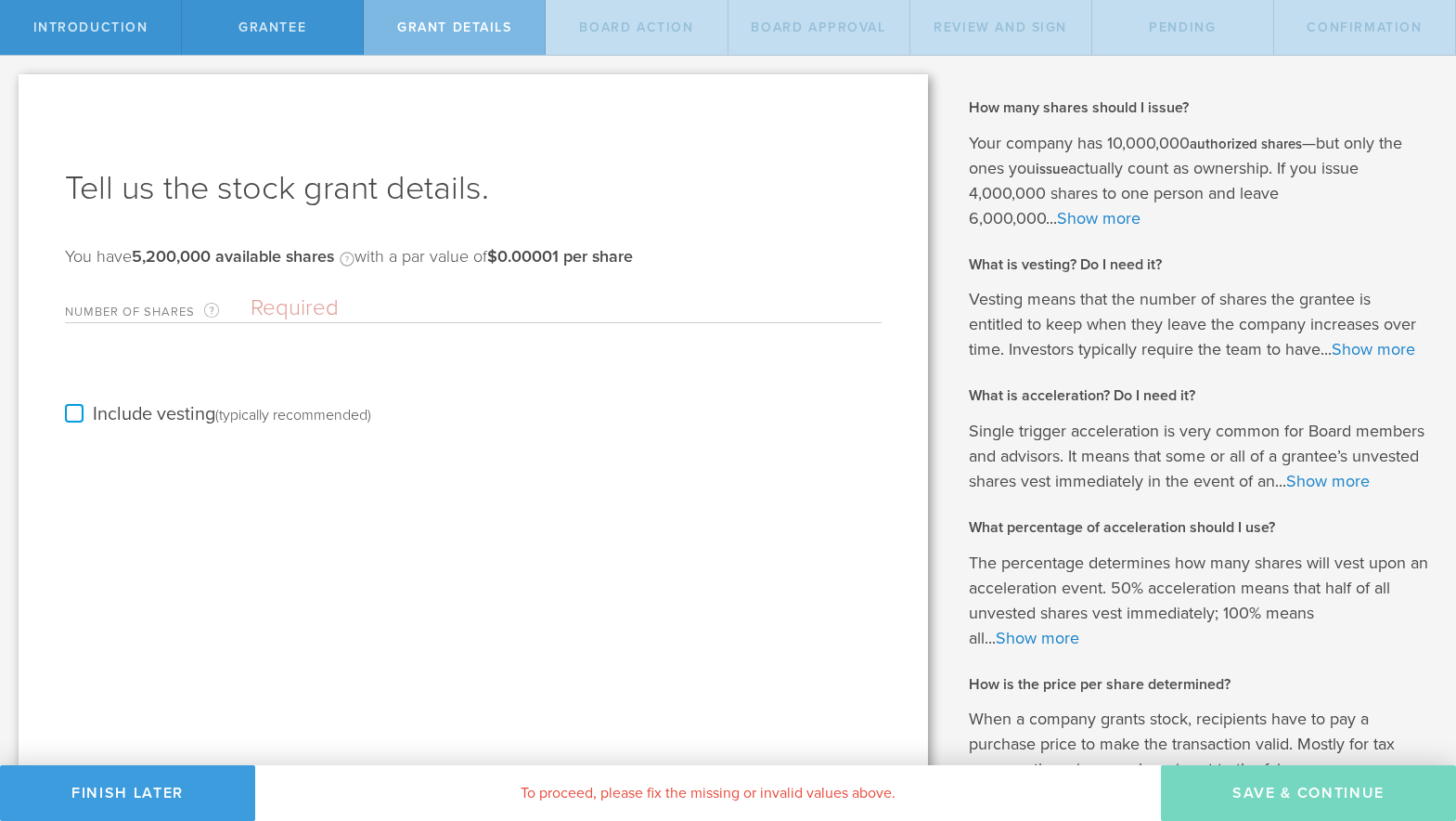
click at [354, 309] on input "Number of Shares The total amount of stock the company is granting to this reci…" at bounding box center [567, 308] width 631 height 27
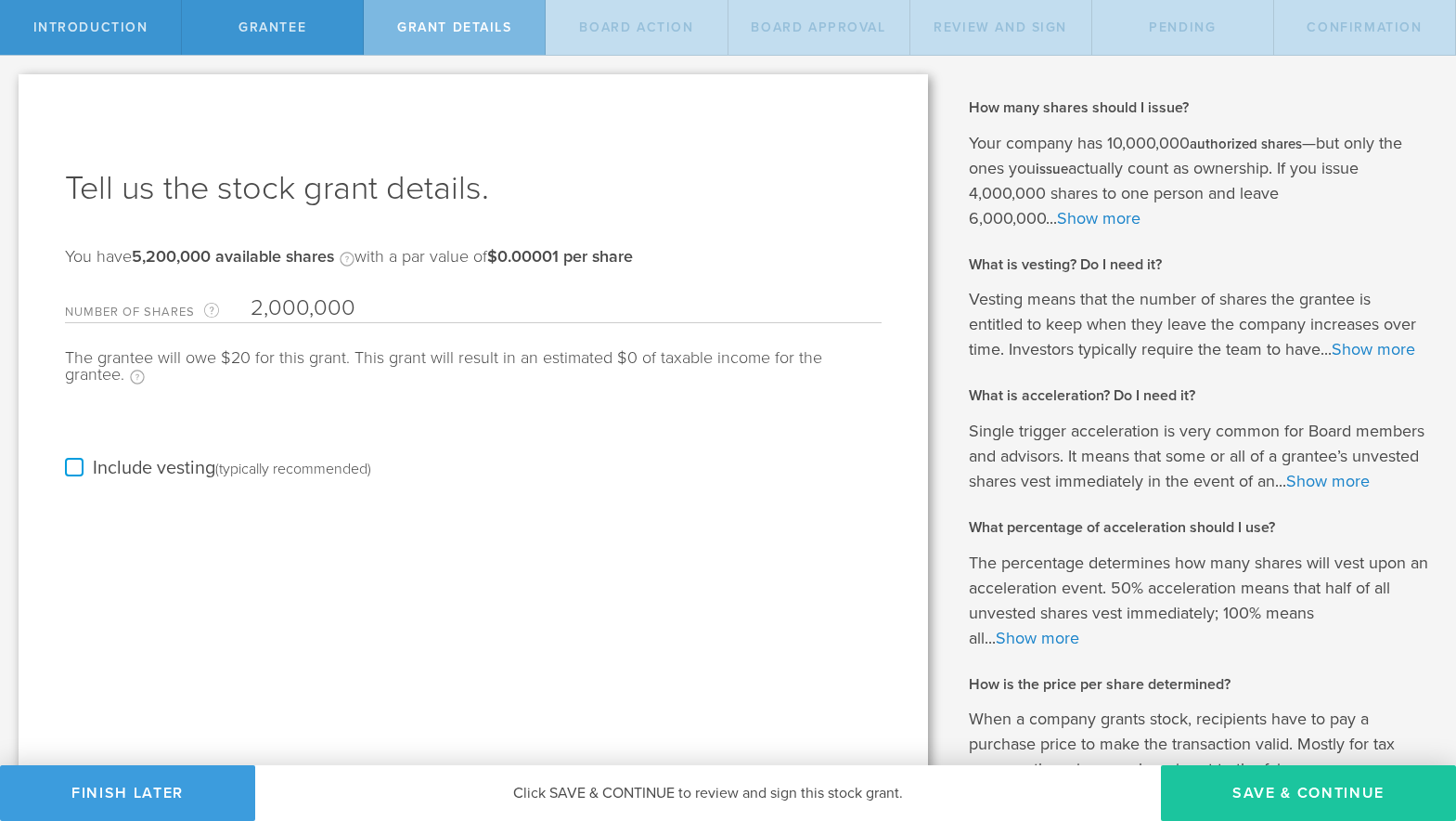
type input "2,000,000"
click at [1251, 784] on button "Save & Continue" at bounding box center [1308, 793] width 295 height 56
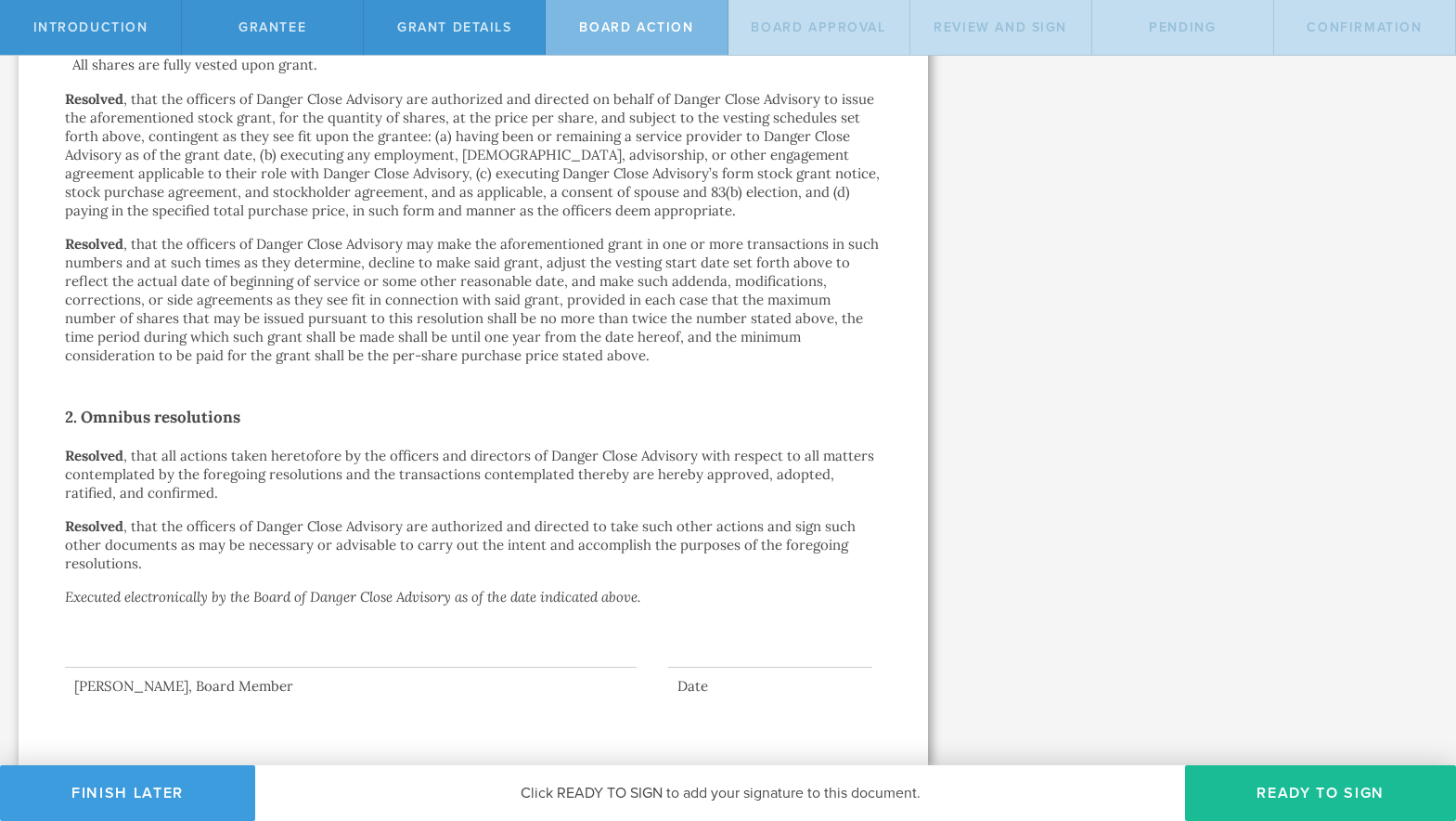
scroll to position [844, 0]
click at [1250, 786] on button "Ready to Sign" at bounding box center [1321, 793] width 271 height 56
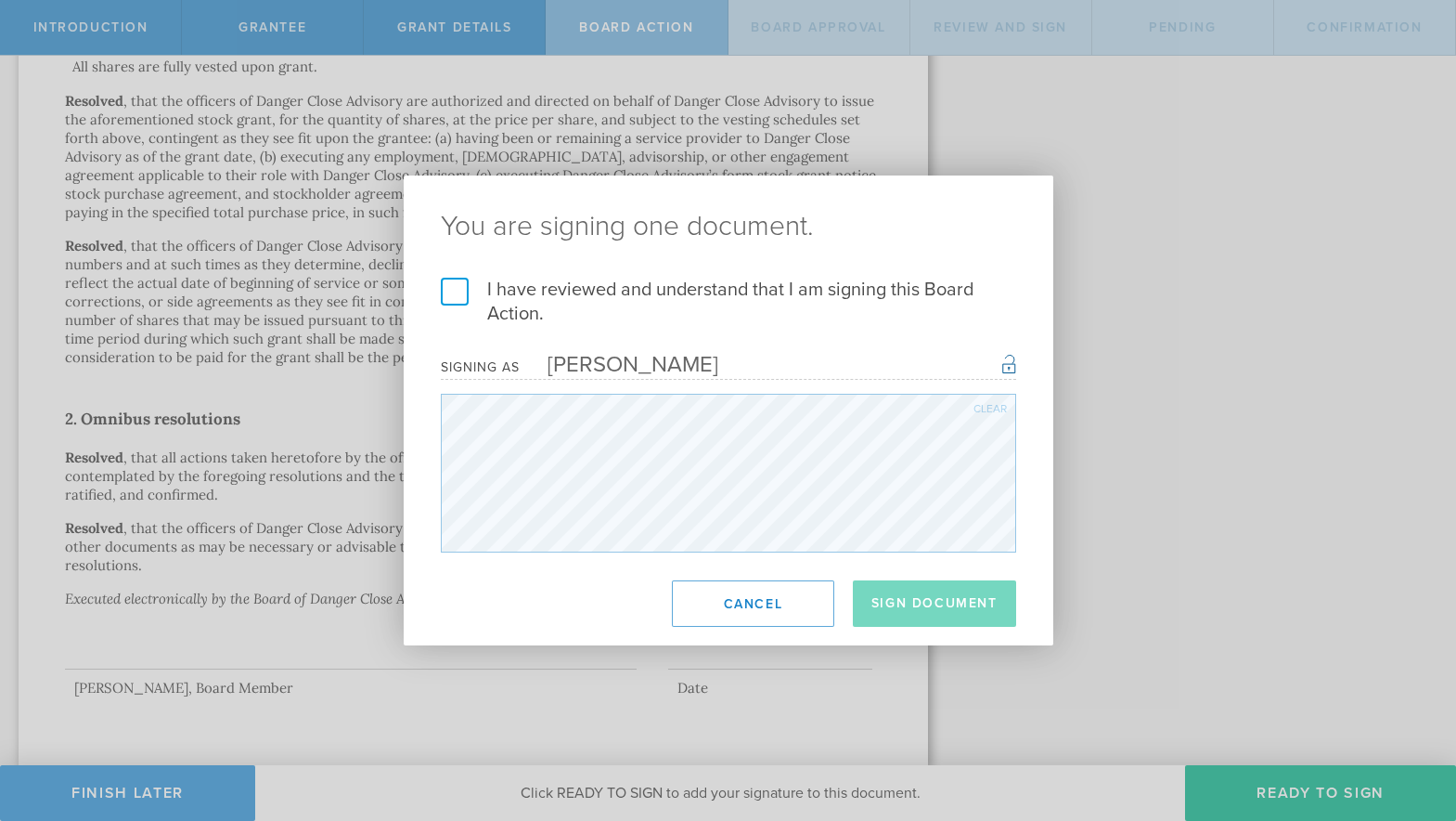
click at [445, 296] on label "I have reviewed and understand that I am signing this Board Action." at bounding box center [728, 301] width 576 height 48
click at [0, 0] on input "I have reviewed and understand that I am signing this Board Action." at bounding box center [0, 0] width 0 height 0
click at [944, 600] on button "Sign Document" at bounding box center [934, 603] width 164 height 46
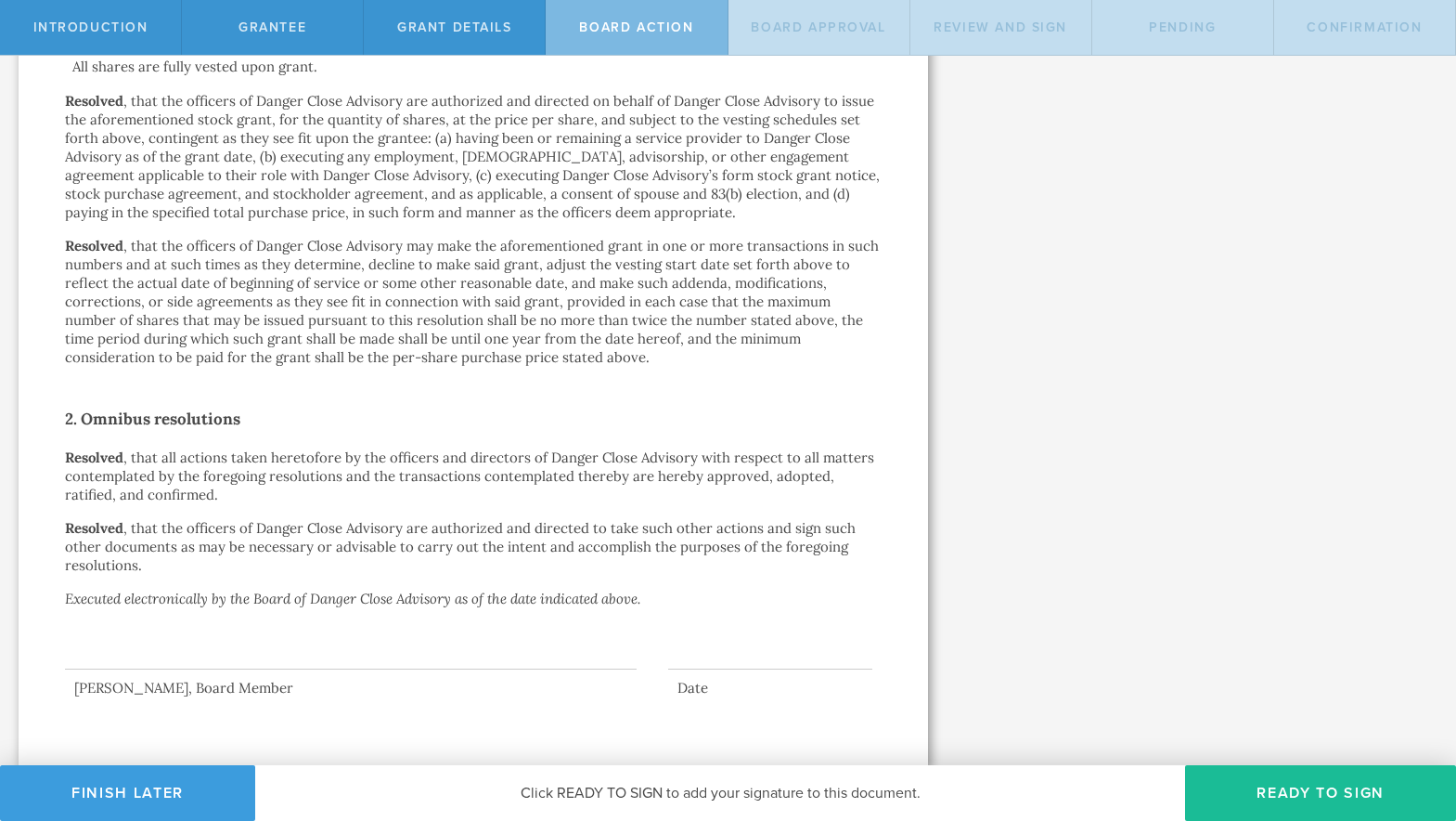
scroll to position [0, 0]
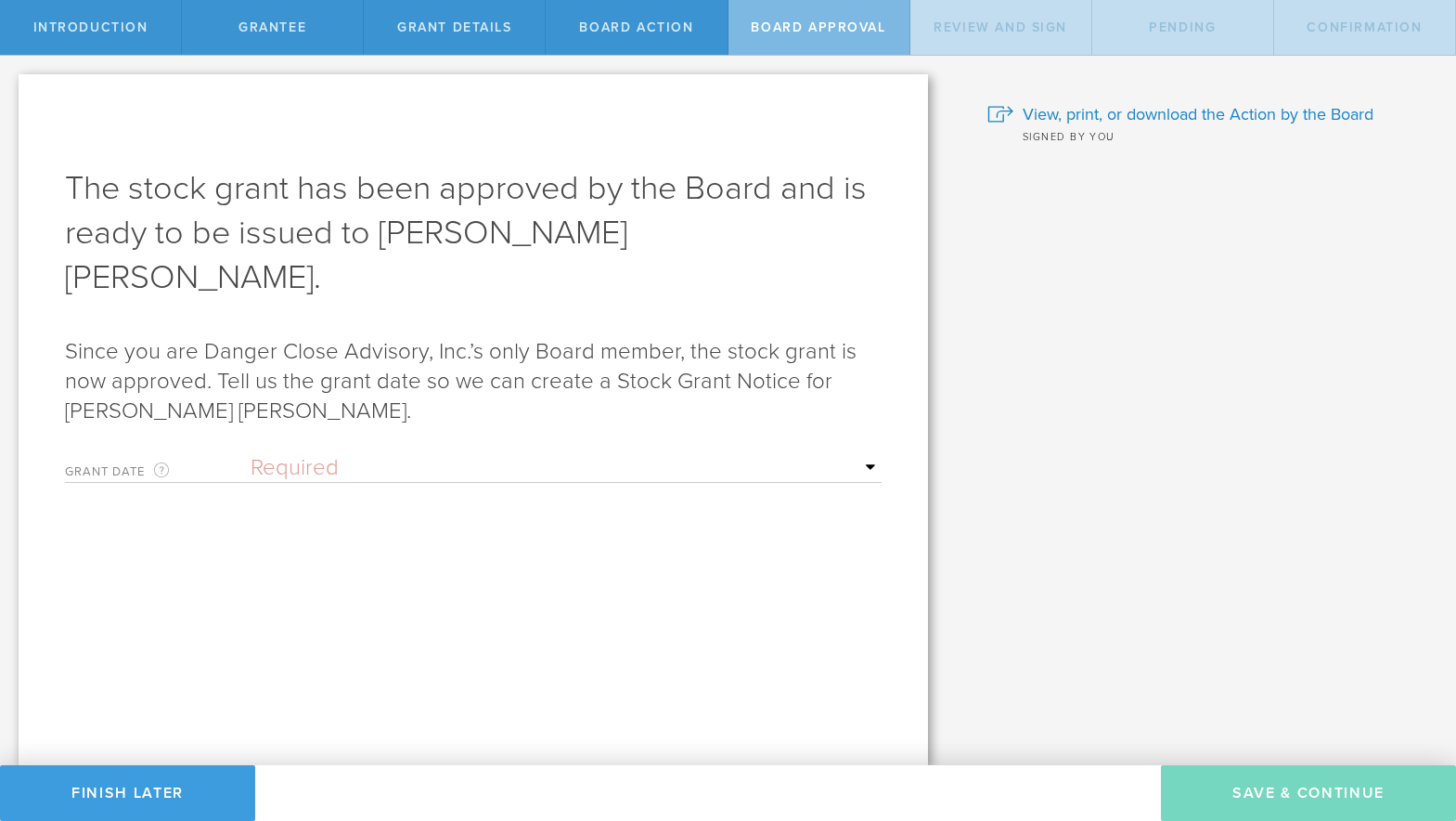
click at [331, 454] on select "Required Upon [PERSON_NAME]'s signature A specific date" at bounding box center [567, 468] width 631 height 27
select select "uponGranteeSignature"
click at [251, 454] on select "Required Upon [PERSON_NAME]'s signature A specific date" at bounding box center [567, 468] width 631 height 27
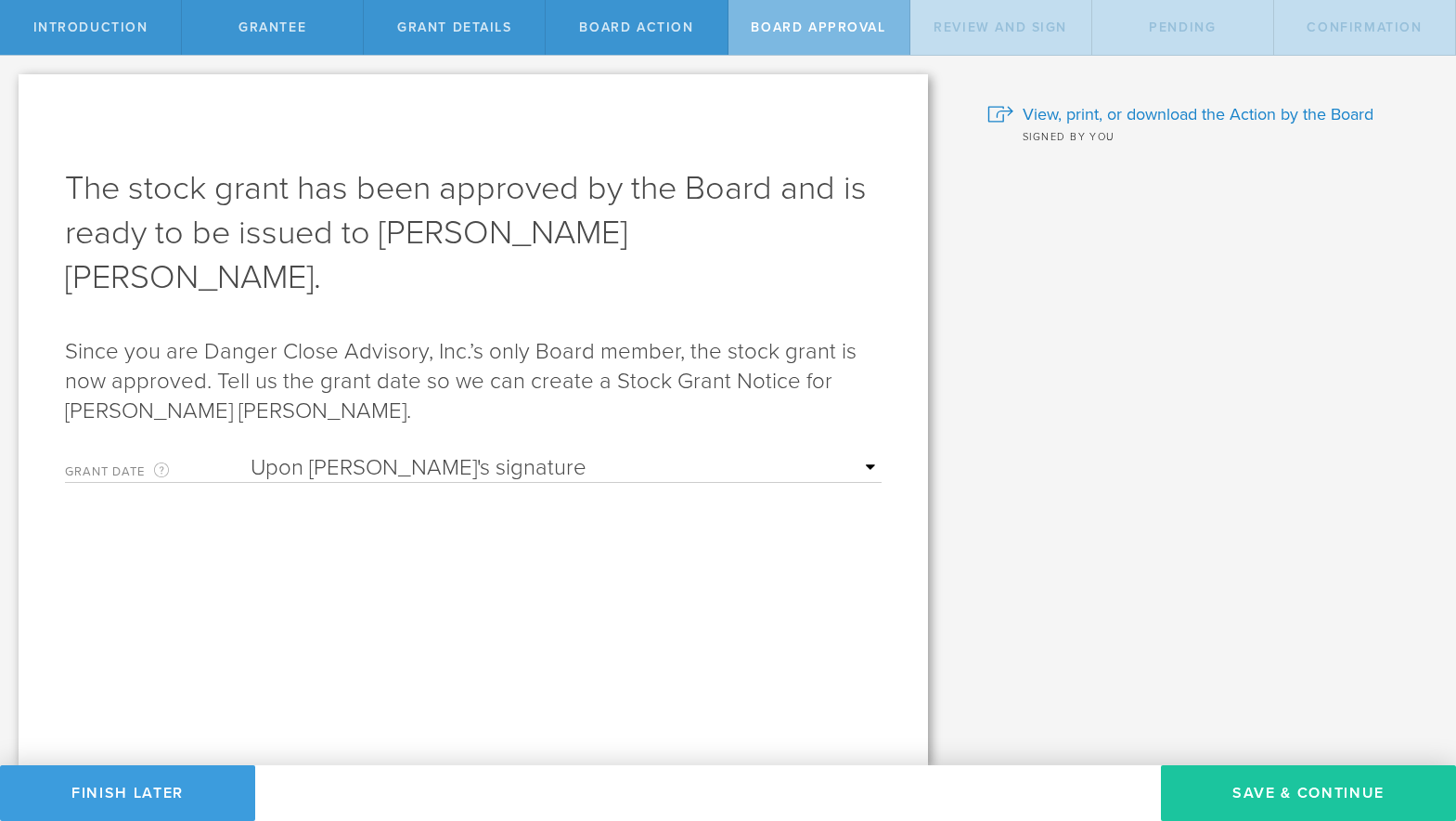
click at [1297, 794] on button "Save & Continue" at bounding box center [1308, 793] width 295 height 56
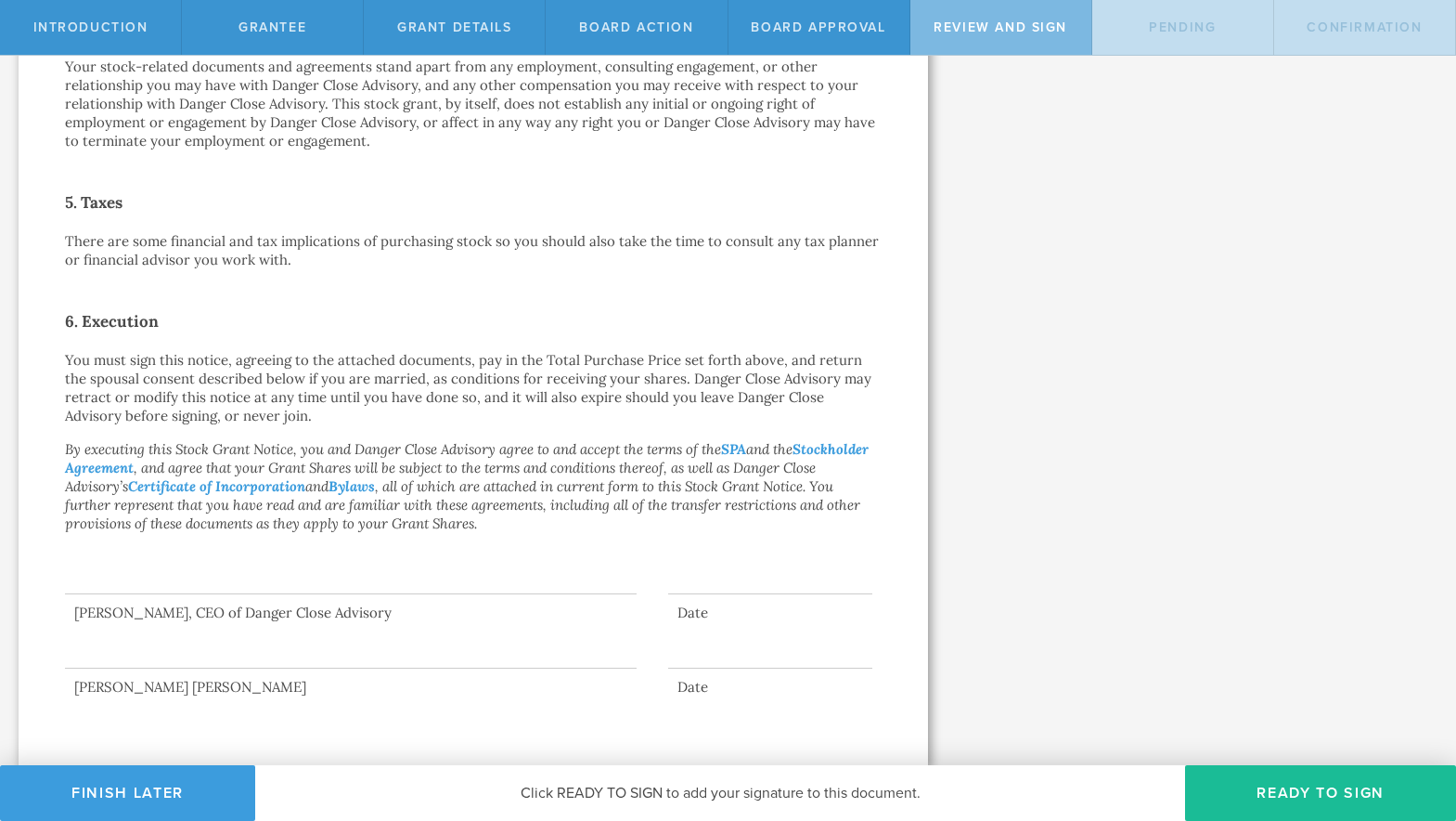
scroll to position [857, 0]
click at [1300, 776] on button "Ready to Sign" at bounding box center [1321, 793] width 271 height 56
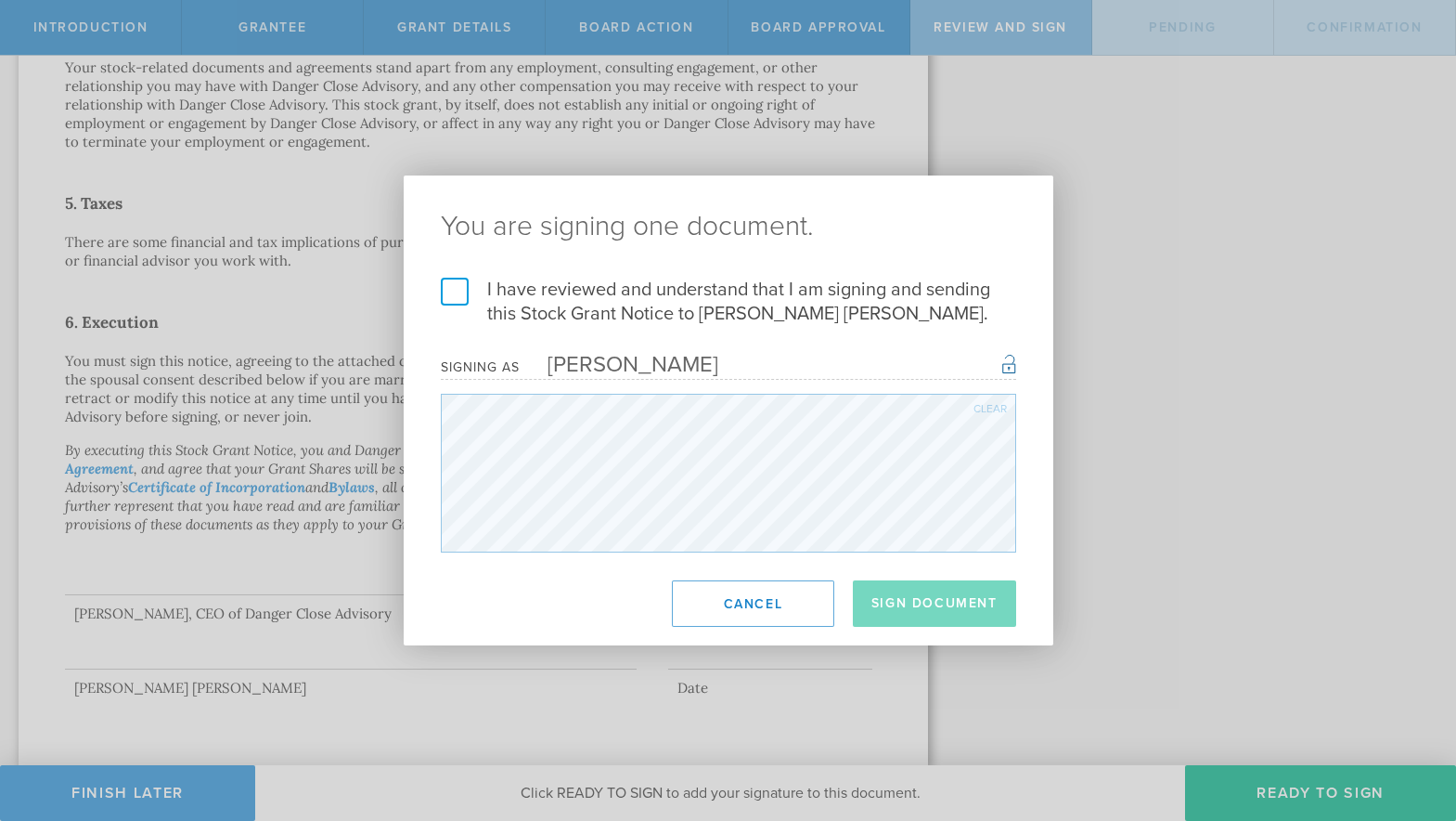
drag, startPoint x: 429, startPoint y: 284, endPoint x: 487, endPoint y: 315, distance: 65.8
click at [429, 284] on div "I have reviewed and understand that I am signing and sending this Stock Grant N…" at bounding box center [728, 415] width 650 height 275
click at [466, 292] on label "I have reviewed and understand that I am signing and sending this Stock Grant N…" at bounding box center [728, 301] width 576 height 48
click at [0, 0] on input "I have reviewed and understand that I am signing and sending this Stock Grant N…" at bounding box center [0, 0] width 0 height 0
click at [916, 613] on button "Sign Document" at bounding box center [934, 603] width 164 height 46
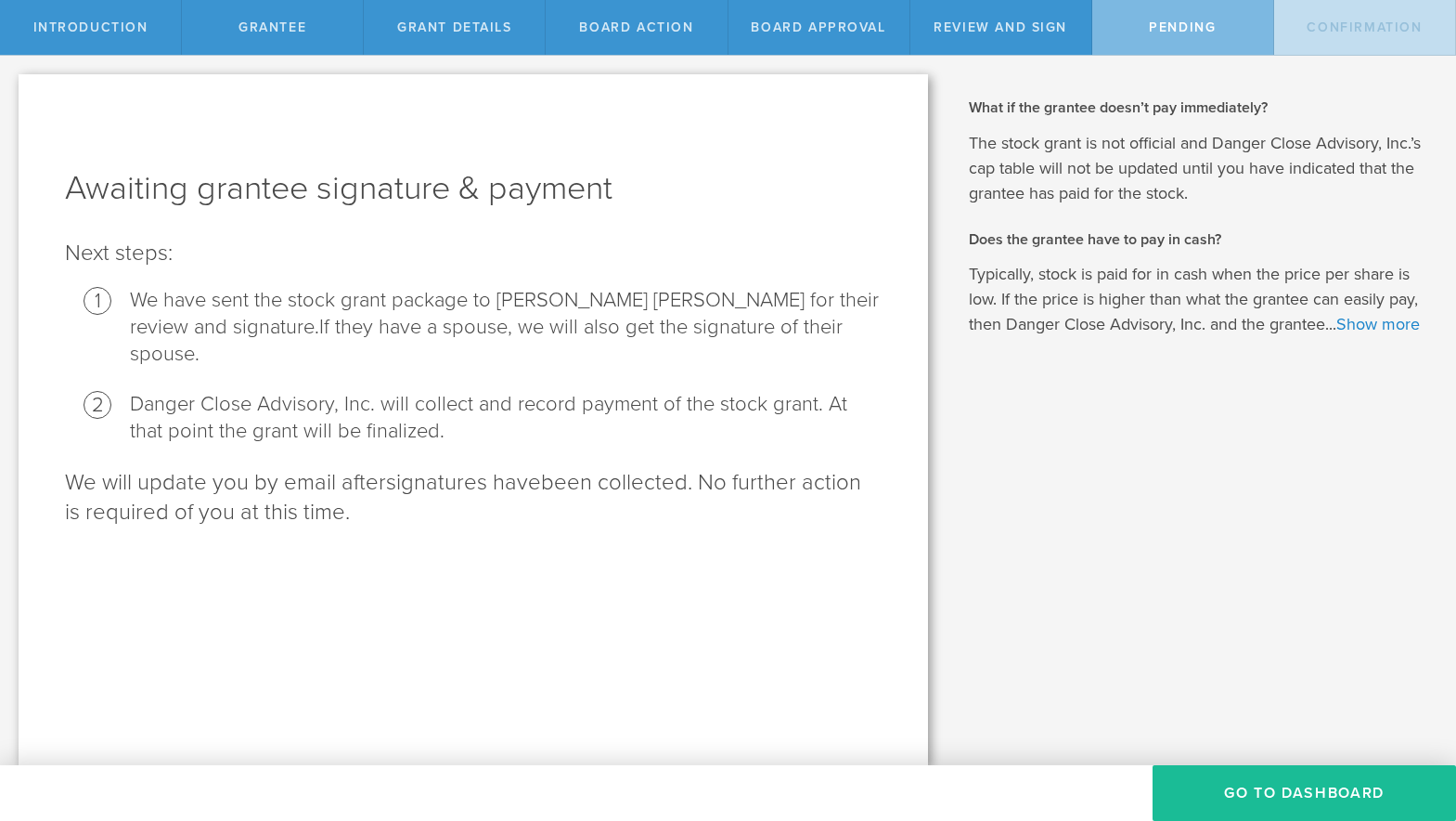
scroll to position [0, 0]
